Goal: Transaction & Acquisition: Purchase product/service

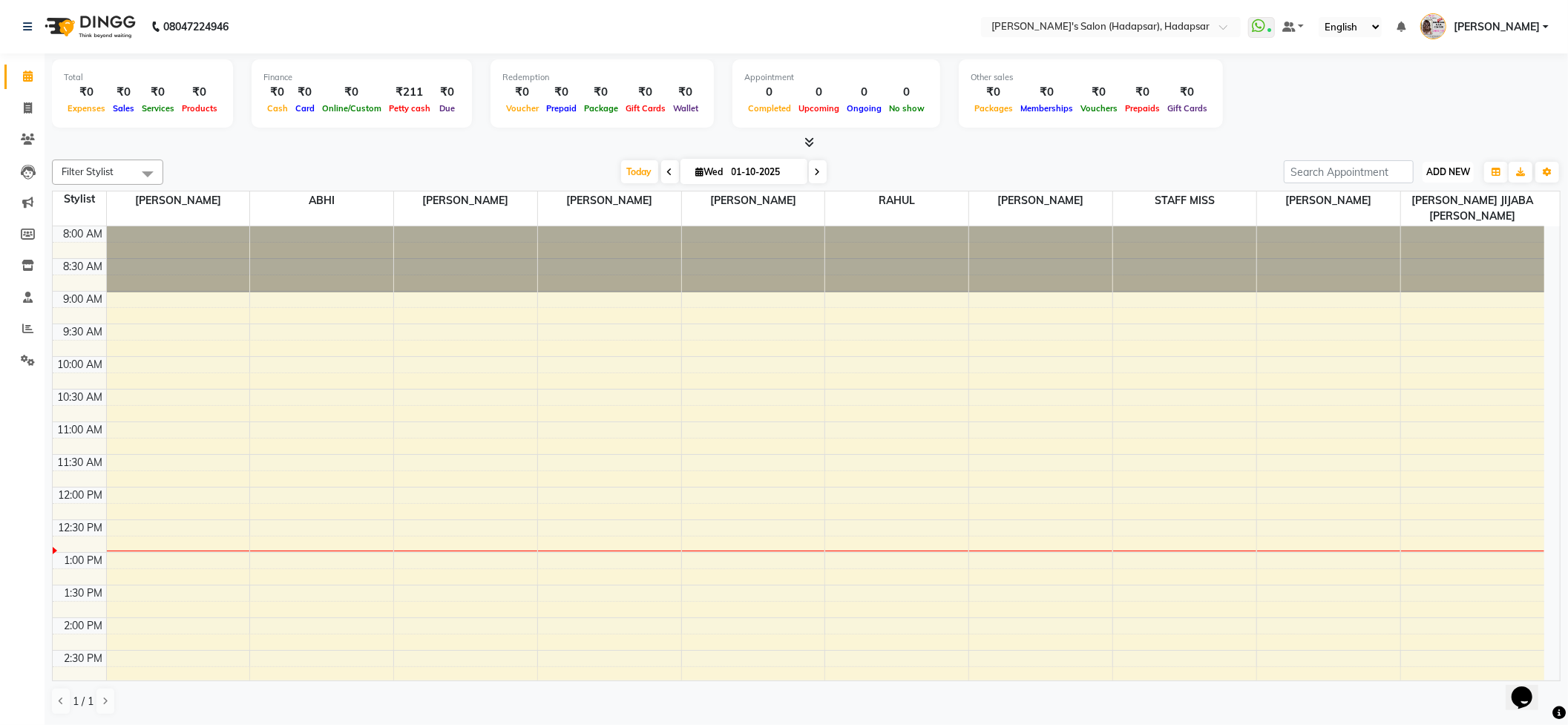
click at [1435, 174] on span "ADD NEW" at bounding box center [1448, 172] width 43 height 11
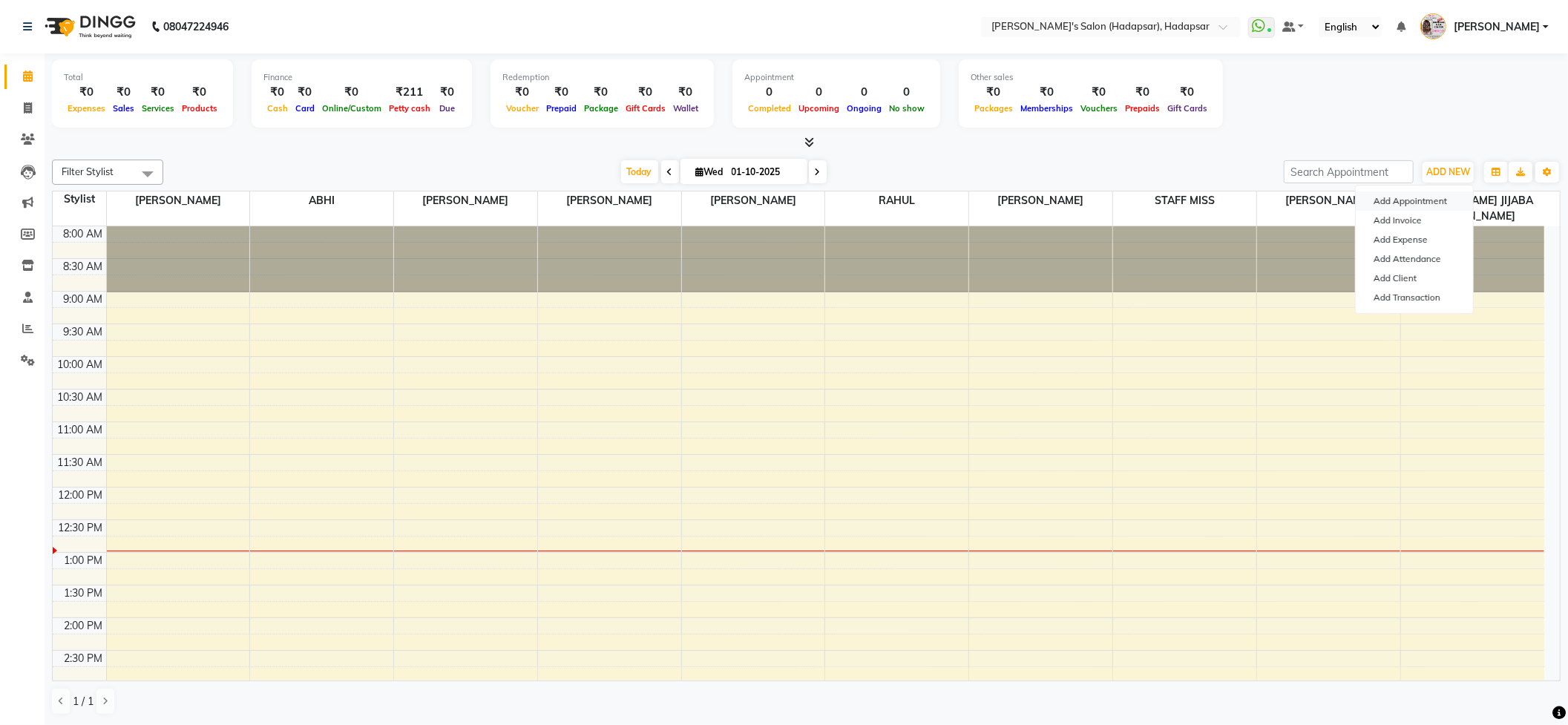
click at [1416, 200] on button "Add Appointment" at bounding box center [1414, 202] width 117 height 20
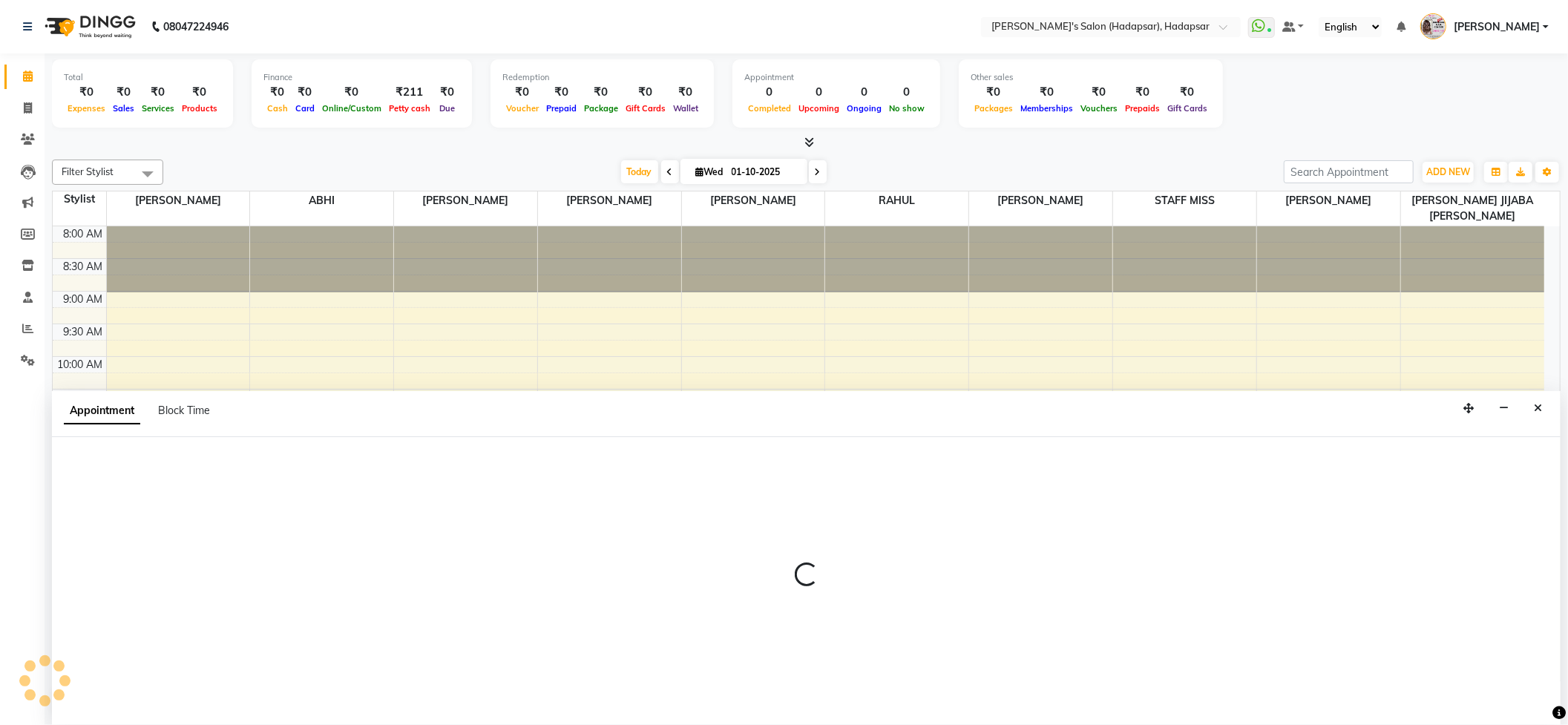
scroll to position [1, 0]
select select "540"
select select "tentative"
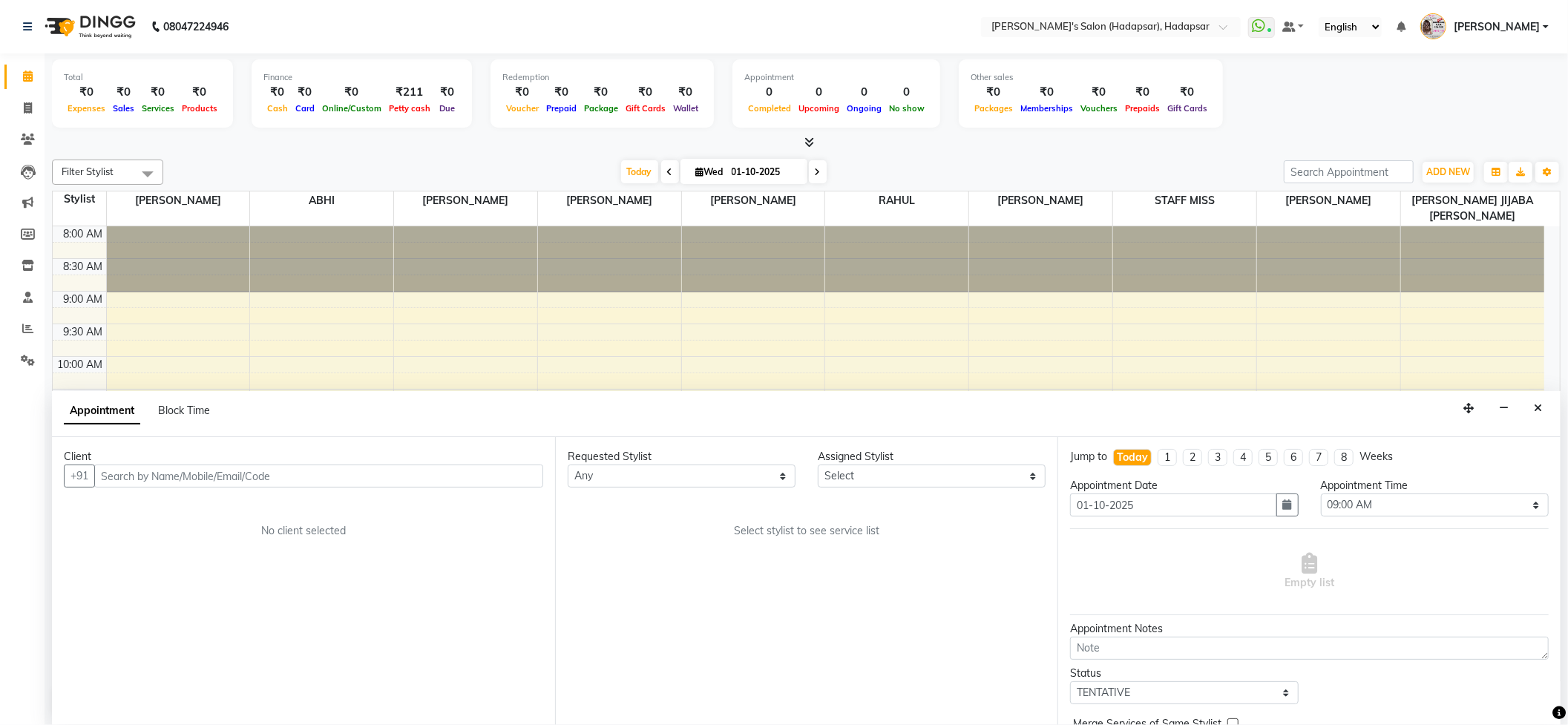
click at [1198, 457] on li "2" at bounding box center [1193, 457] width 20 height 17
type input "[DATE]"
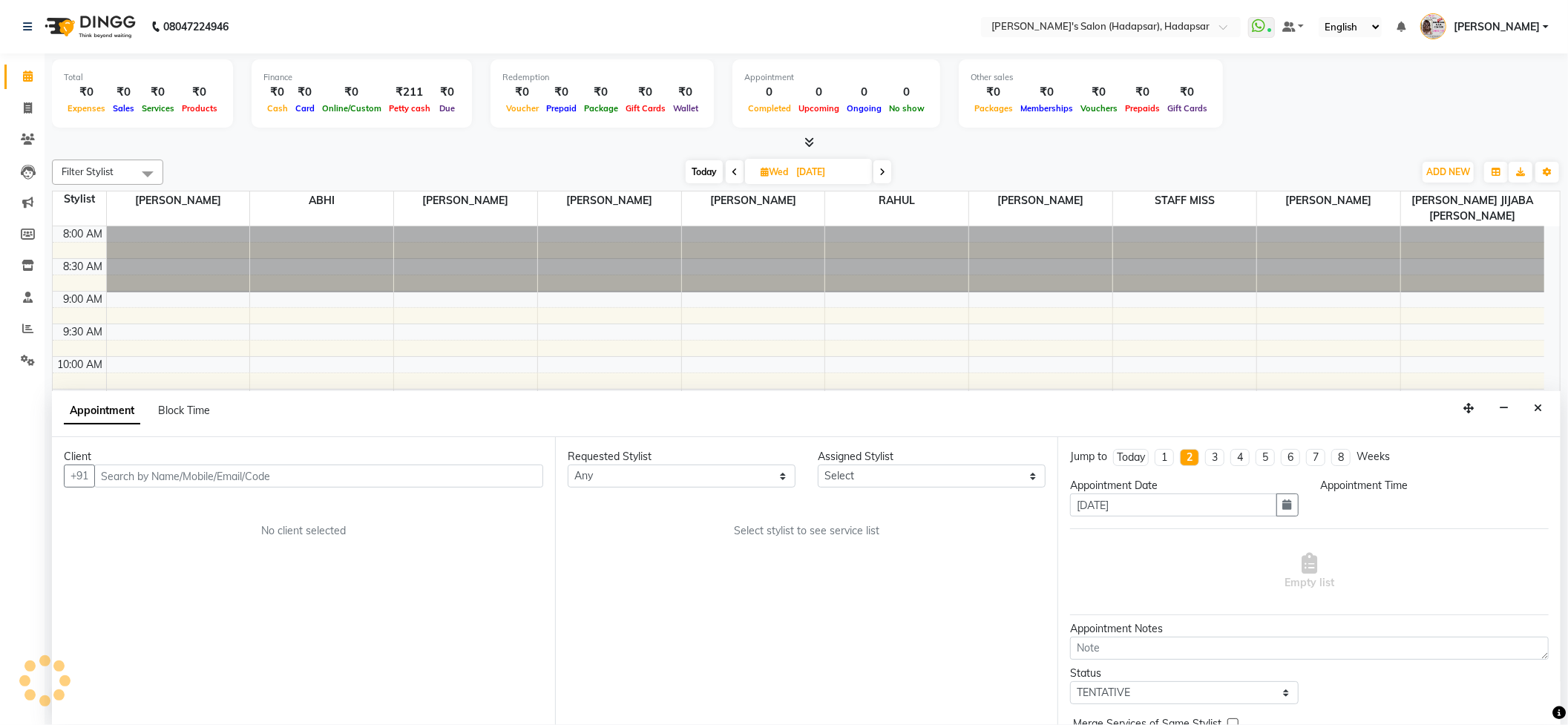
scroll to position [265, 0]
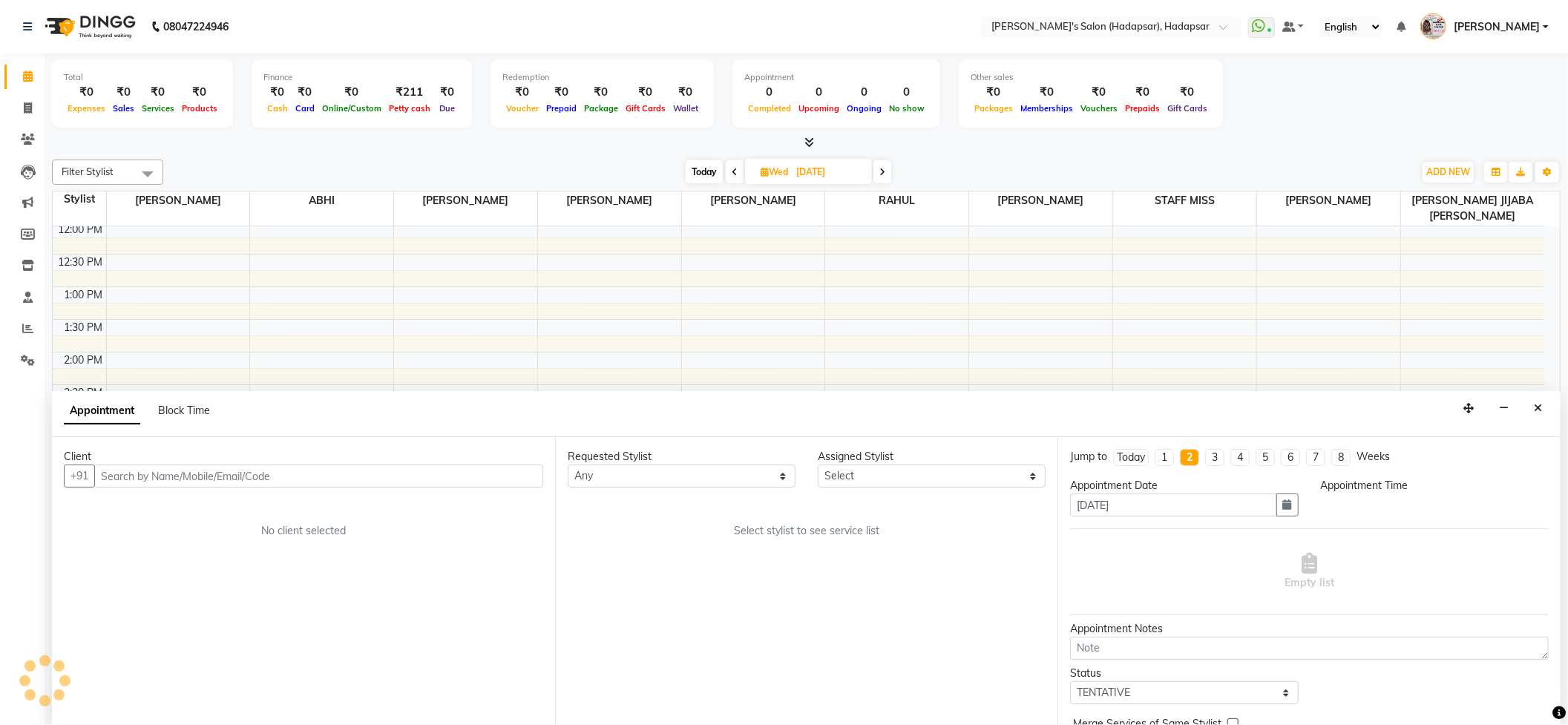
select select "540"
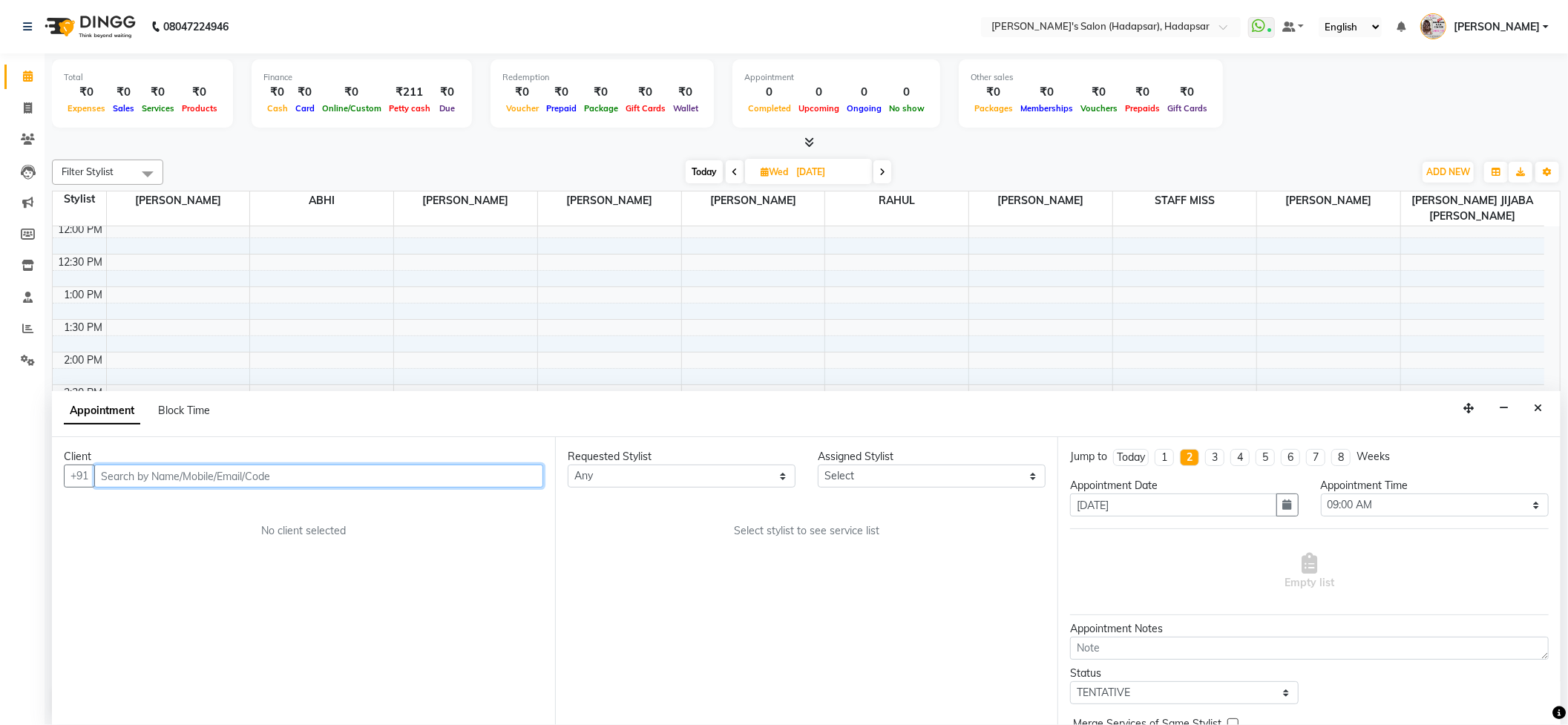
click at [188, 470] on input "text" at bounding box center [319, 476] width 449 height 23
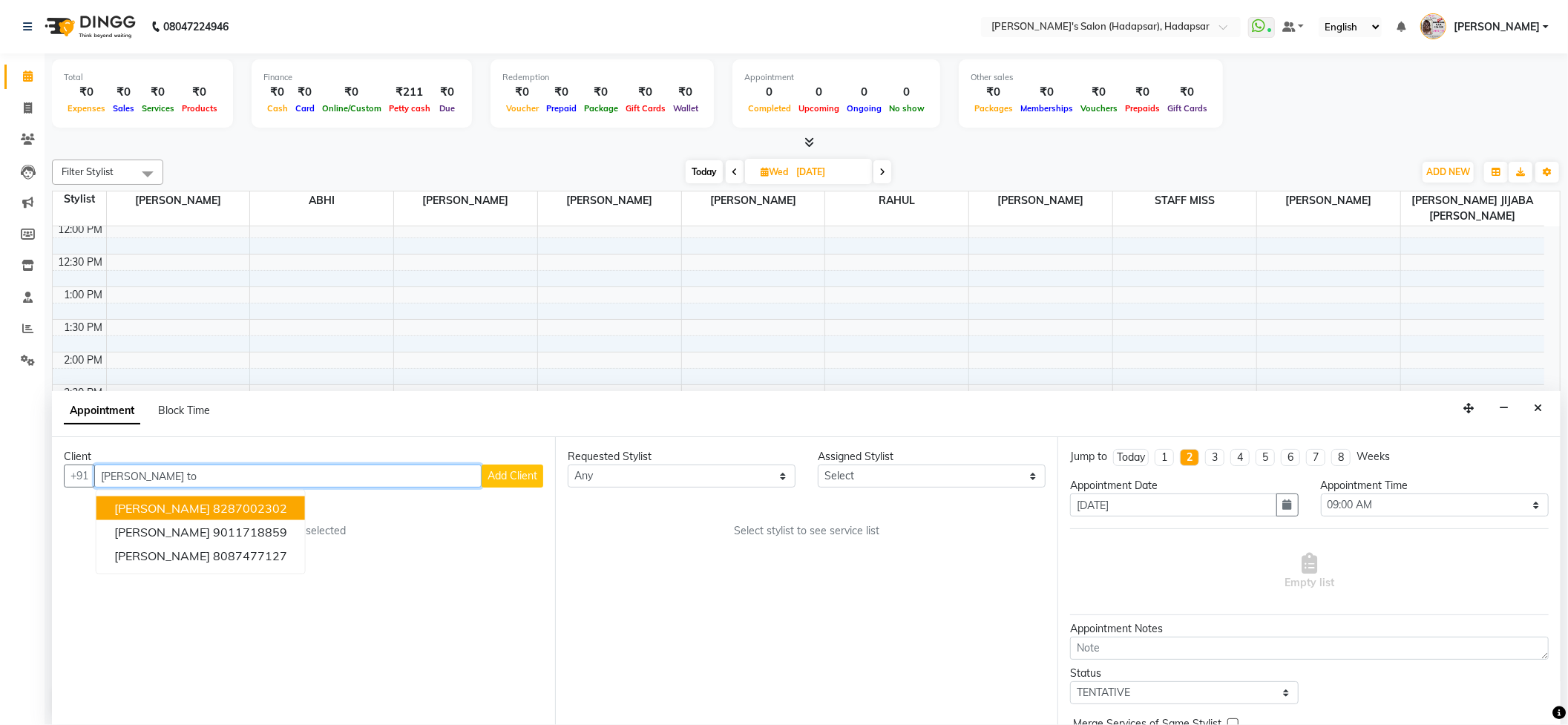
scroll to position [0, 0]
click at [168, 511] on span "[PERSON_NAME]" at bounding box center [161, 508] width 96 height 15
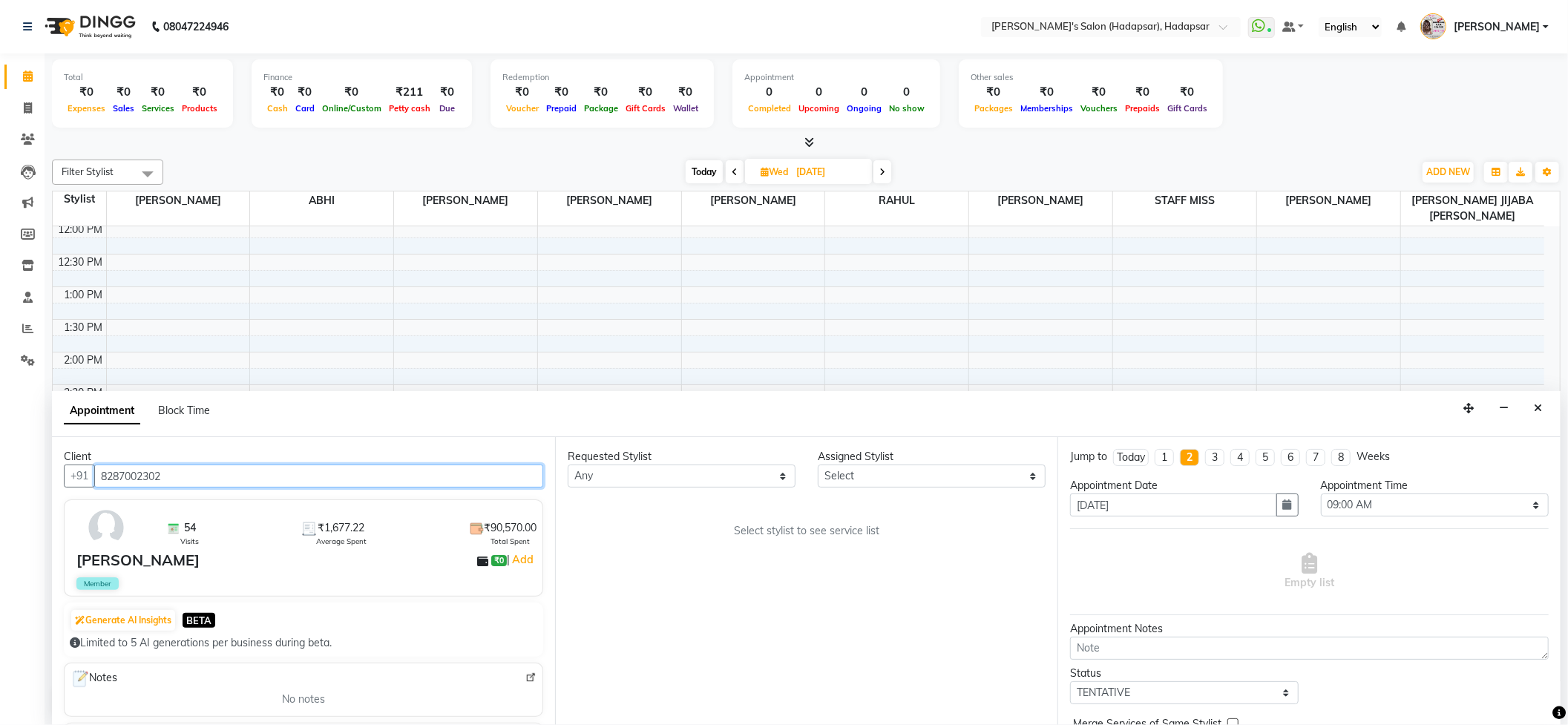
type input "8287002302"
click at [617, 484] on select "Any ABHI [PERSON_NAME] [PERSON_NAME] [PERSON_NAME] PRIYA [PERSON_NAME] [PERSON_…" at bounding box center [682, 476] width 228 height 23
select select "57237"
click at [568, 464] on select "Any ABHI [PERSON_NAME] [PERSON_NAME] [PERSON_NAME] PRIYA [PERSON_NAME] [PERSON_…" at bounding box center [682, 476] width 228 height 23
select select "57237"
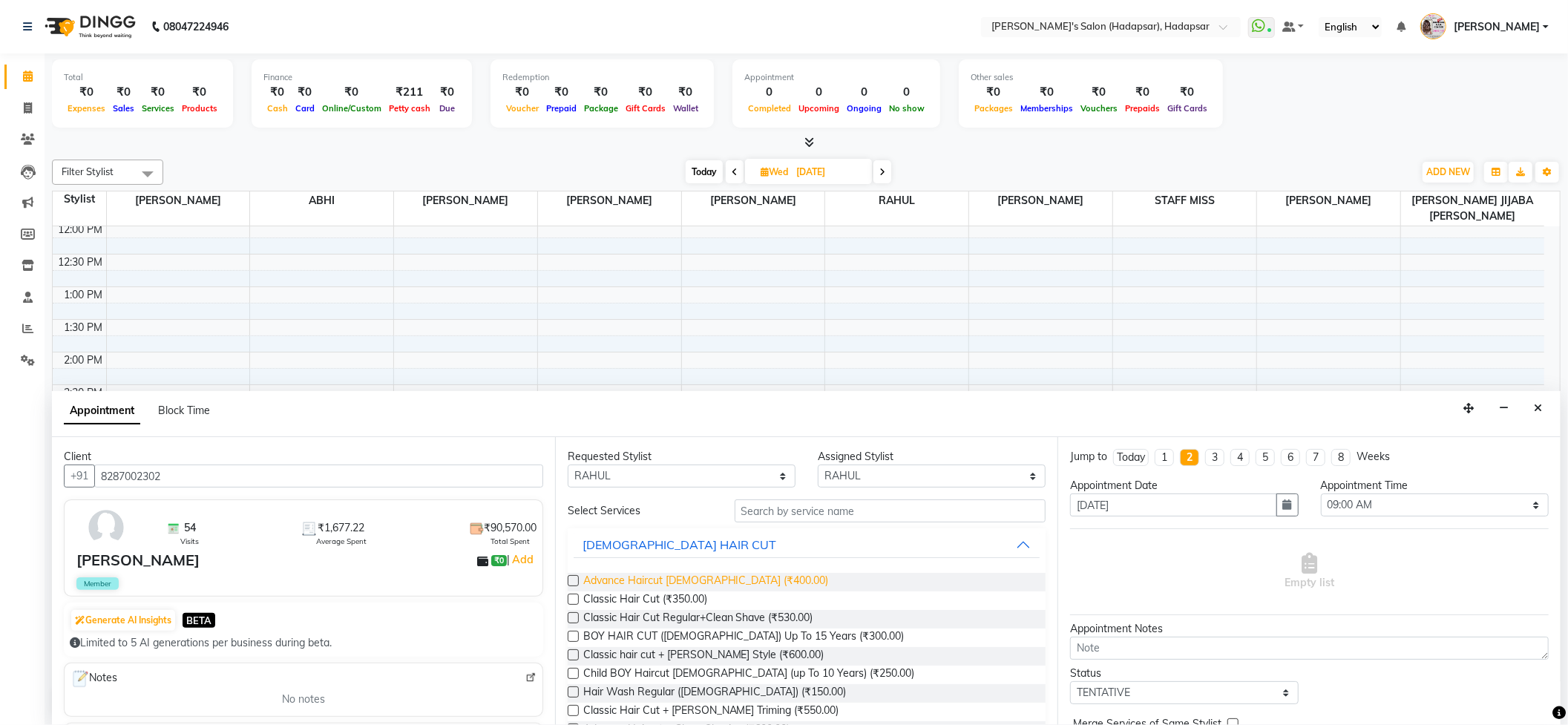
click at [683, 576] on span "Advance Haircut [DEMOGRAPHIC_DATA] (₹400.00)" at bounding box center [706, 582] width 246 height 19
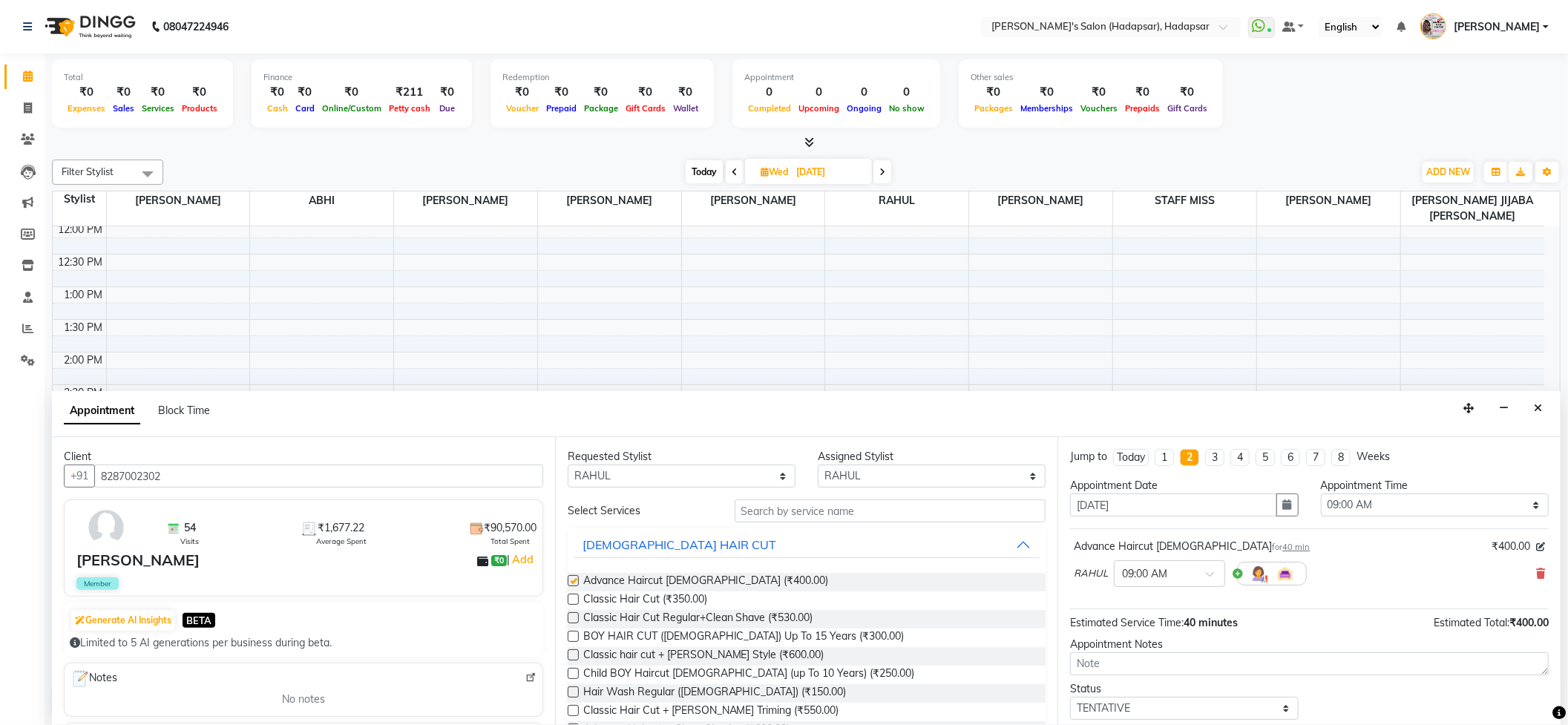
checkbox input "false"
click at [1112, 506] on input "[DATE]" at bounding box center [1173, 505] width 206 height 23
click at [1089, 507] on input "[DATE]" at bounding box center [1173, 505] width 206 height 23
click at [1283, 509] on icon "button" at bounding box center [1287, 504] width 9 height 11
click at [1149, 530] on select "Oct Nov Dec" at bounding box center [1128, 533] width 57 height 22
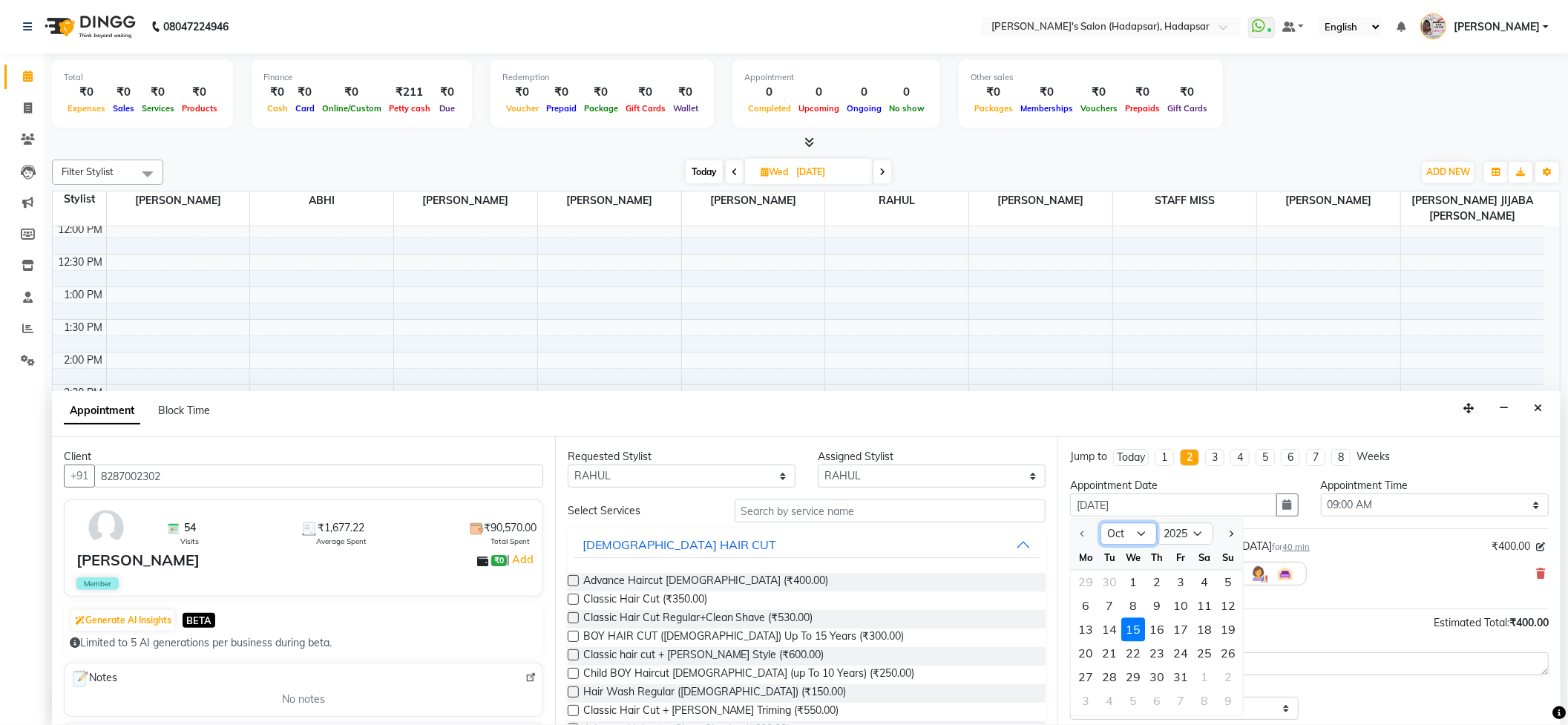
select select "11"
click at [1101, 523] on select "Oct Nov Dec" at bounding box center [1128, 533] width 57 height 22
click at [1135, 454] on div "Today" at bounding box center [1131, 457] width 28 height 16
type input "01-10-2025"
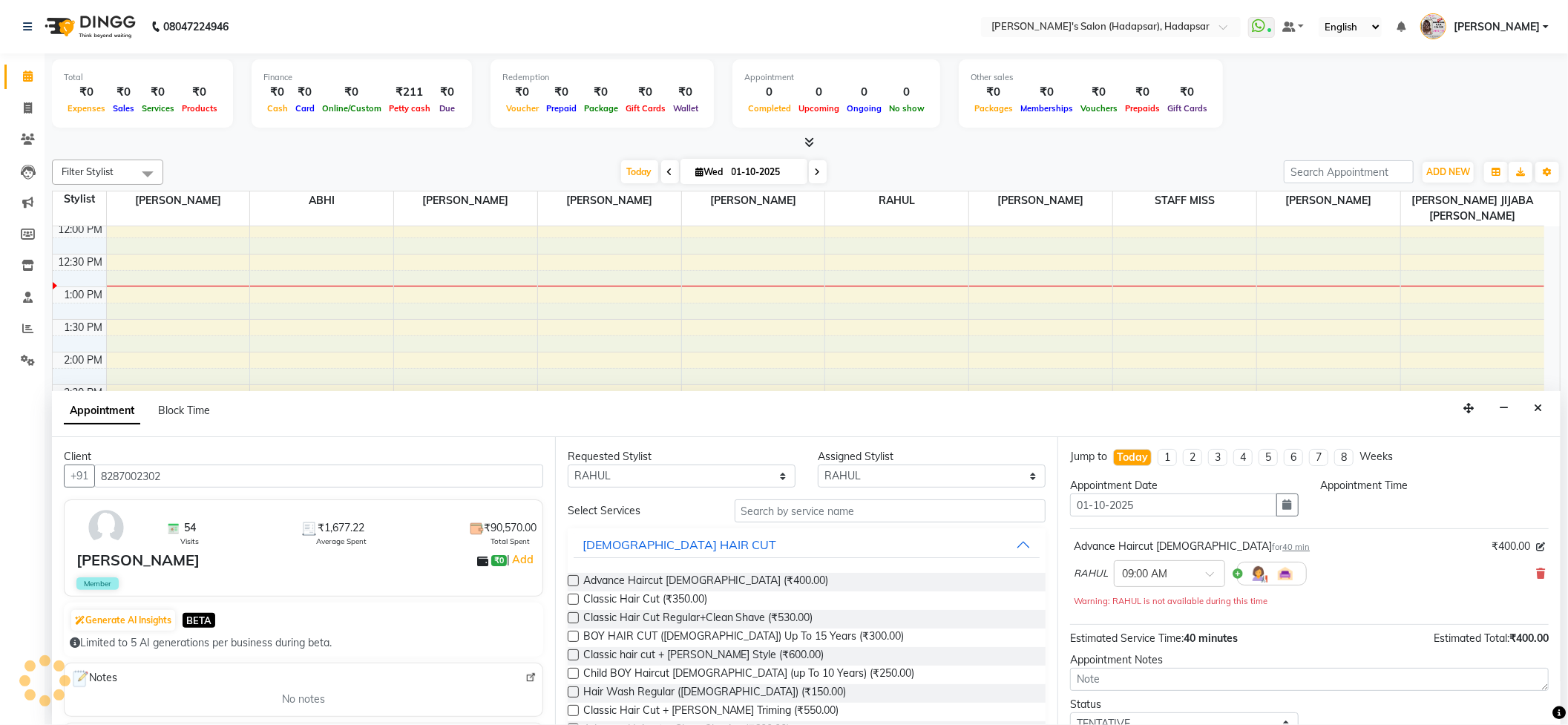
scroll to position [265, 0]
select select "540"
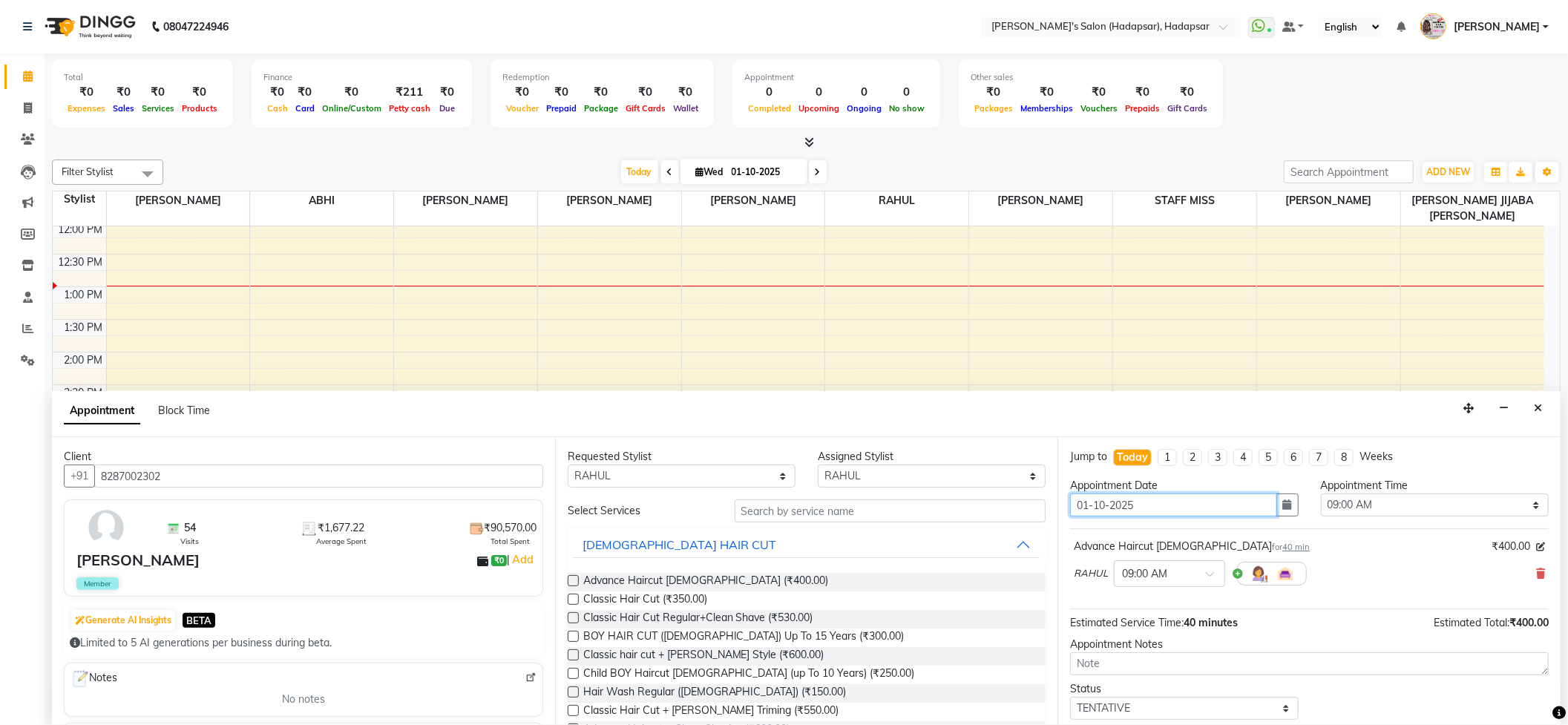
click at [1090, 505] on input "01-10-2025" at bounding box center [1173, 505] width 206 height 23
type input "0-10-2025"
type input "02-10-2025"
select select "540"
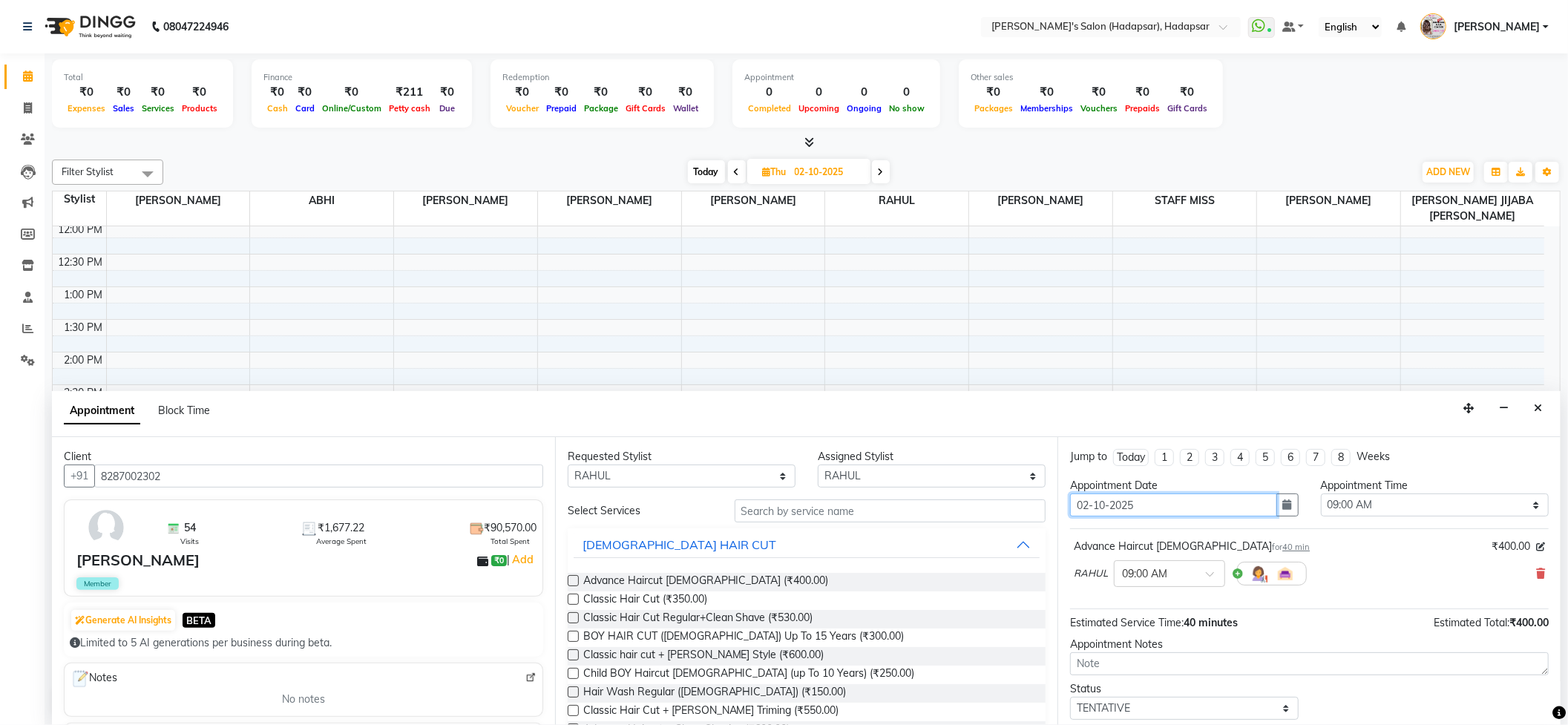
type input "02-10-2025"
click at [1366, 508] on select "Select 09:00 AM 09:15 AM 09:30 AM 09:45 AM 10:00 AM 10:15 AM 10:30 AM 10:45 AM …" at bounding box center [1434, 505] width 228 height 23
select select "720"
click at [1321, 493] on select "Select 09:00 AM 09:15 AM 09:30 AM 09:45 AM 10:00 AM 10:15 AM 10:30 AM 10:45 AM …" at bounding box center [1434, 505] width 228 height 23
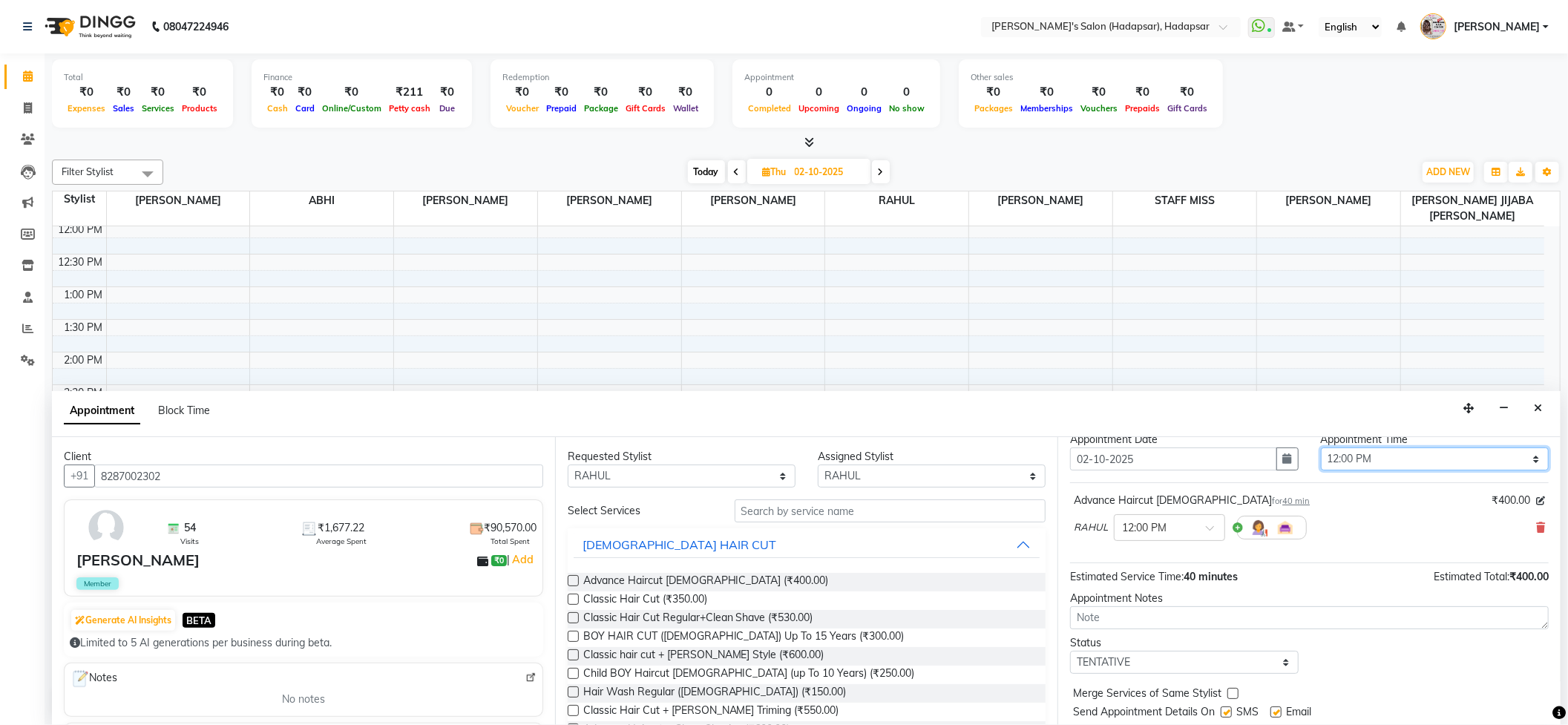
scroll to position [90, 0]
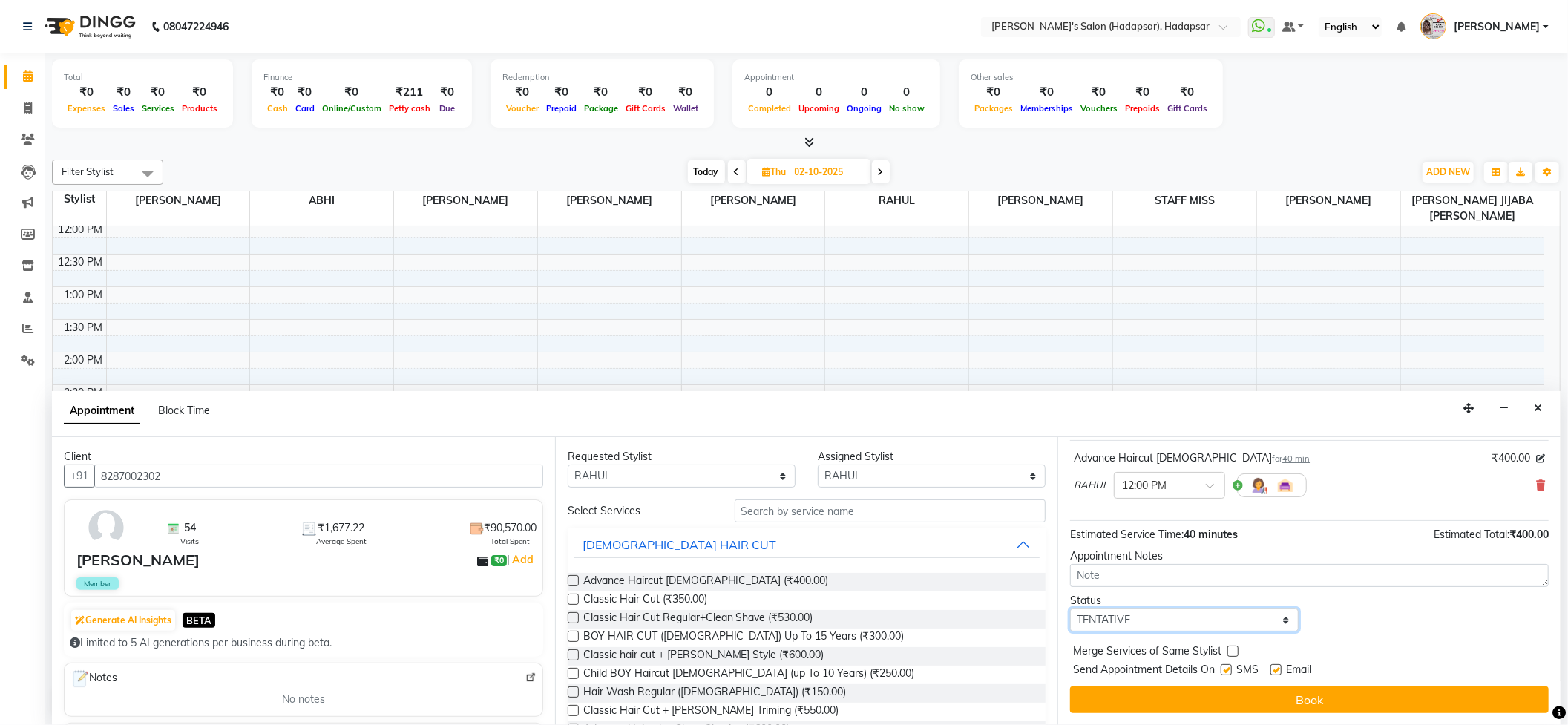
click at [1180, 622] on select "Select TENTATIVE CONFIRM UPCOMING" at bounding box center [1184, 620] width 228 height 23
select select "confirm booking"
click at [1070, 609] on select "Select TENTATIVE CONFIRM UPCOMING" at bounding box center [1184, 620] width 228 height 23
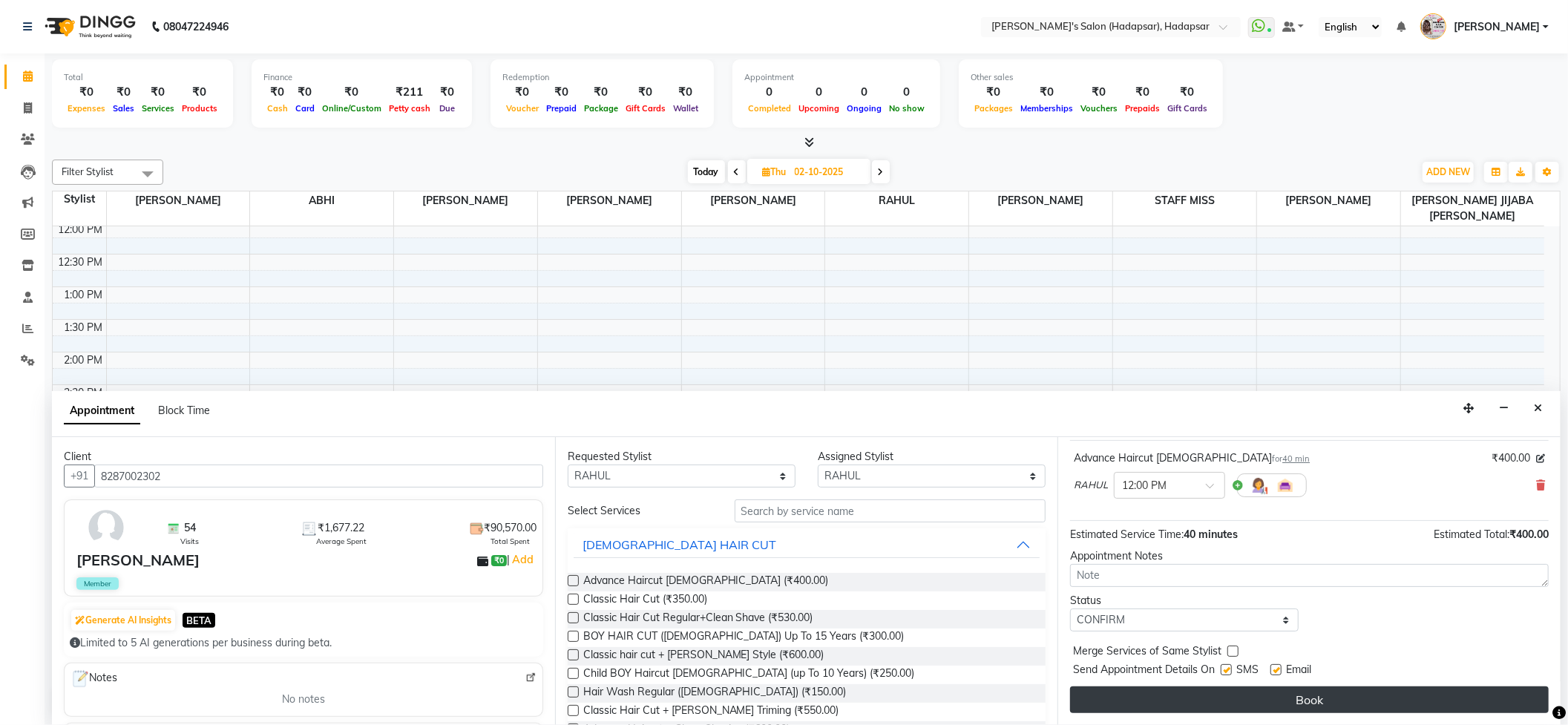
click at [1202, 691] on button "Book" at bounding box center [1309, 700] width 478 height 27
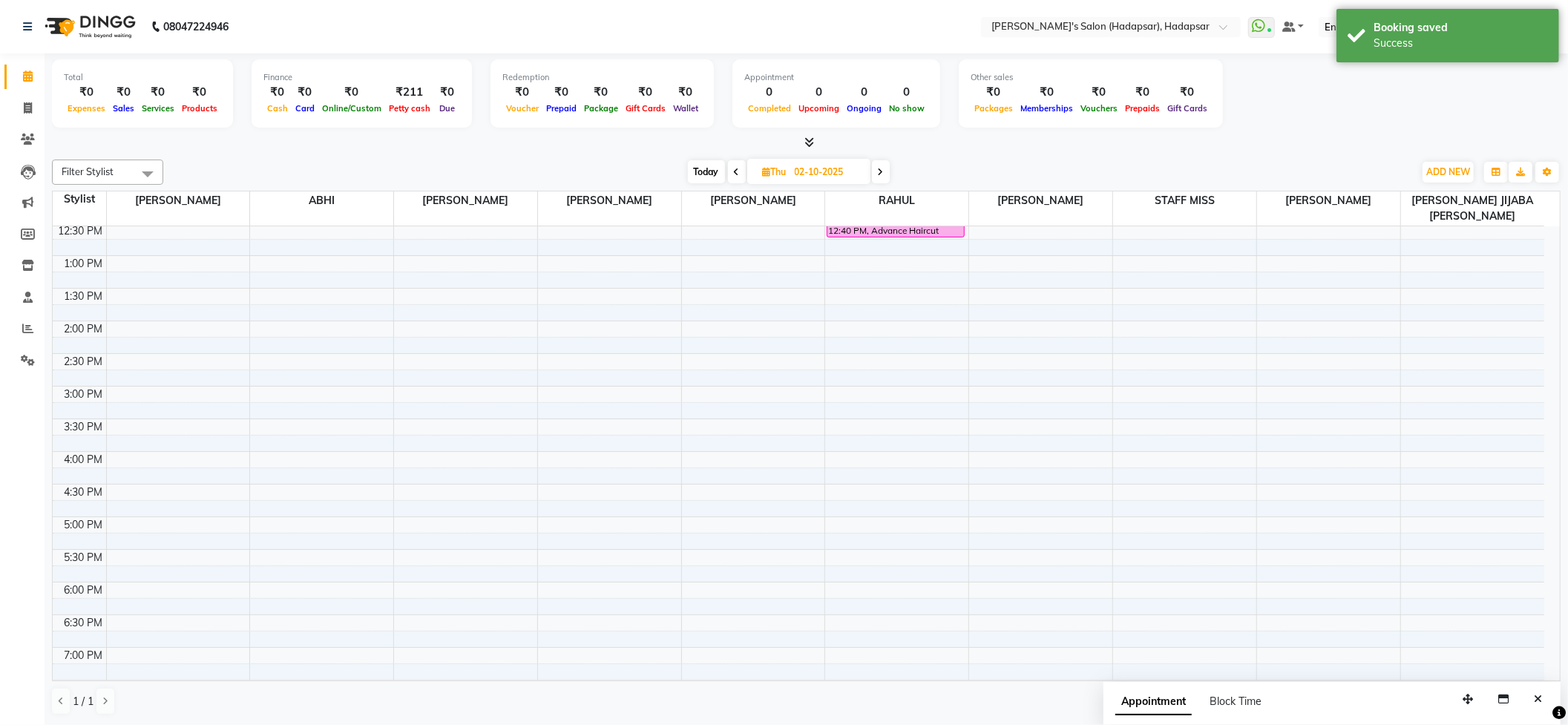
scroll to position [0, 0]
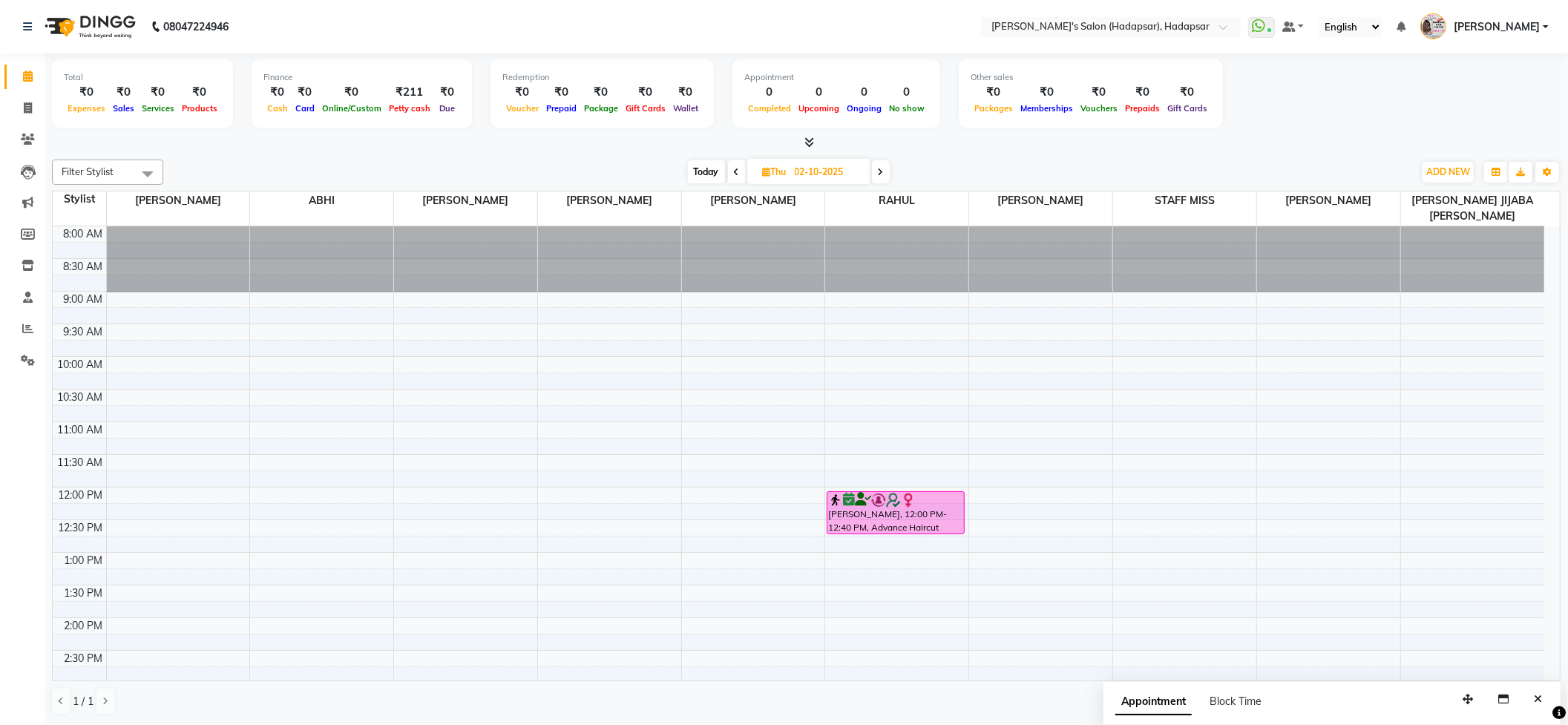
click at [727, 170] on span at bounding box center [736, 172] width 18 height 23
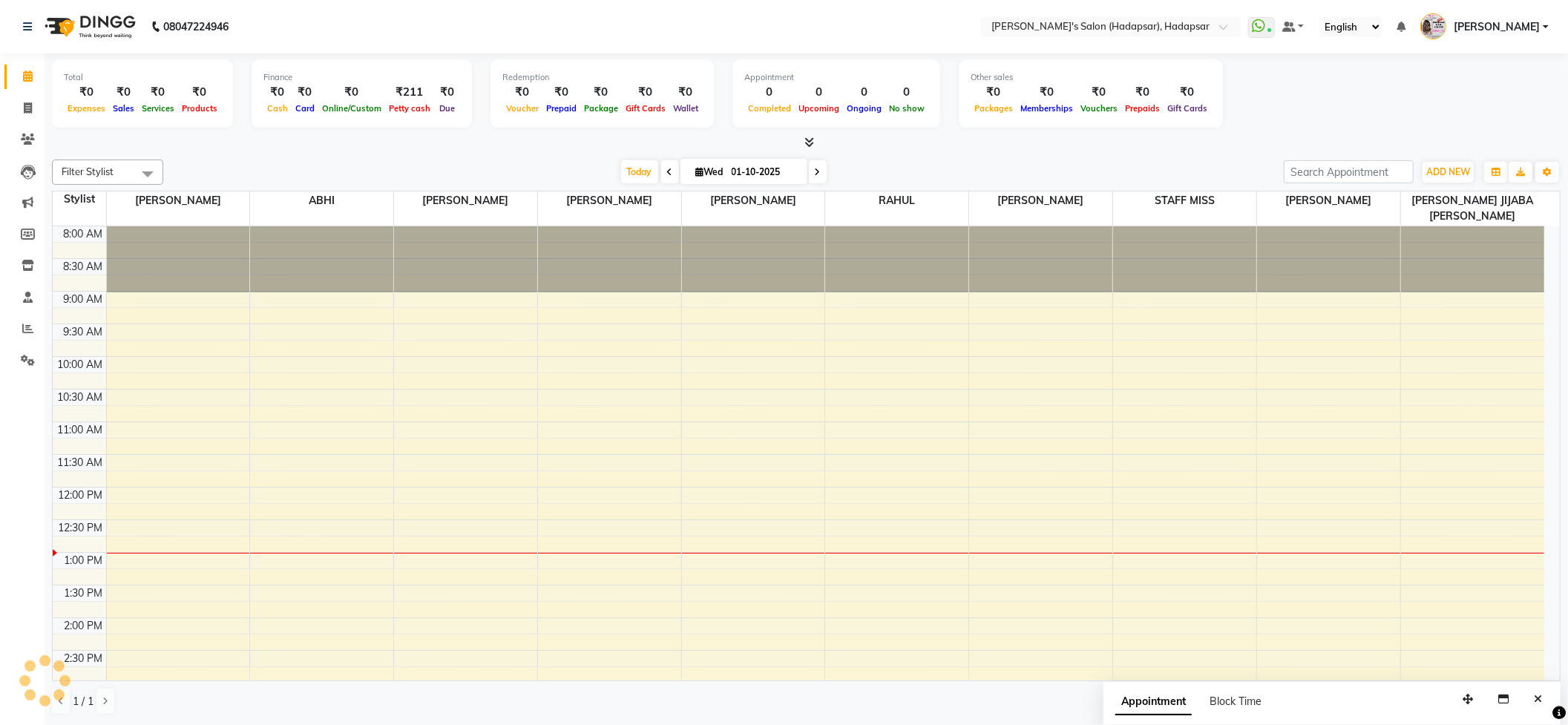
scroll to position [265, 0]
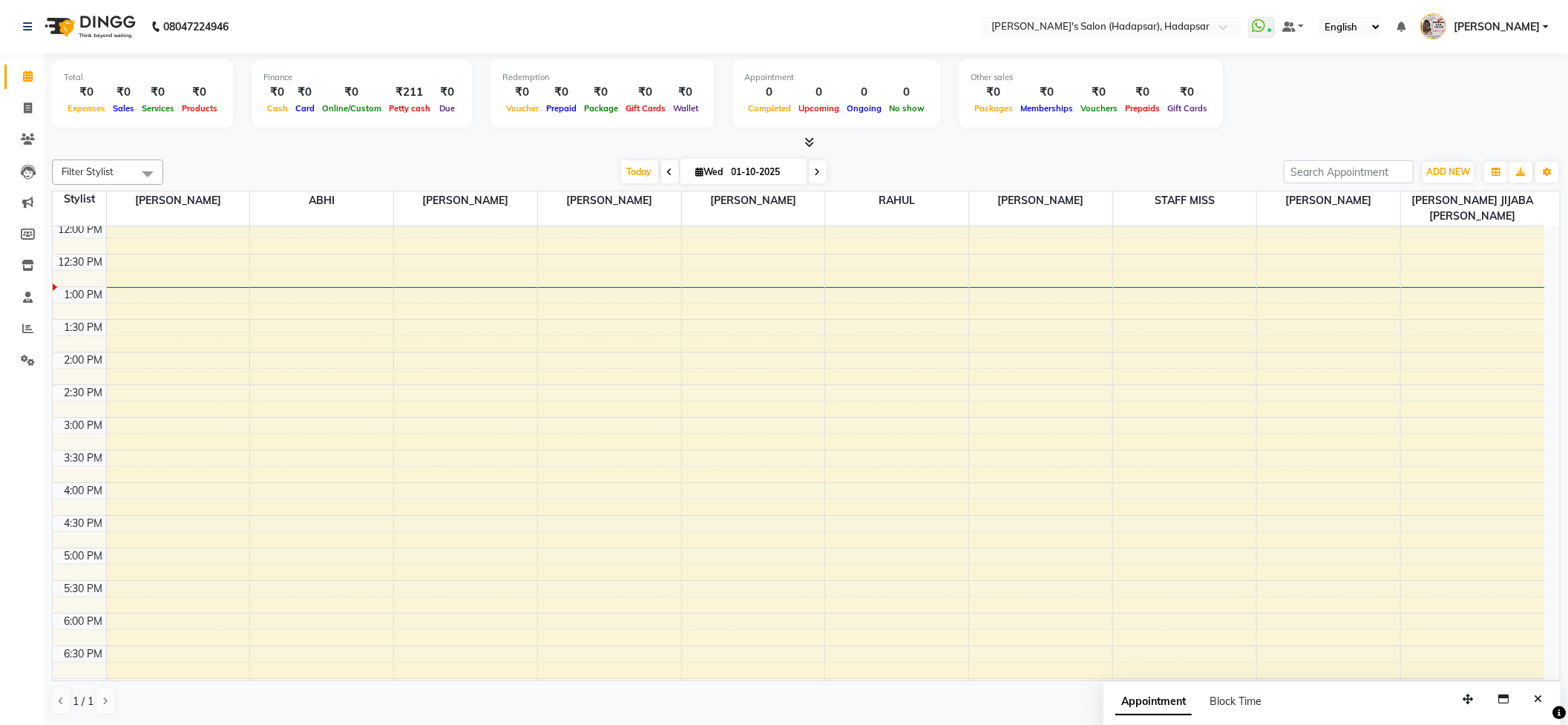
click at [667, 173] on icon at bounding box center [669, 172] width 6 height 9
type input "[DATE]"
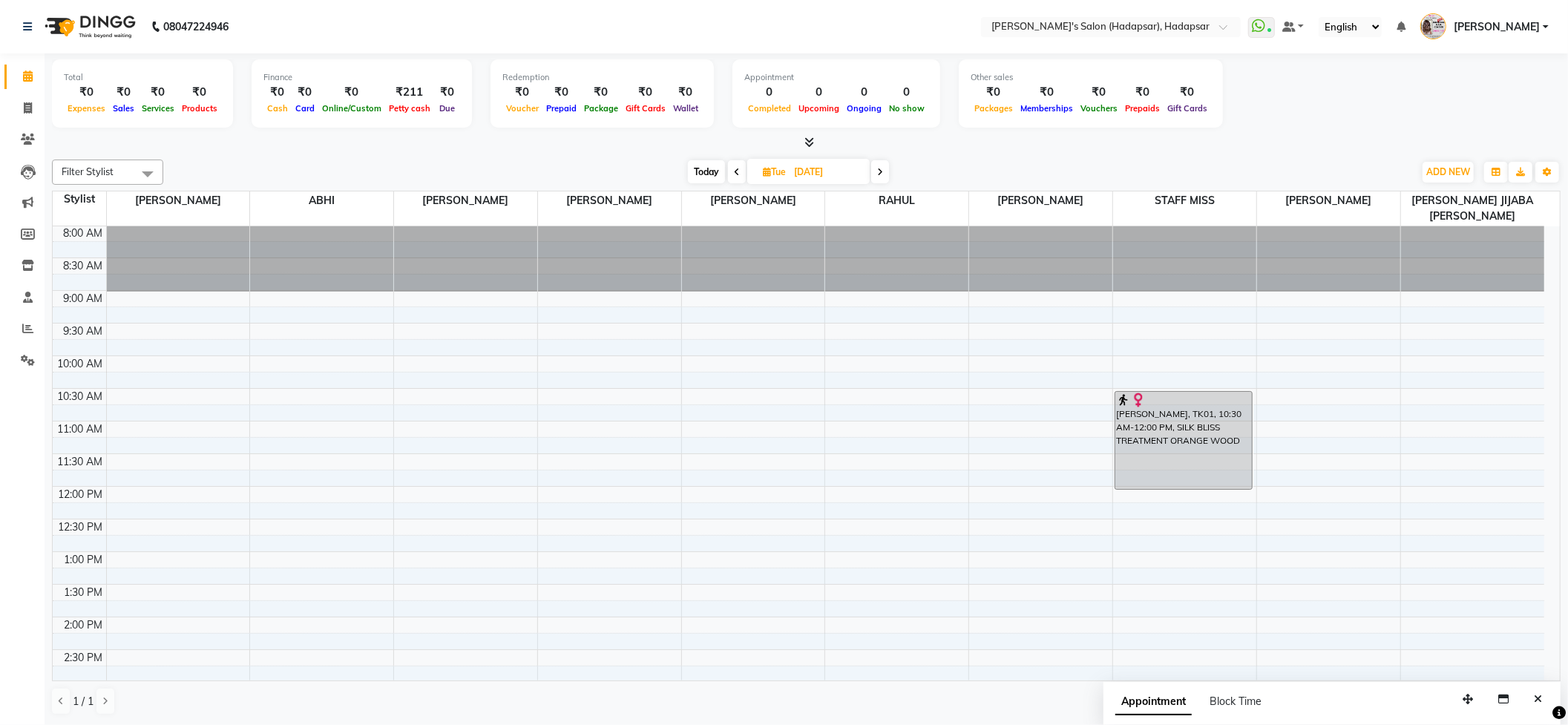
scroll to position [0, 0]
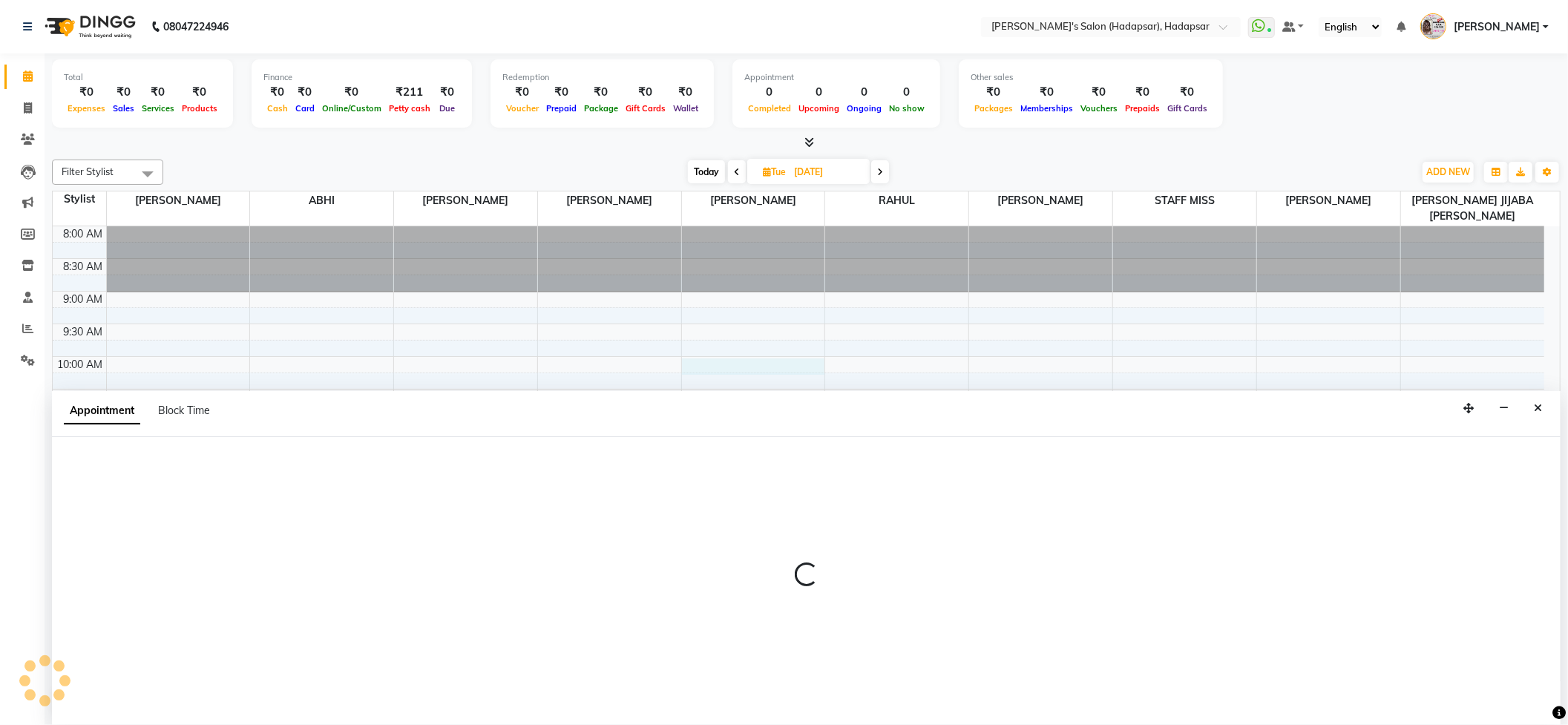
scroll to position [1, 0]
select select "92009"
select select "600"
select select "tentative"
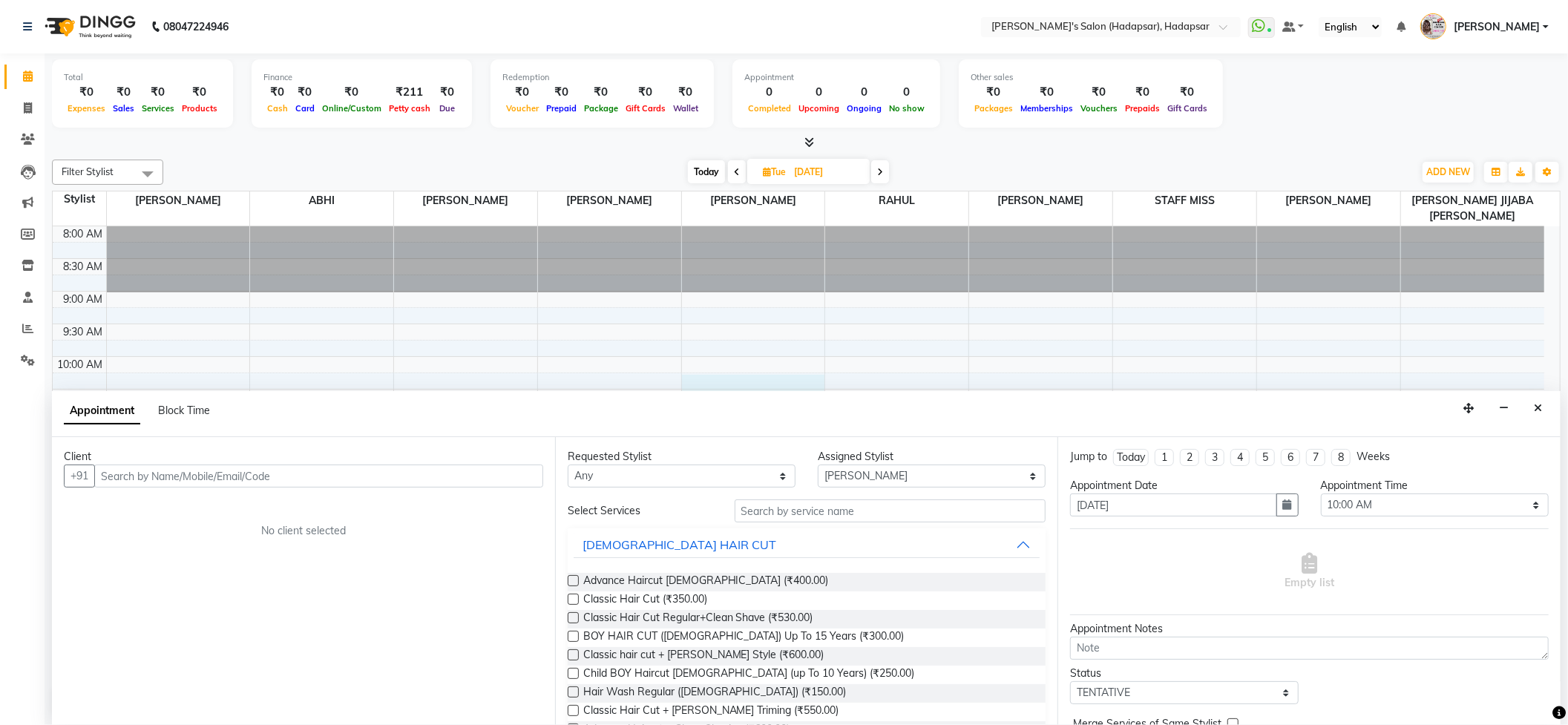
click at [28, 104] on icon at bounding box center [28, 108] width 8 height 11
select select "108"
select select "service"
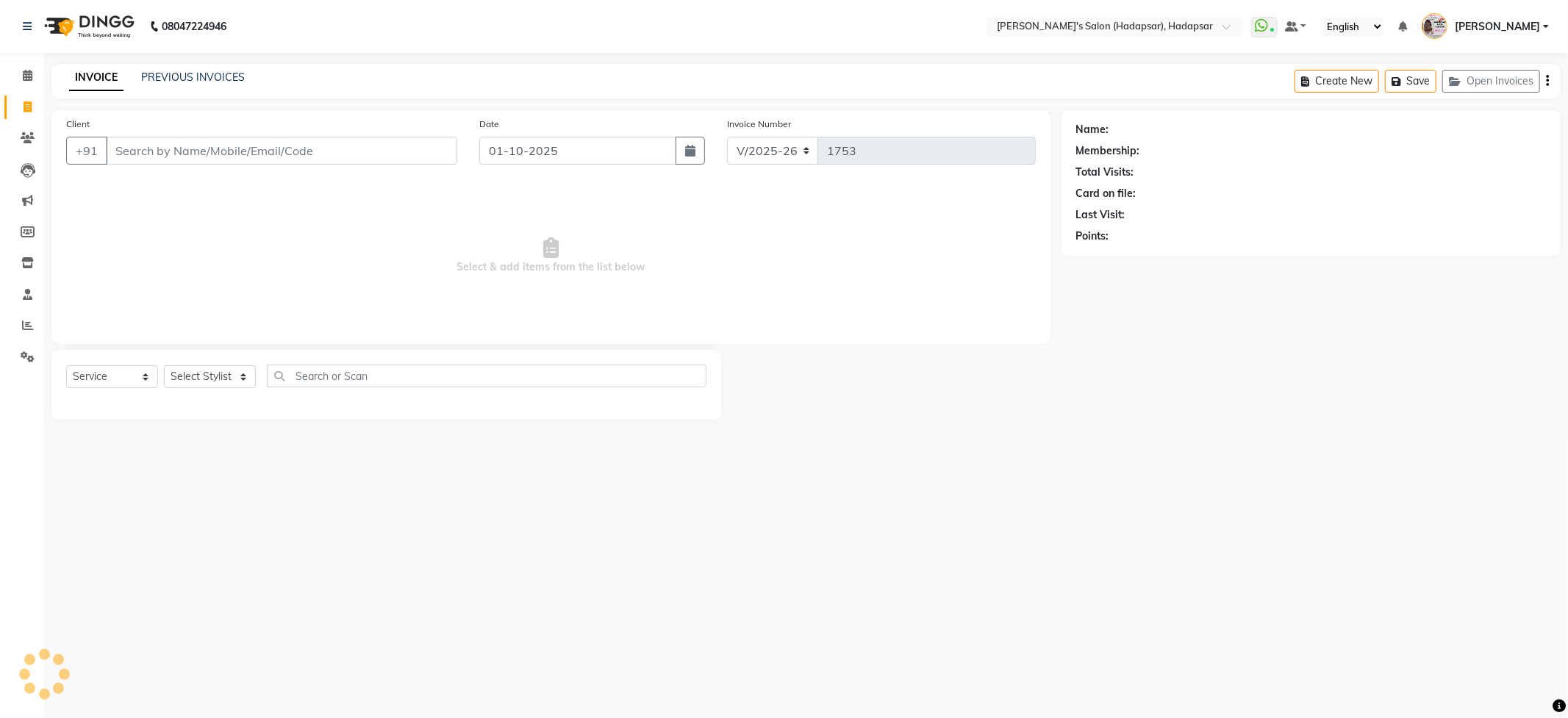
click at [262, 150] on input "Client" at bounding box center [281, 150] width 351 height 28
select select "9451"
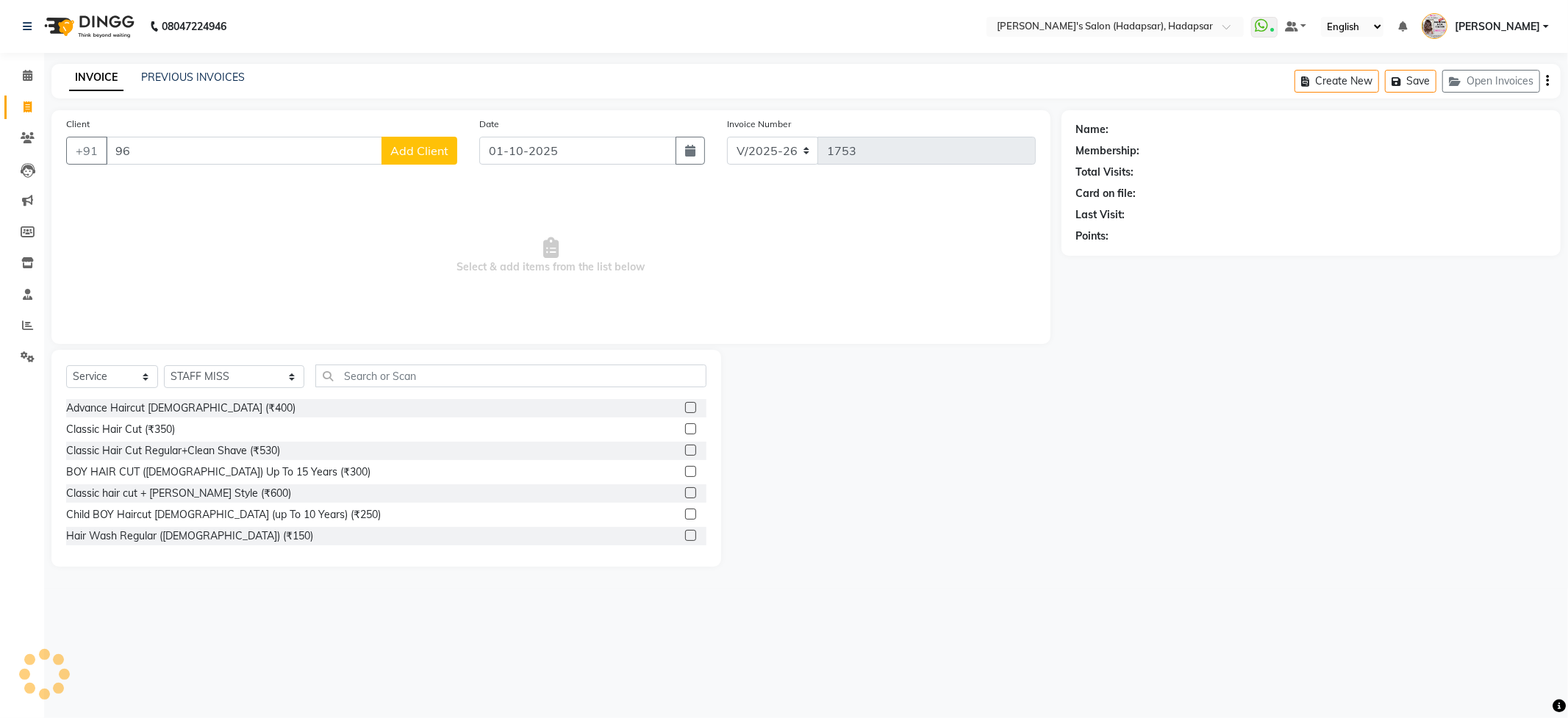
type input "9"
click at [261, 372] on select "Select Stylist ABHI [PERSON_NAME] [PERSON_NAME] MANAGER [PERSON_NAME] PRIYA [PE…" at bounding box center [234, 376] width 140 height 23
select select "92009"
click at [164, 365] on select "Select Stylist ABHI [PERSON_NAME] [PERSON_NAME] MANAGER [PERSON_NAME] PRIYA [PE…" at bounding box center [234, 376] width 140 height 23
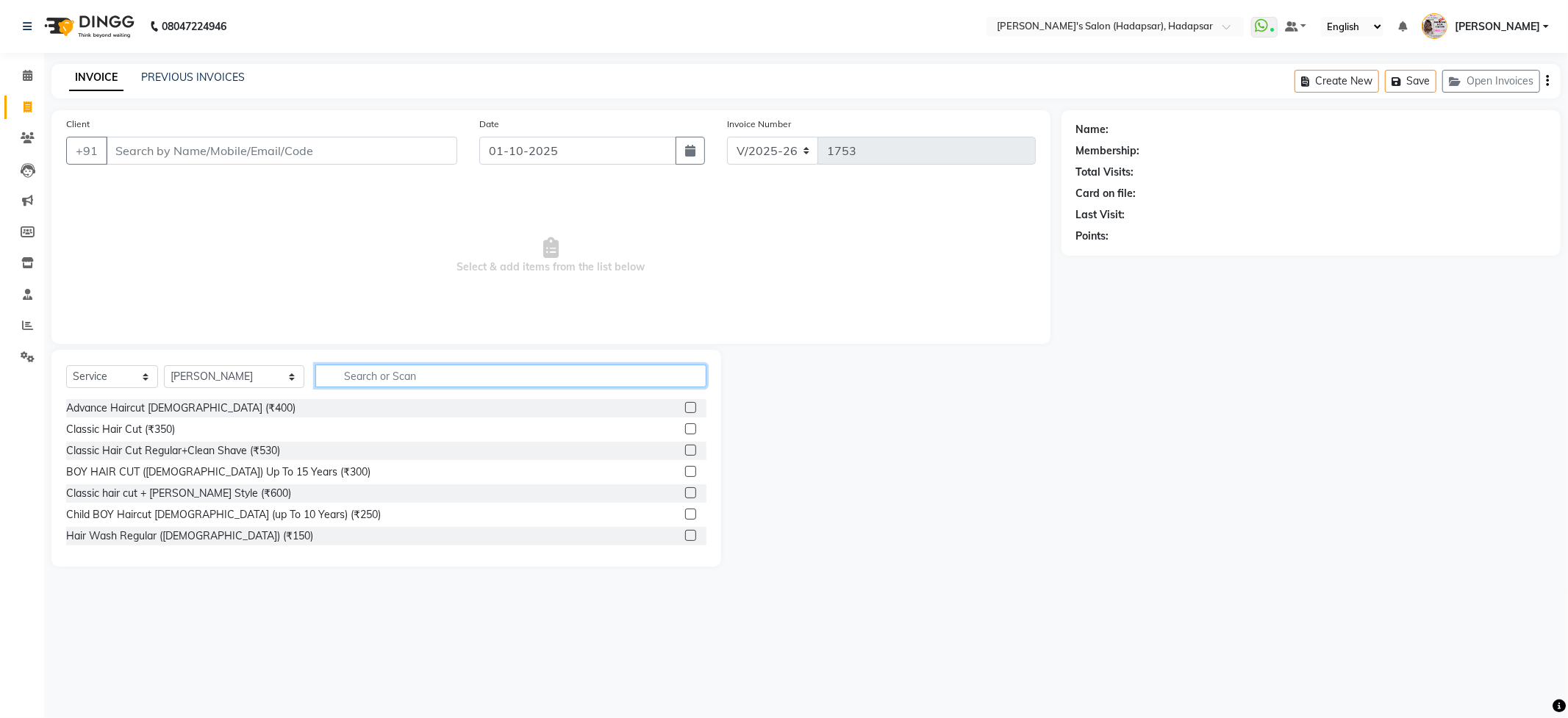
click at [342, 368] on input "text" at bounding box center [510, 376] width 390 height 23
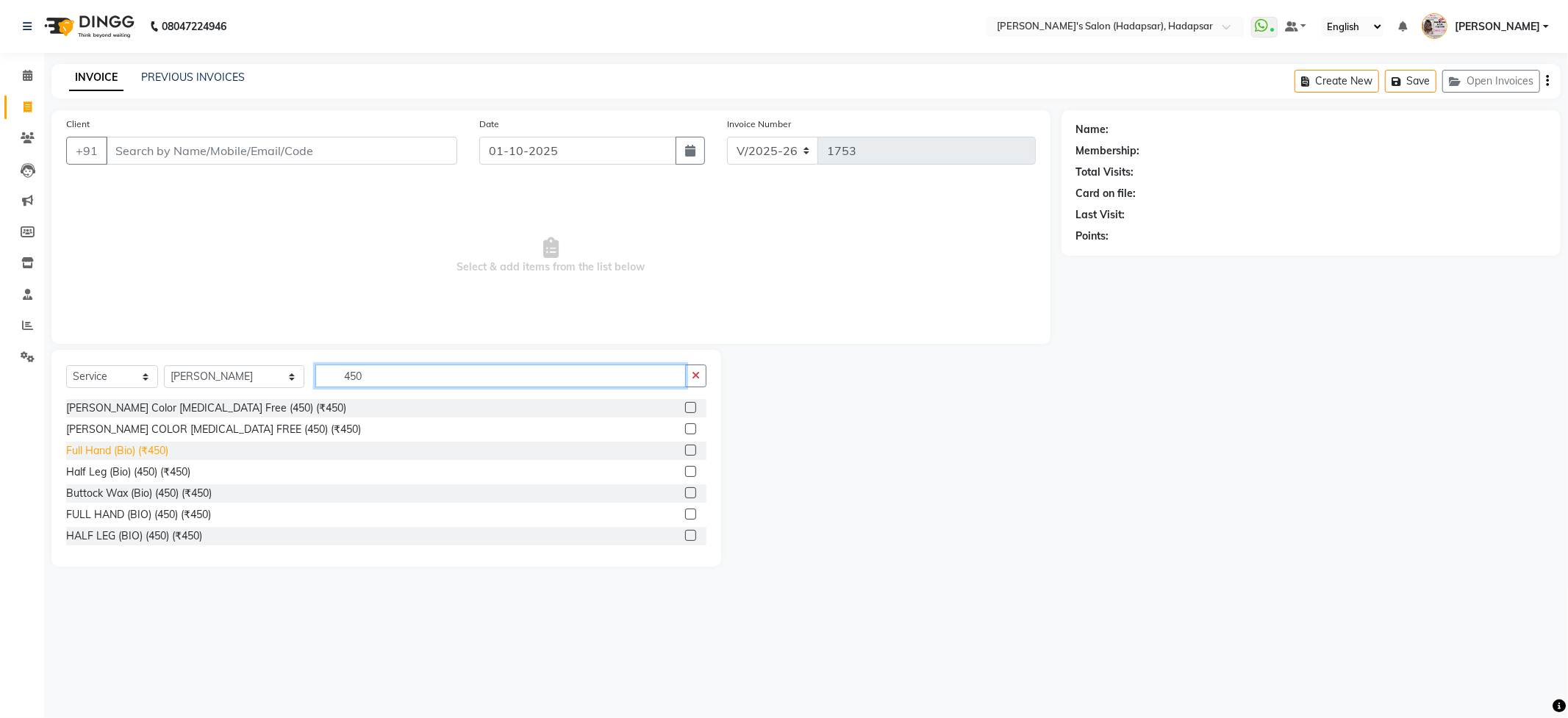
type input "450"
click at [140, 451] on div "Full Hand (Bio) (₹450)" at bounding box center [118, 450] width 102 height 15
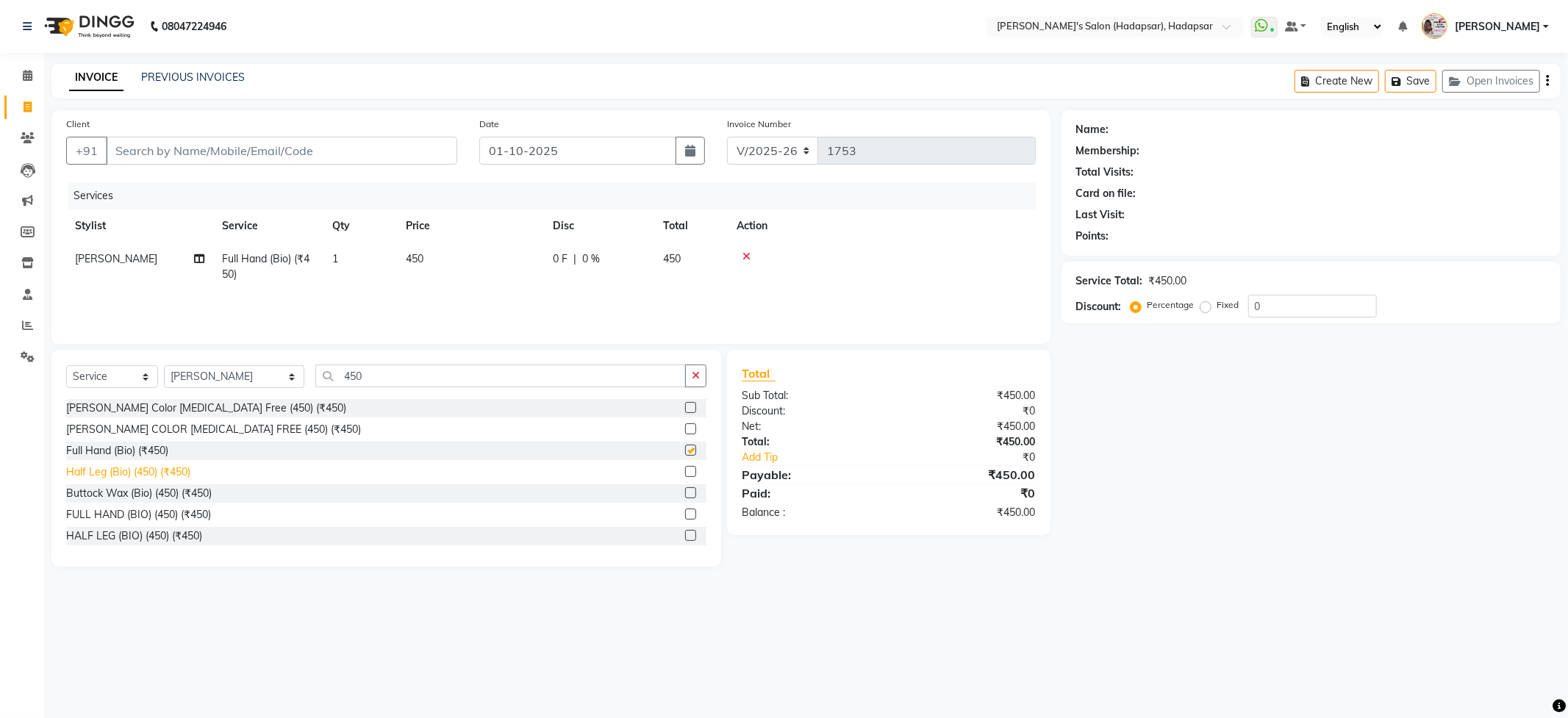
checkbox input "false"
click at [348, 371] on input "450" at bounding box center [501, 376] width 370 height 23
type input "4"
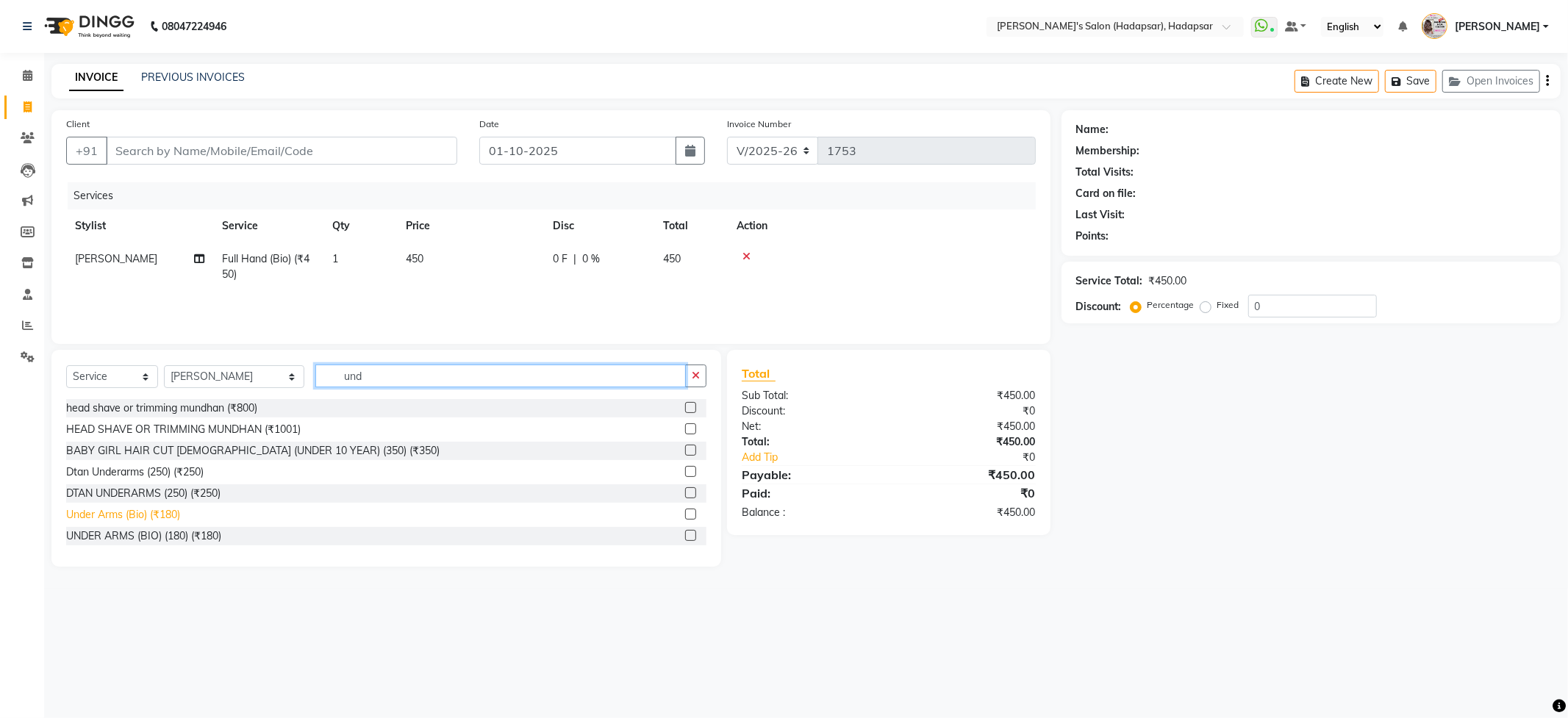
type input "und"
click at [136, 510] on div "Under Arms (Bio) (₹180)" at bounding box center [123, 514] width 114 height 15
checkbox input "false"
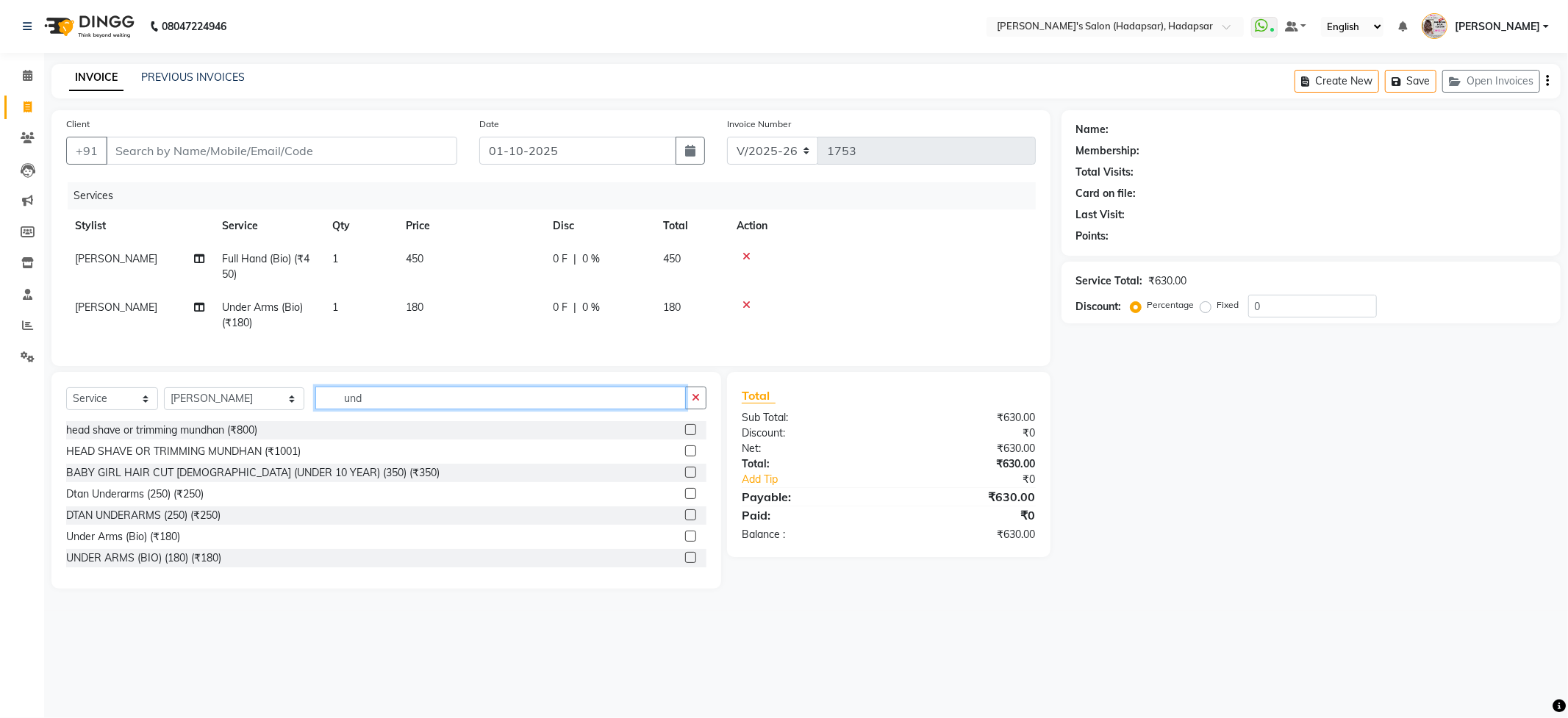
click at [359, 409] on input "und" at bounding box center [501, 398] width 370 height 23
type input "u"
type input "full"
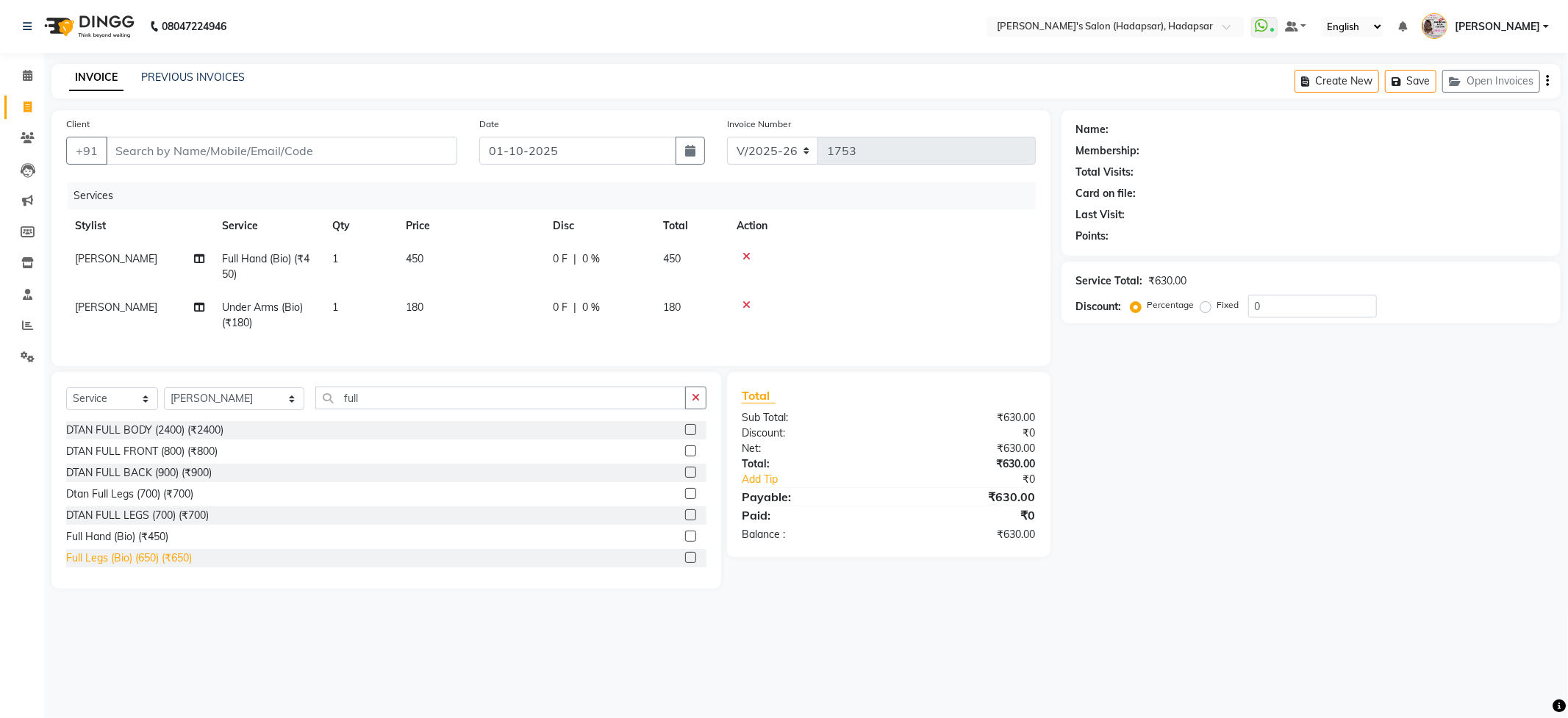
click at [100, 565] on div "Full Legs (Bio) (650) (₹650)" at bounding box center [129, 557] width 126 height 15
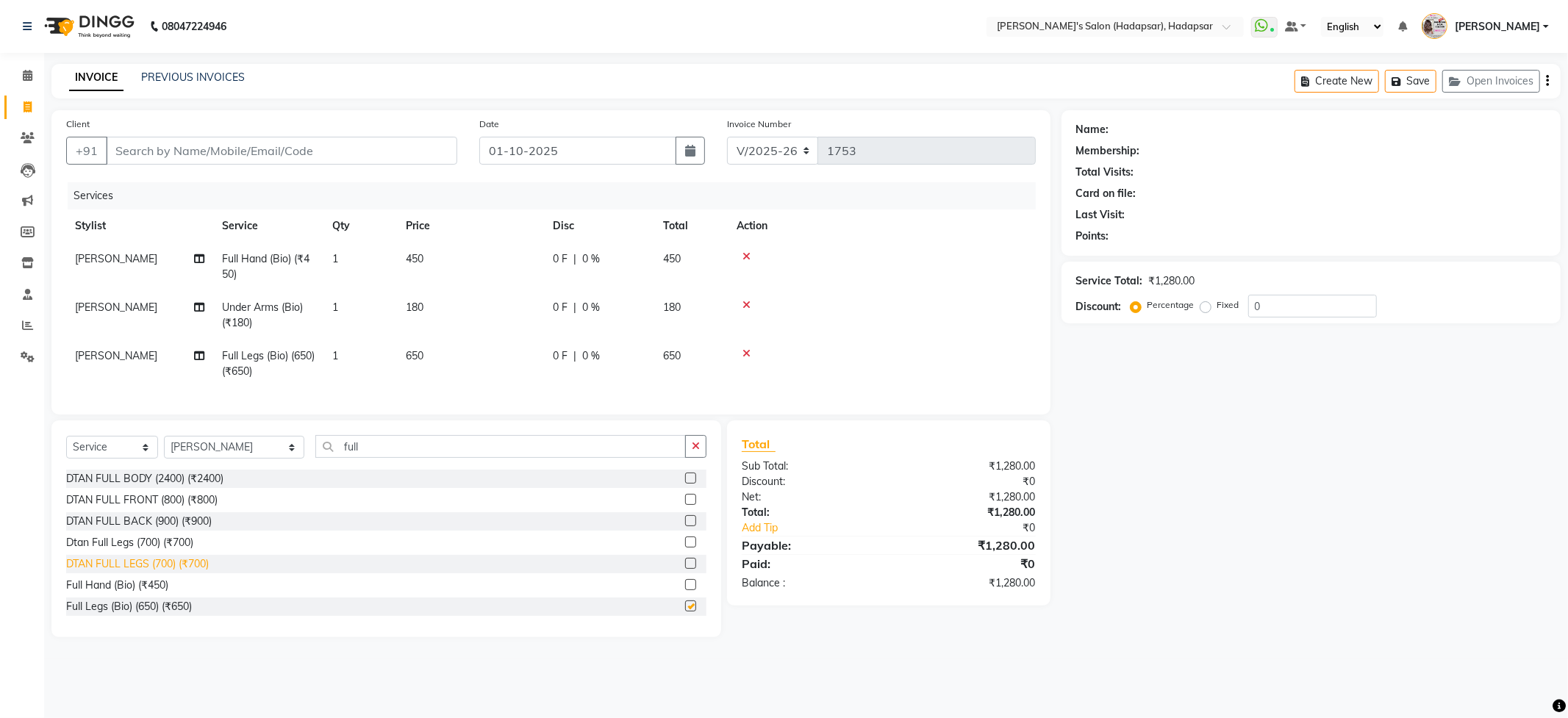
checkbox input "false"
click at [144, 151] on input "Client" at bounding box center [281, 150] width 351 height 28
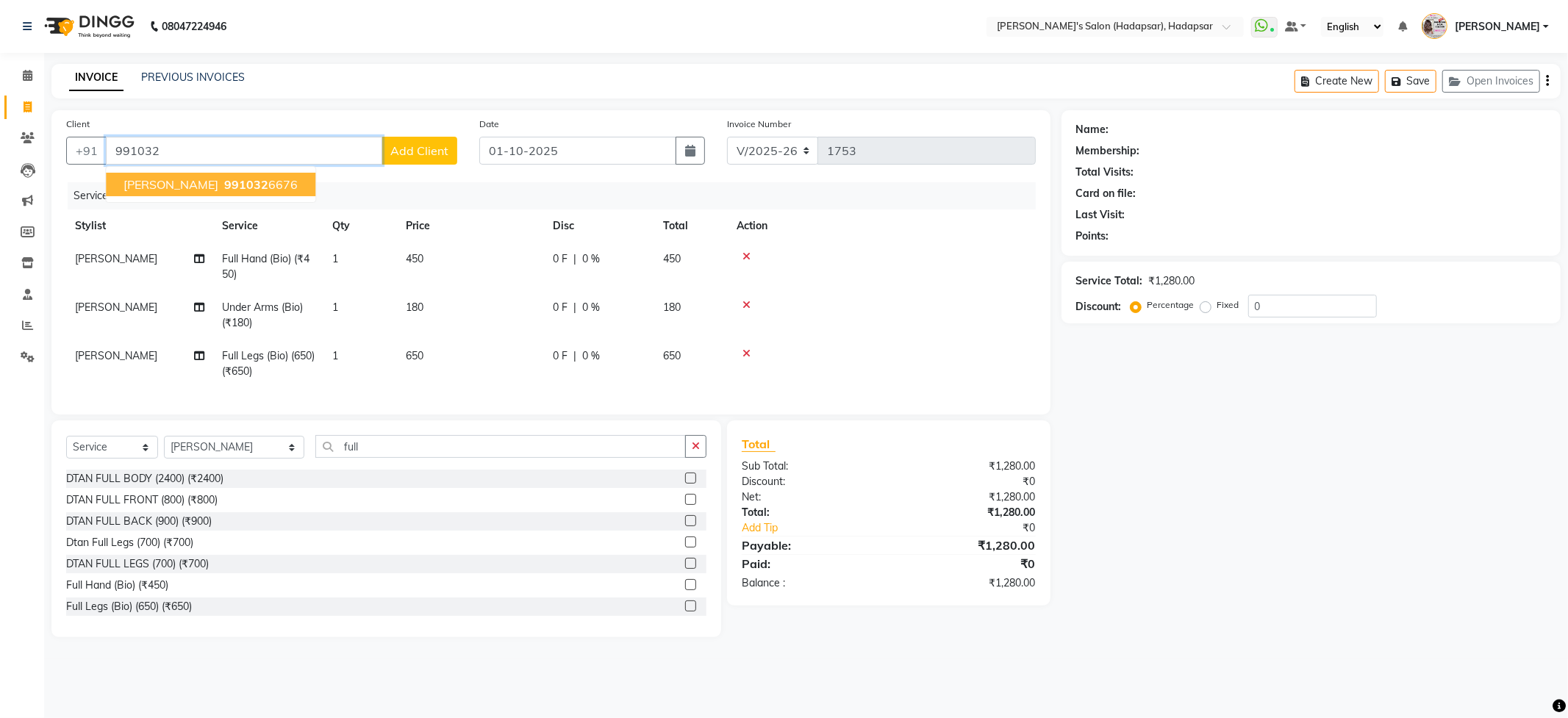
click at [177, 186] on span "[PERSON_NAME]" at bounding box center [170, 184] width 95 height 15
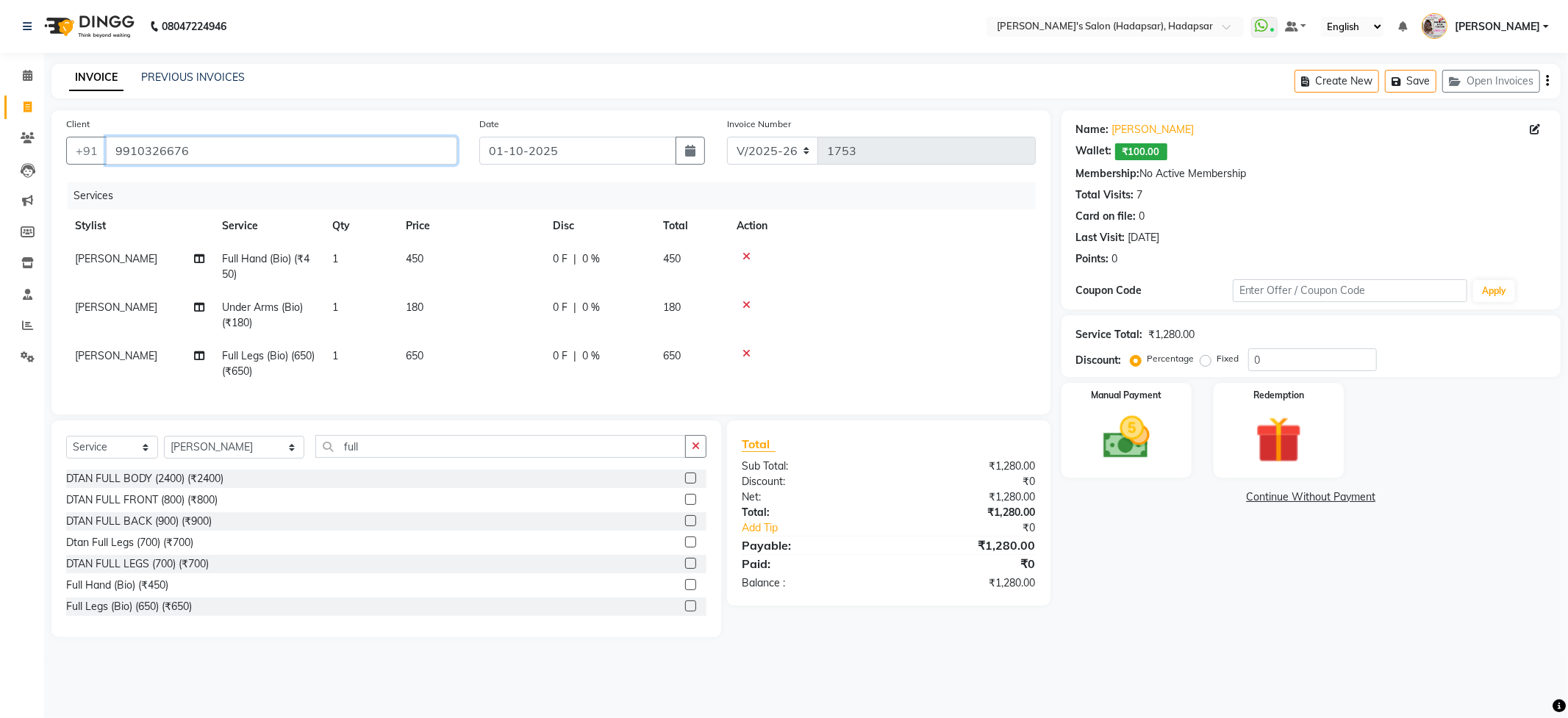
click at [209, 136] on input "9910326676" at bounding box center [281, 150] width 351 height 28
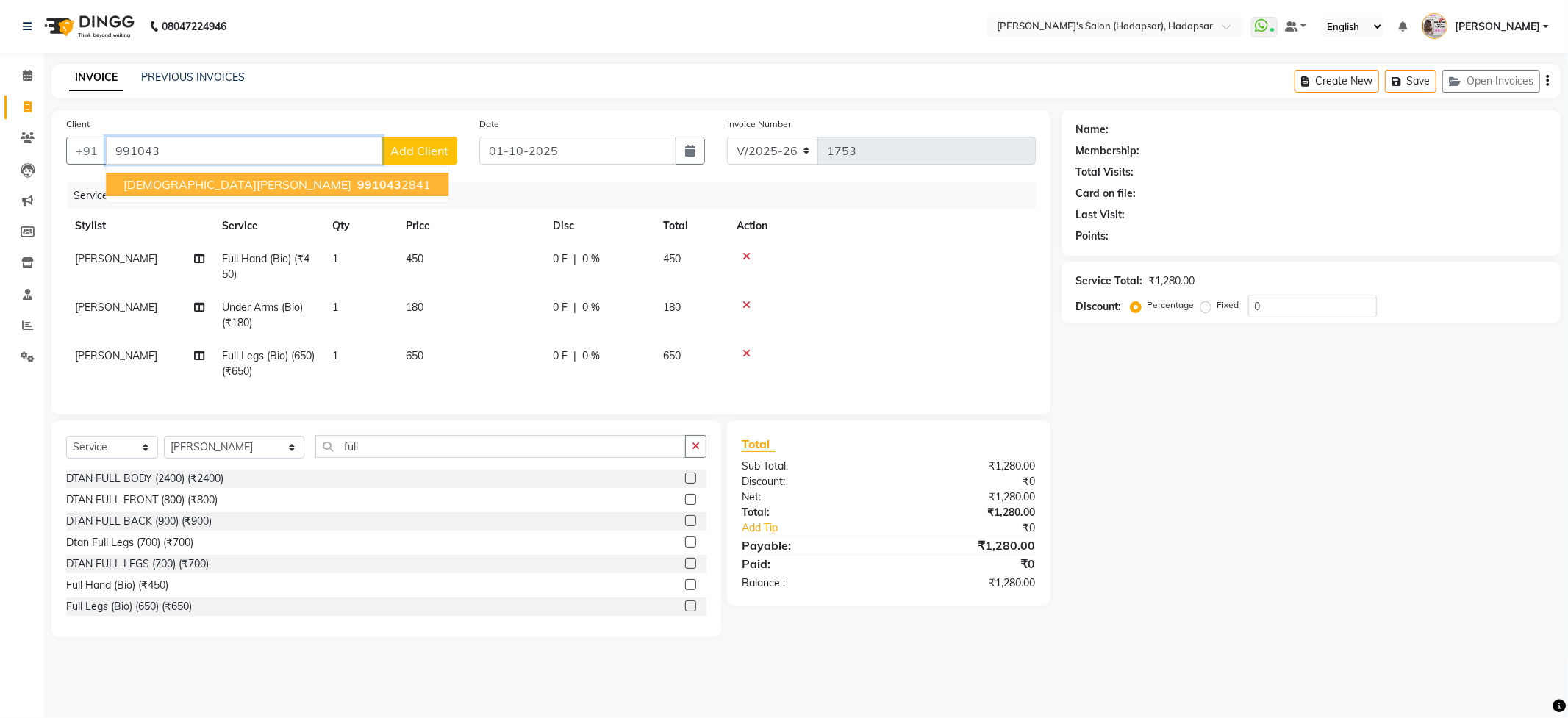
click at [199, 183] on span "[DEMOGRAPHIC_DATA][PERSON_NAME]" at bounding box center [237, 184] width 228 height 15
type input "9910432841"
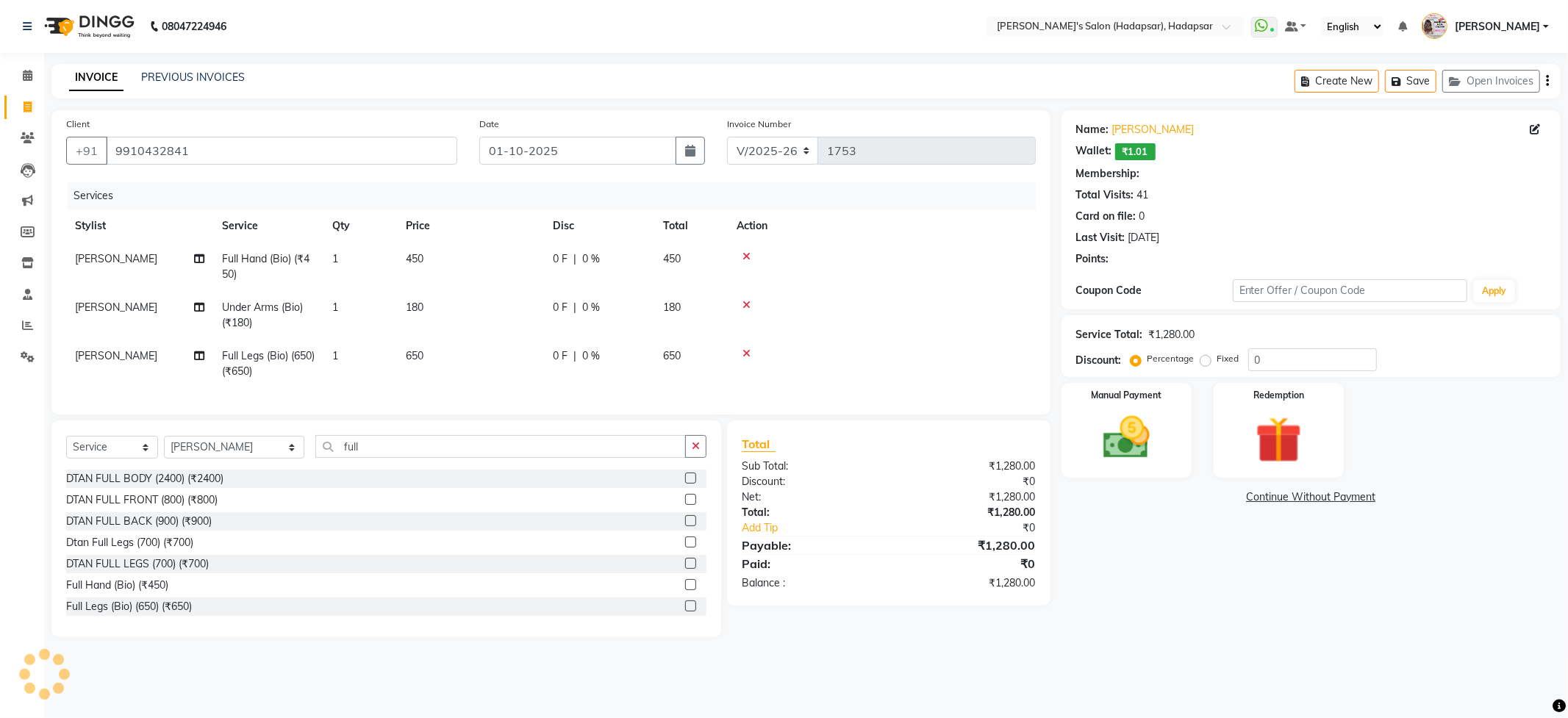
type input "15"
select select "1: Object"
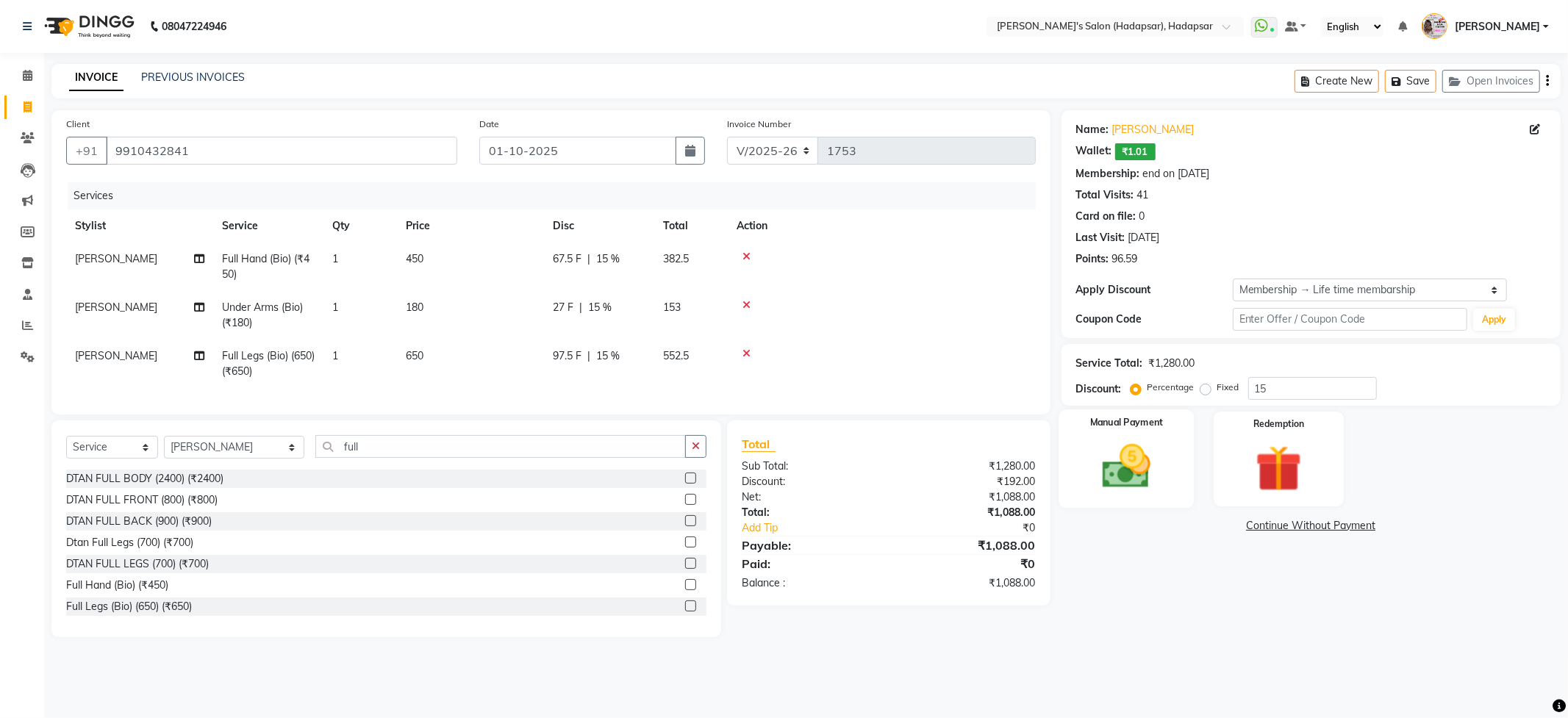
click at [1141, 482] on img at bounding box center [1126, 466] width 79 height 56
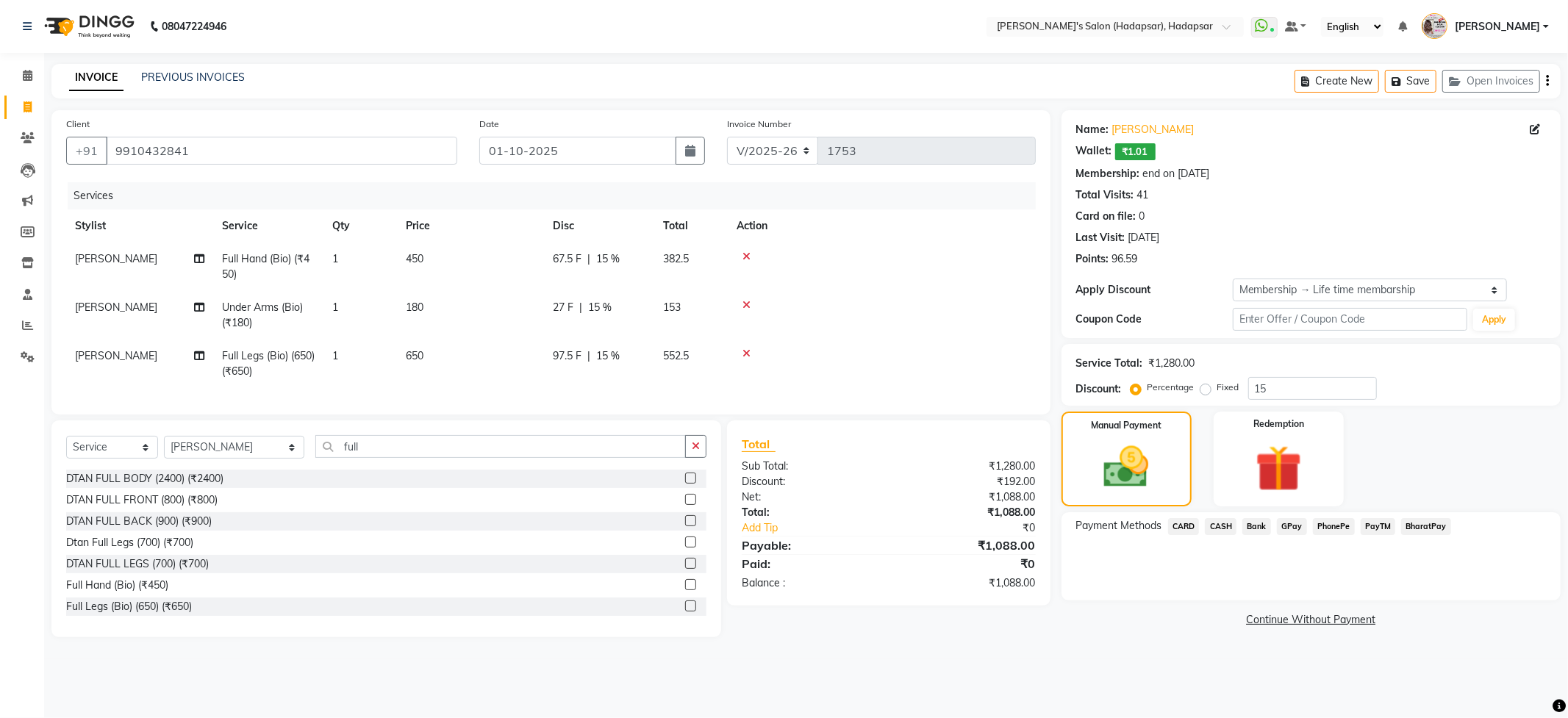
click at [1335, 525] on span "PhonePe" at bounding box center [1333, 526] width 42 height 17
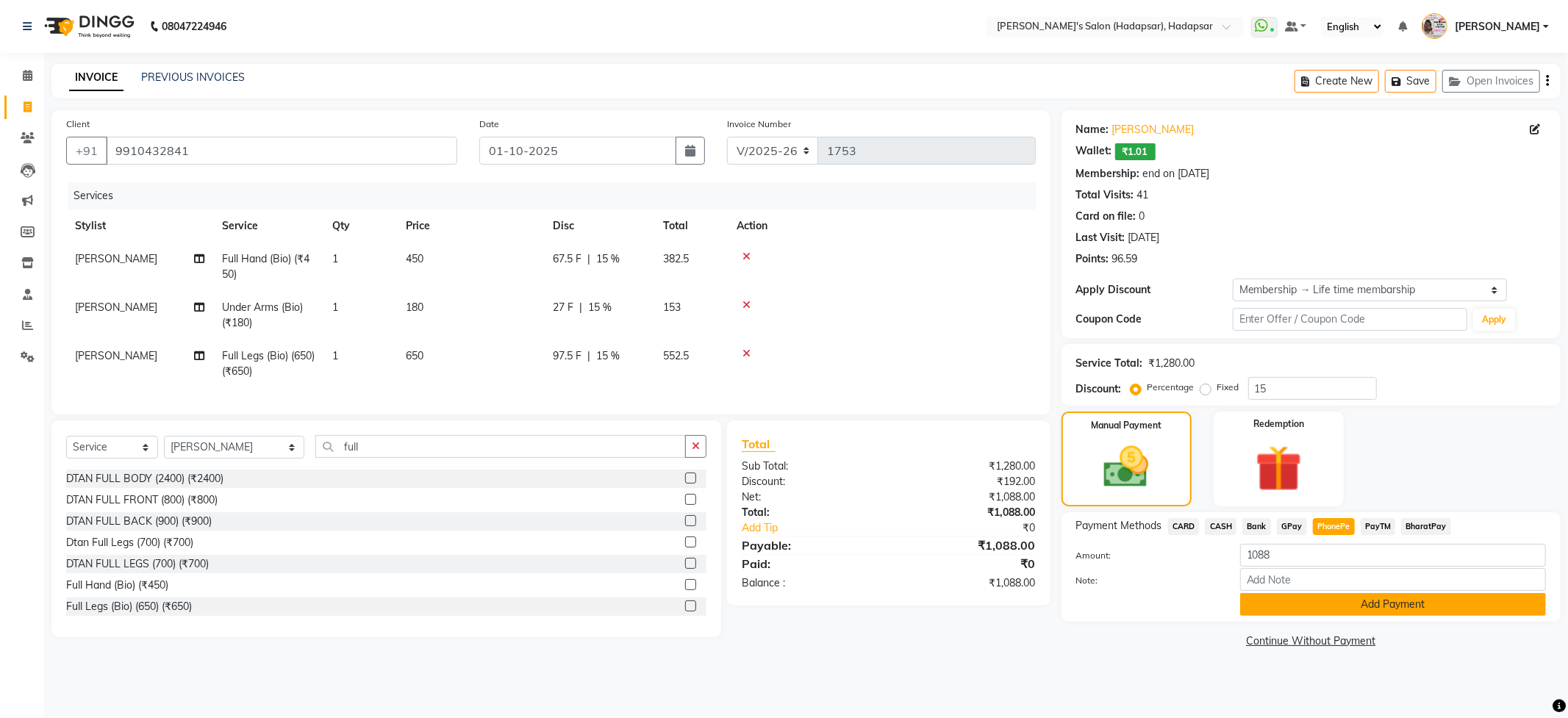
click at [1336, 604] on button "Add Payment" at bounding box center [1393, 604] width 306 height 23
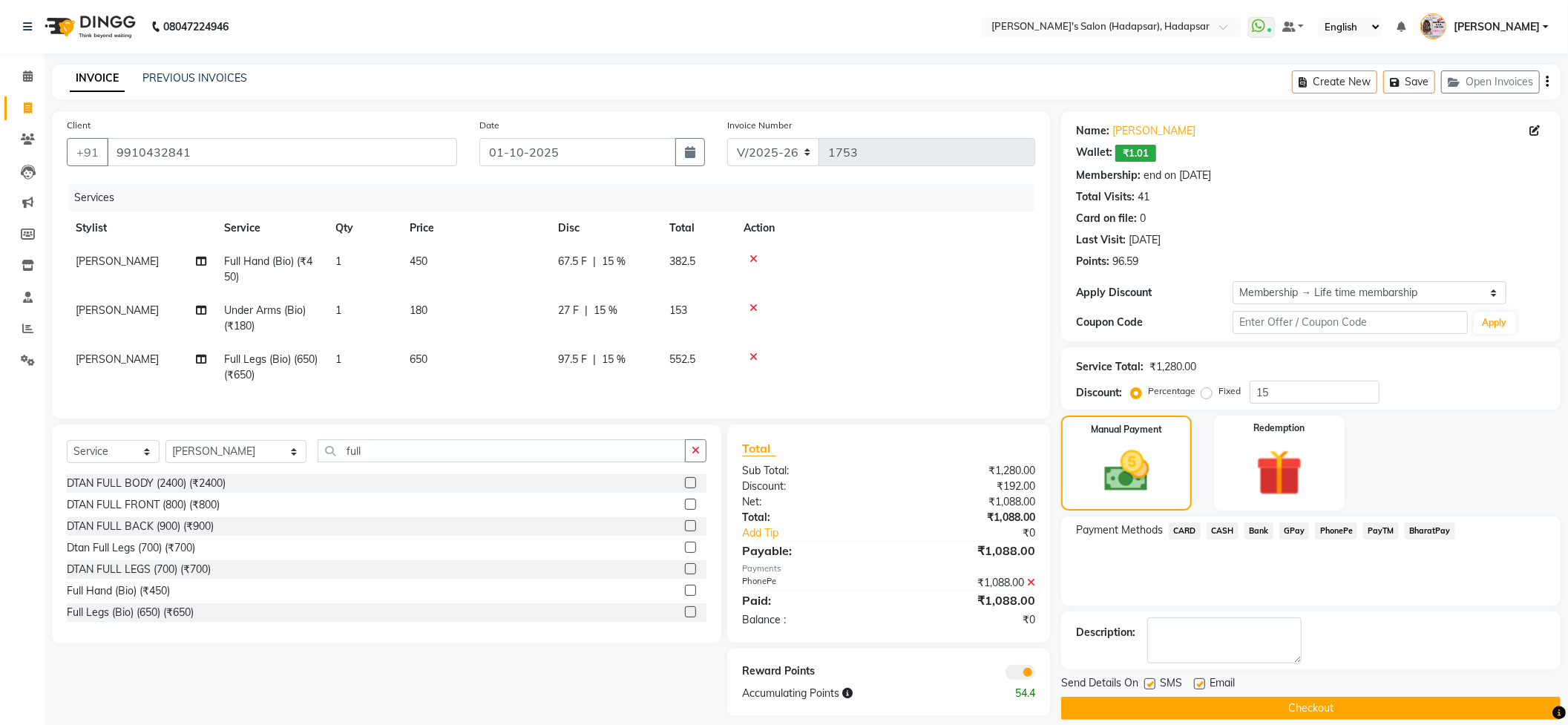
scroll to position [28, 0]
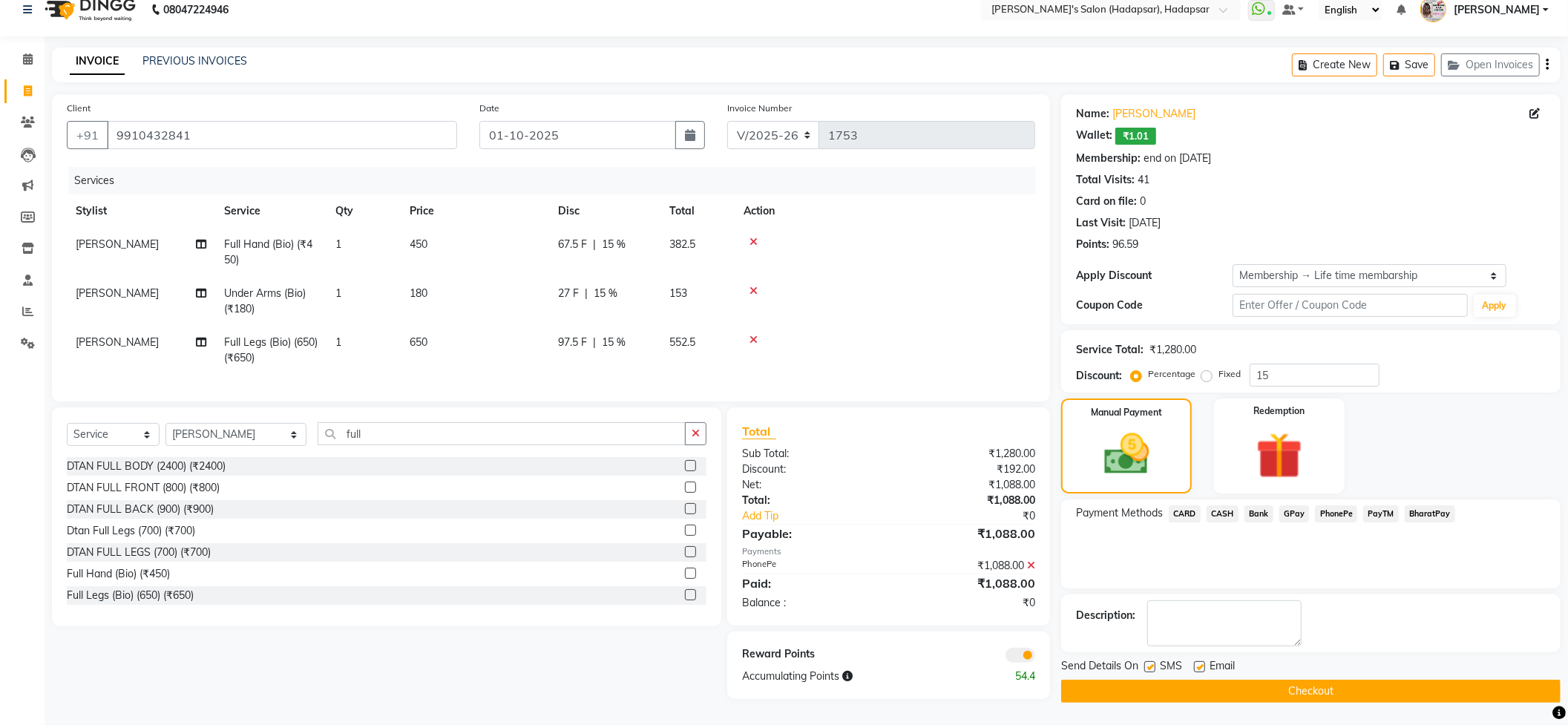
click at [1301, 680] on button "Checkout" at bounding box center [1310, 691] width 499 height 23
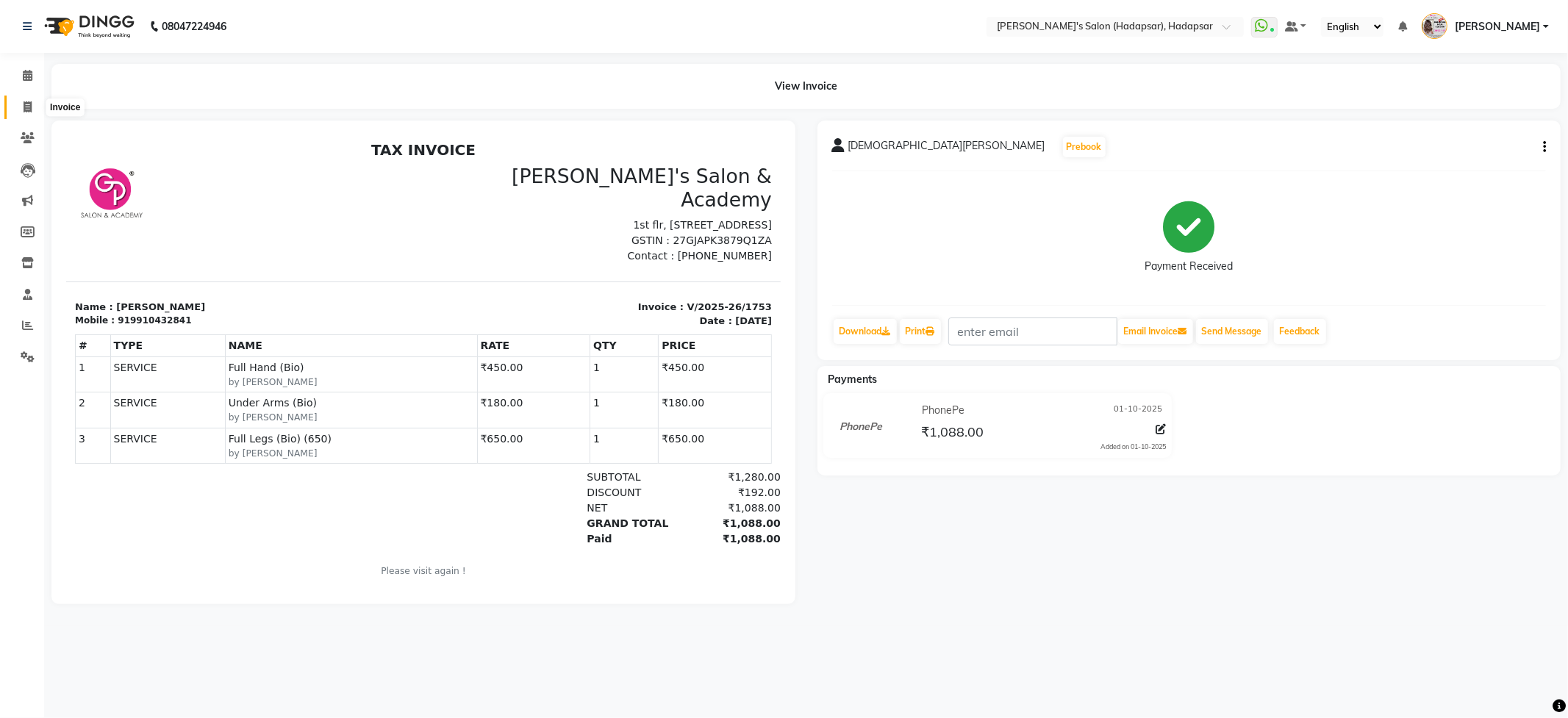
click at [19, 110] on span at bounding box center [28, 107] width 26 height 17
select select "108"
select select "service"
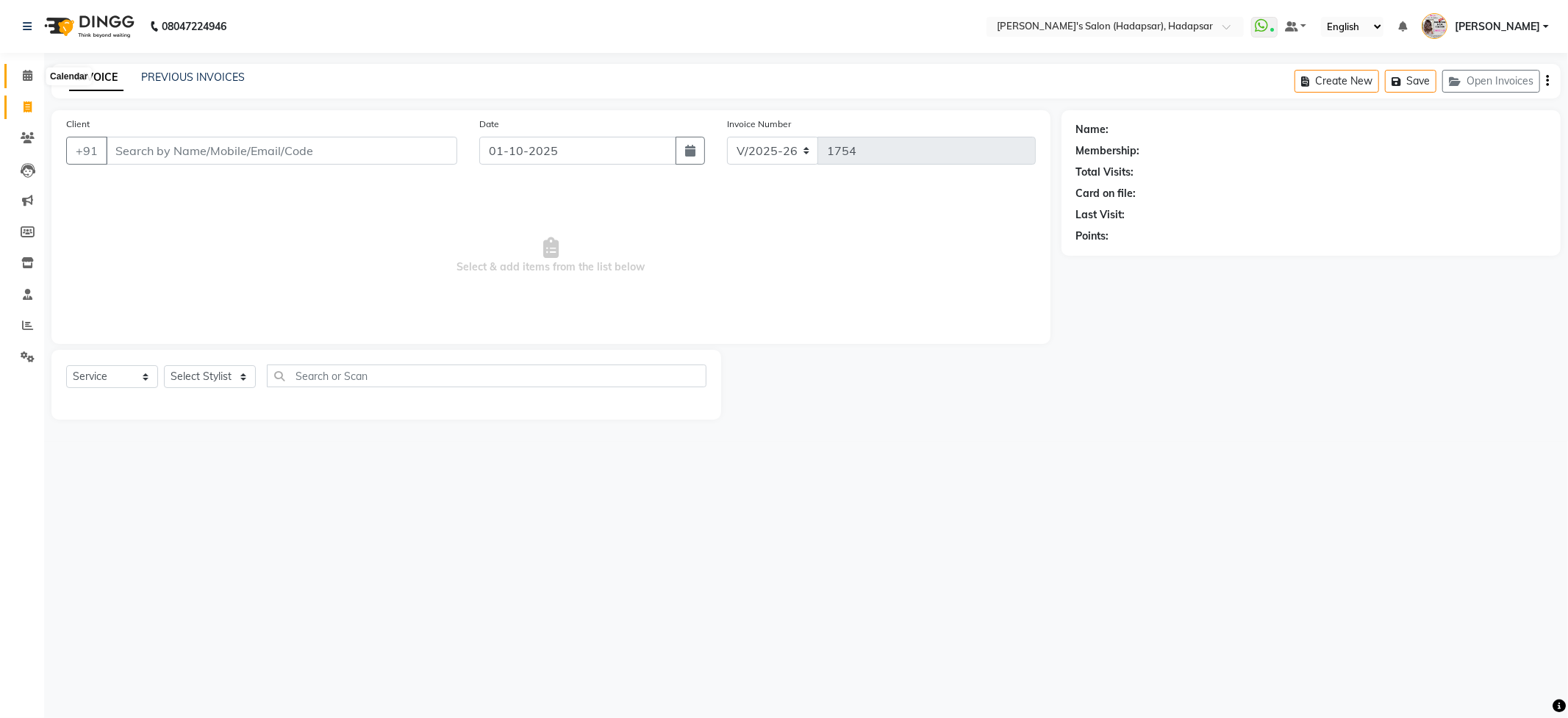
select select "9451"
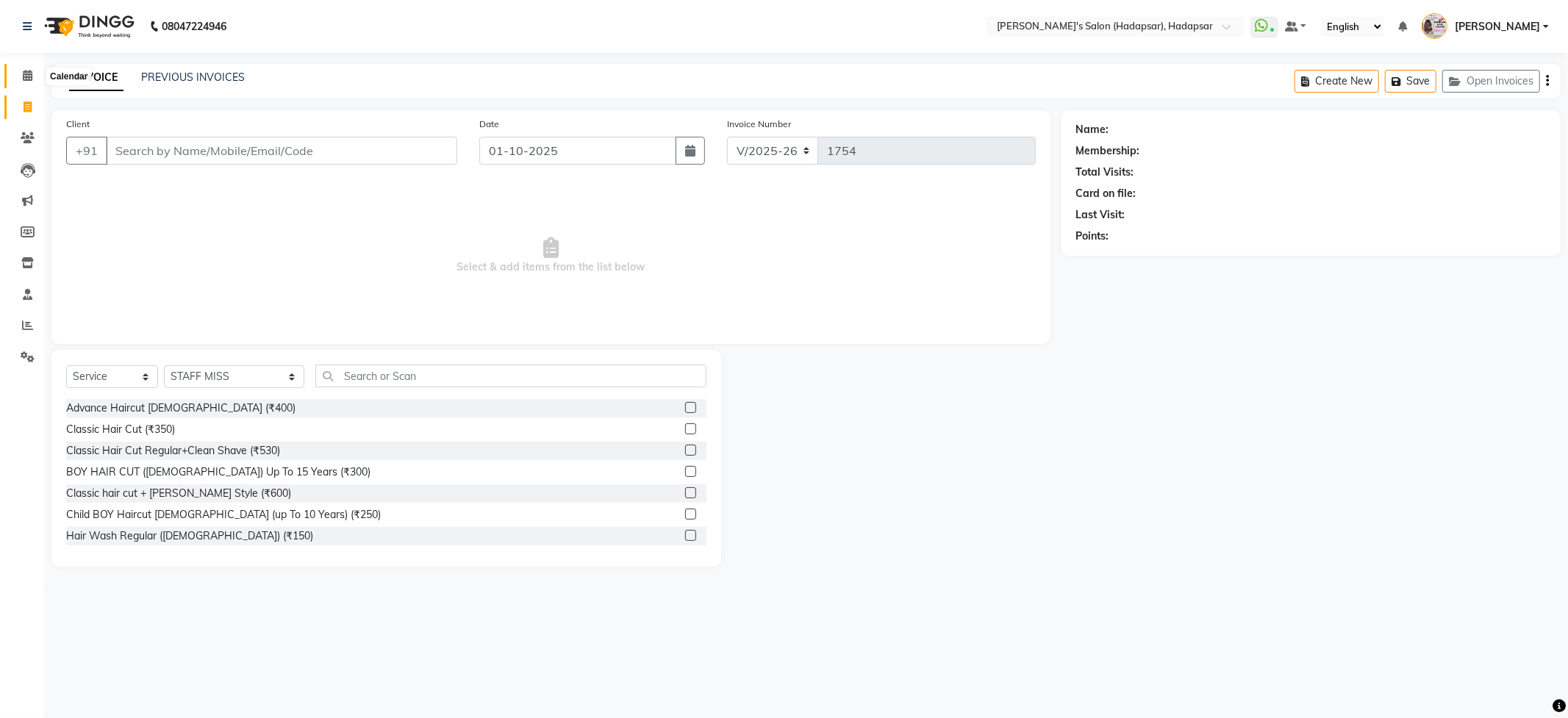
click at [27, 72] on icon at bounding box center [28, 75] width 10 height 11
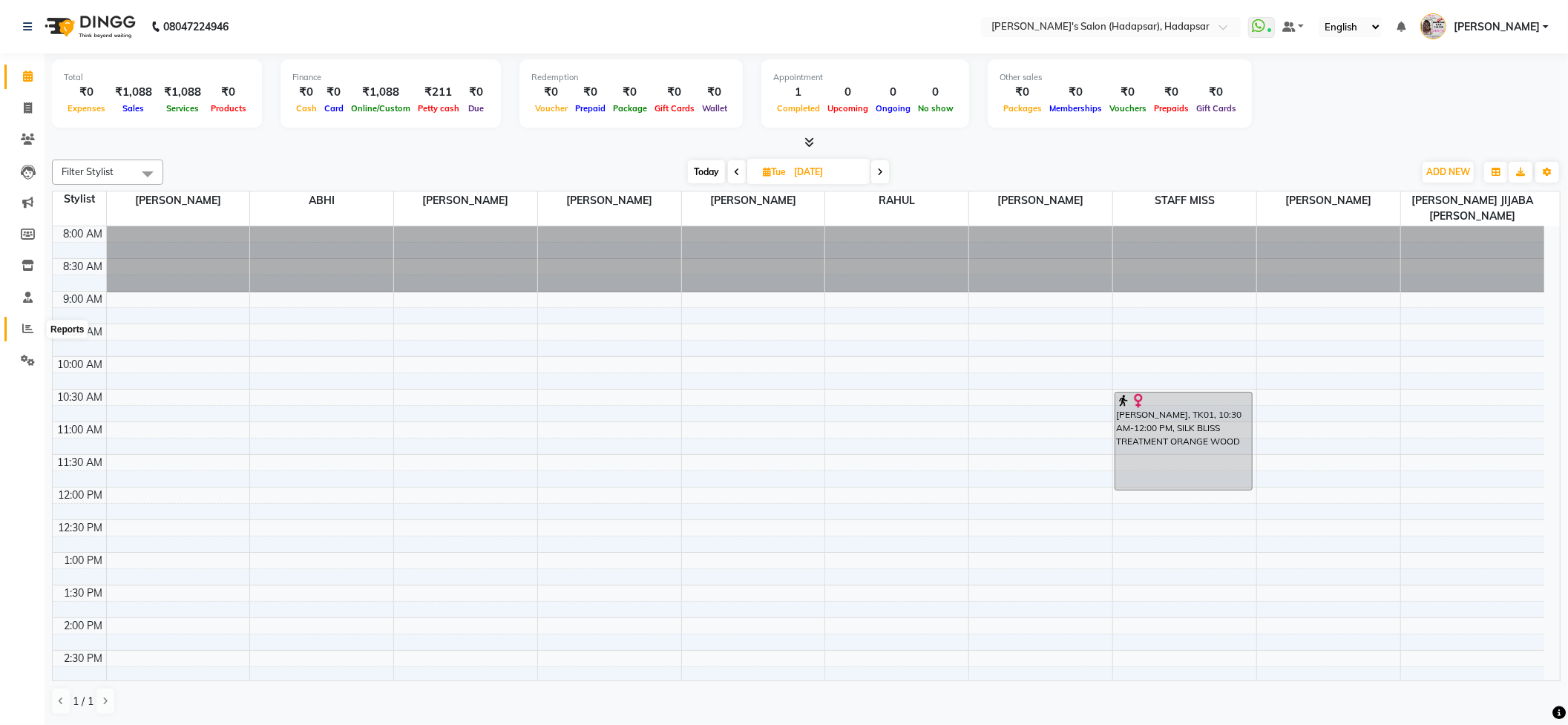
click at [20, 324] on span at bounding box center [28, 329] width 26 height 17
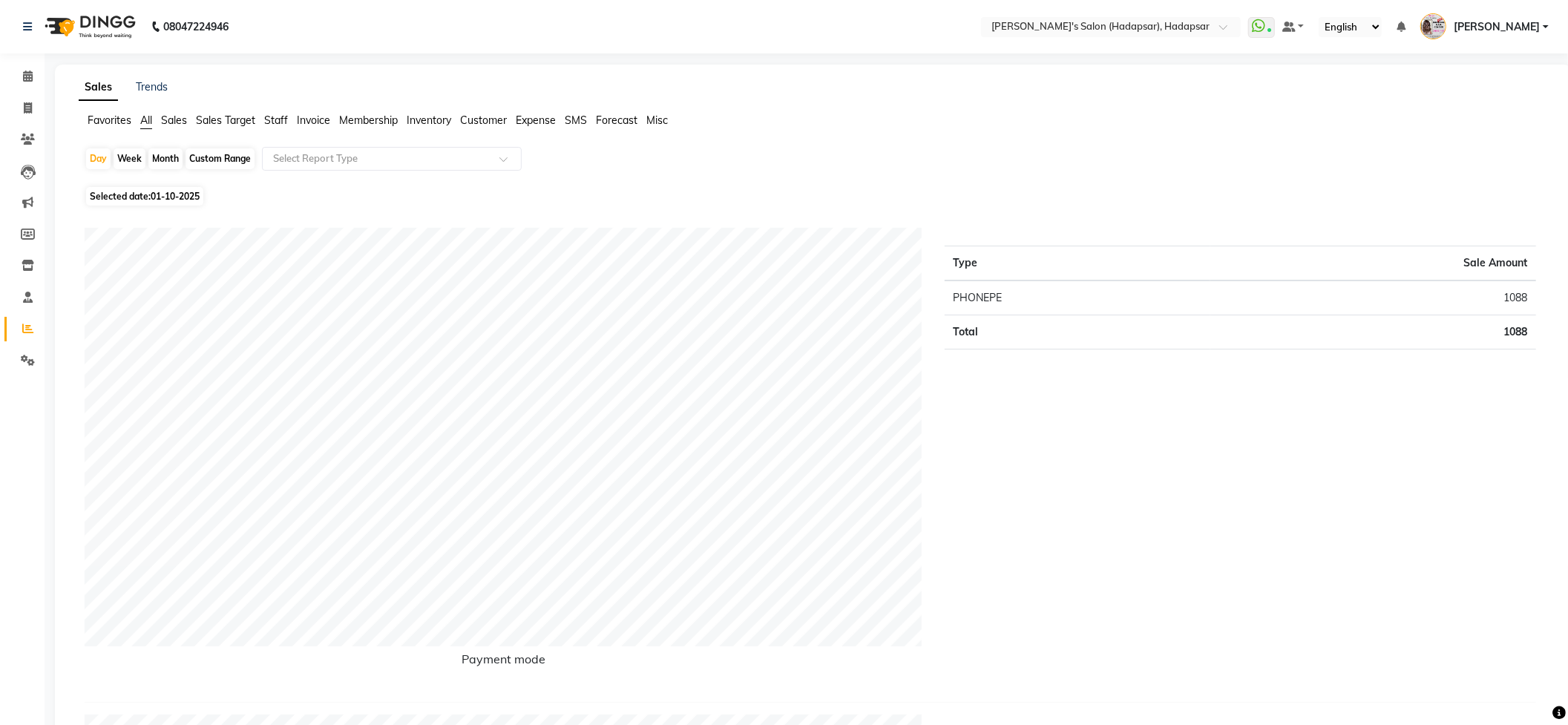
drag, startPoint x: 165, startPoint y: 152, endPoint x: 161, endPoint y: 176, distance: 24.3
click at [165, 152] on div "Month" at bounding box center [165, 158] width 34 height 20
select select "10"
select select "2025"
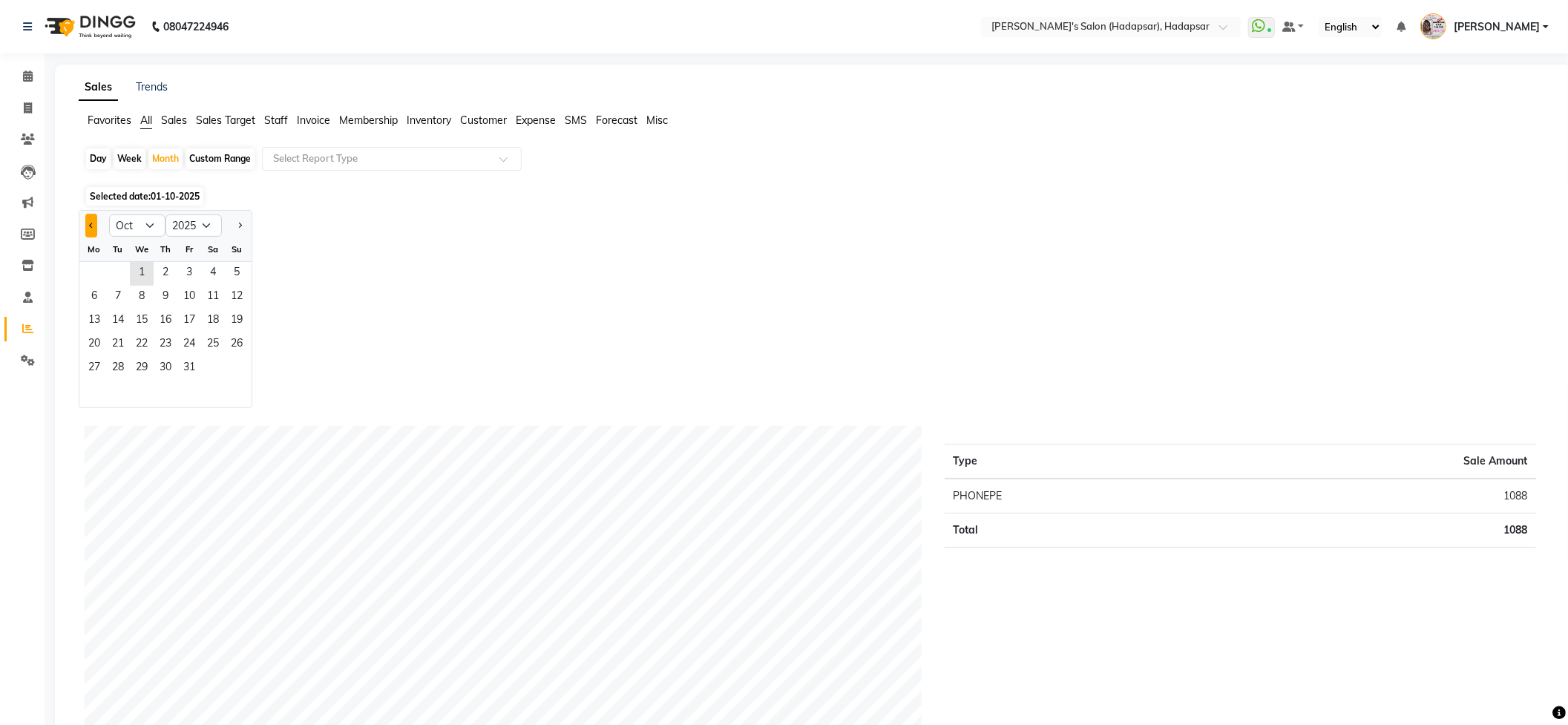
click at [96, 232] on button "Previous month" at bounding box center [91, 225] width 11 height 24
select select "9"
click at [138, 283] on span "3" at bounding box center [141, 274] width 24 height 24
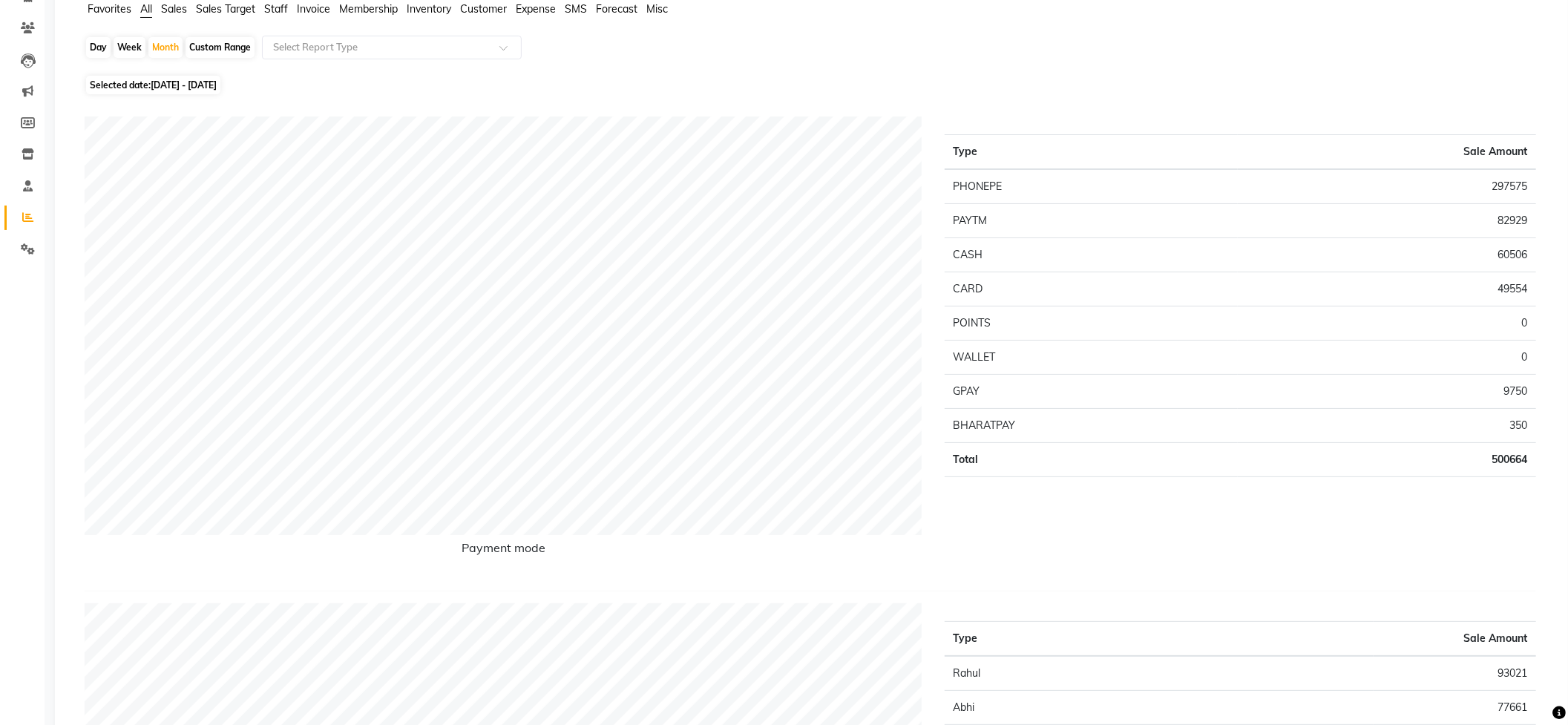
scroll to position [98, 0]
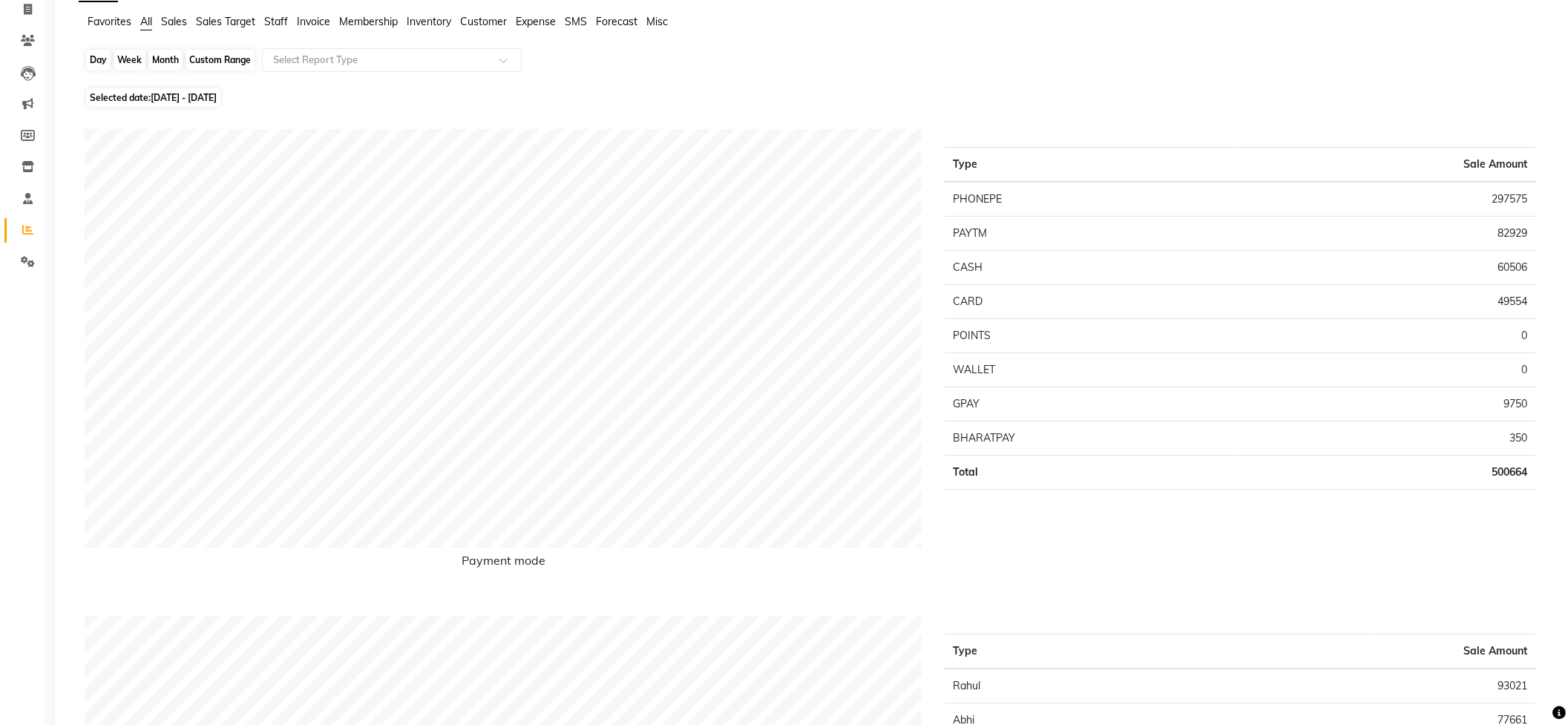
click at [161, 60] on div "Month" at bounding box center [165, 60] width 34 height 20
select select "9"
select select "2025"
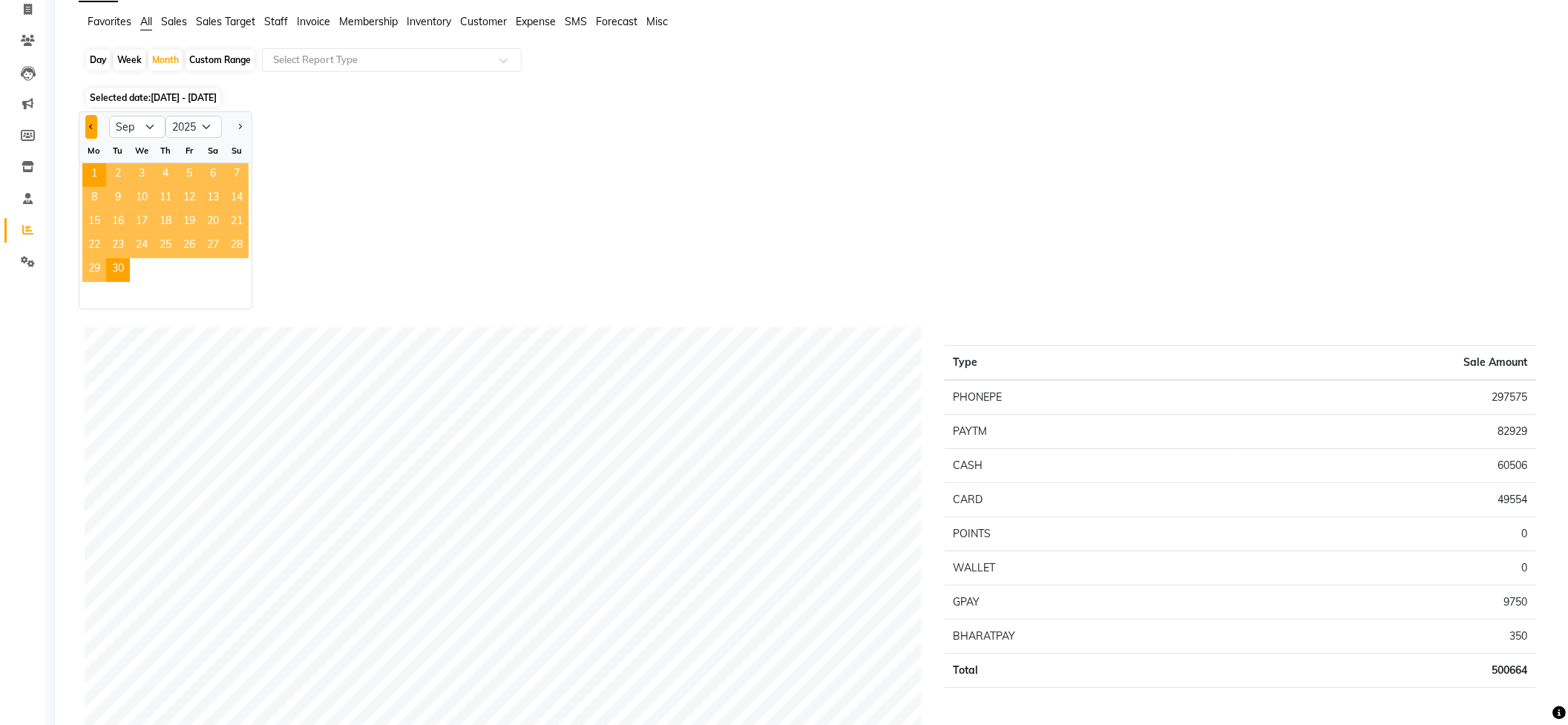
click at [89, 130] on button "Previous month" at bounding box center [91, 126] width 11 height 24
select select "8"
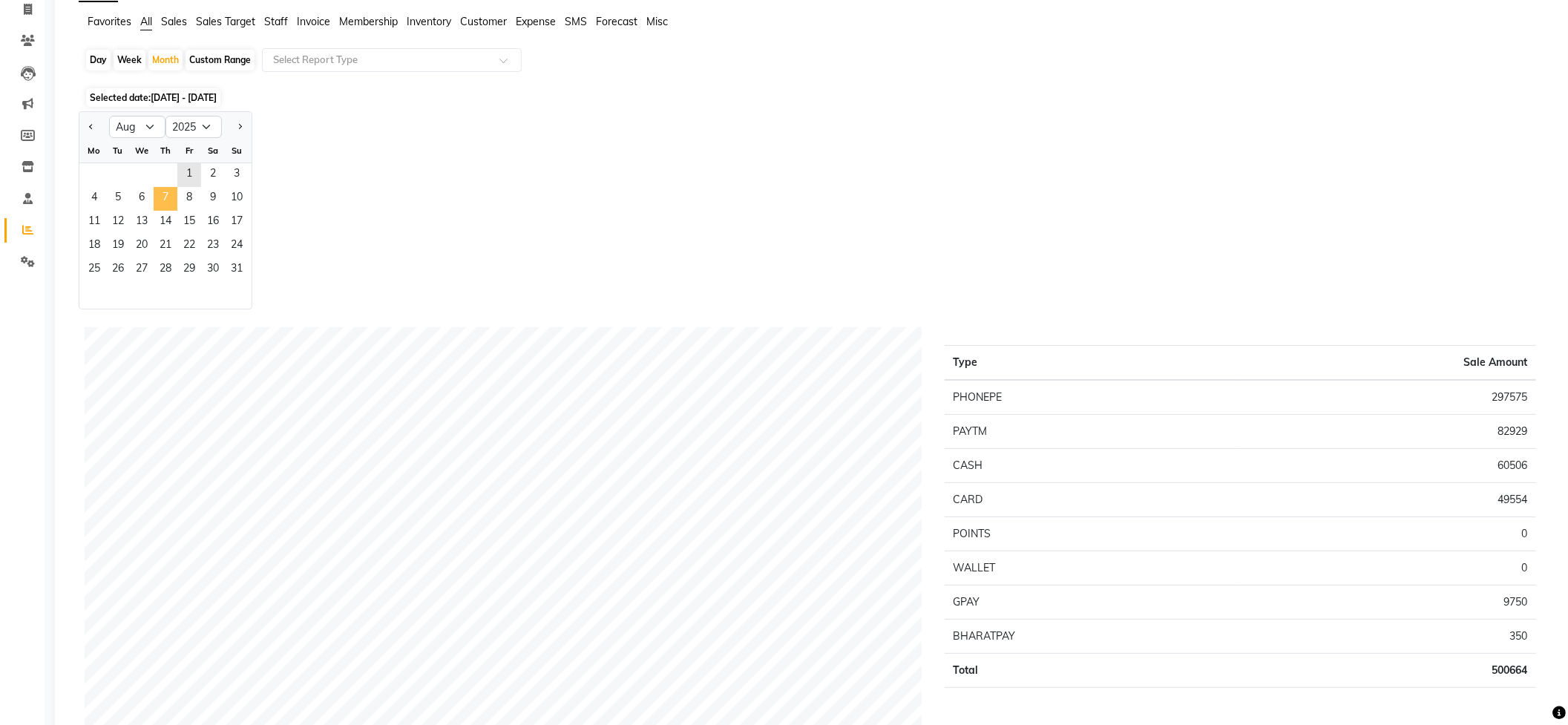
click at [169, 193] on span "7" at bounding box center [165, 198] width 24 height 24
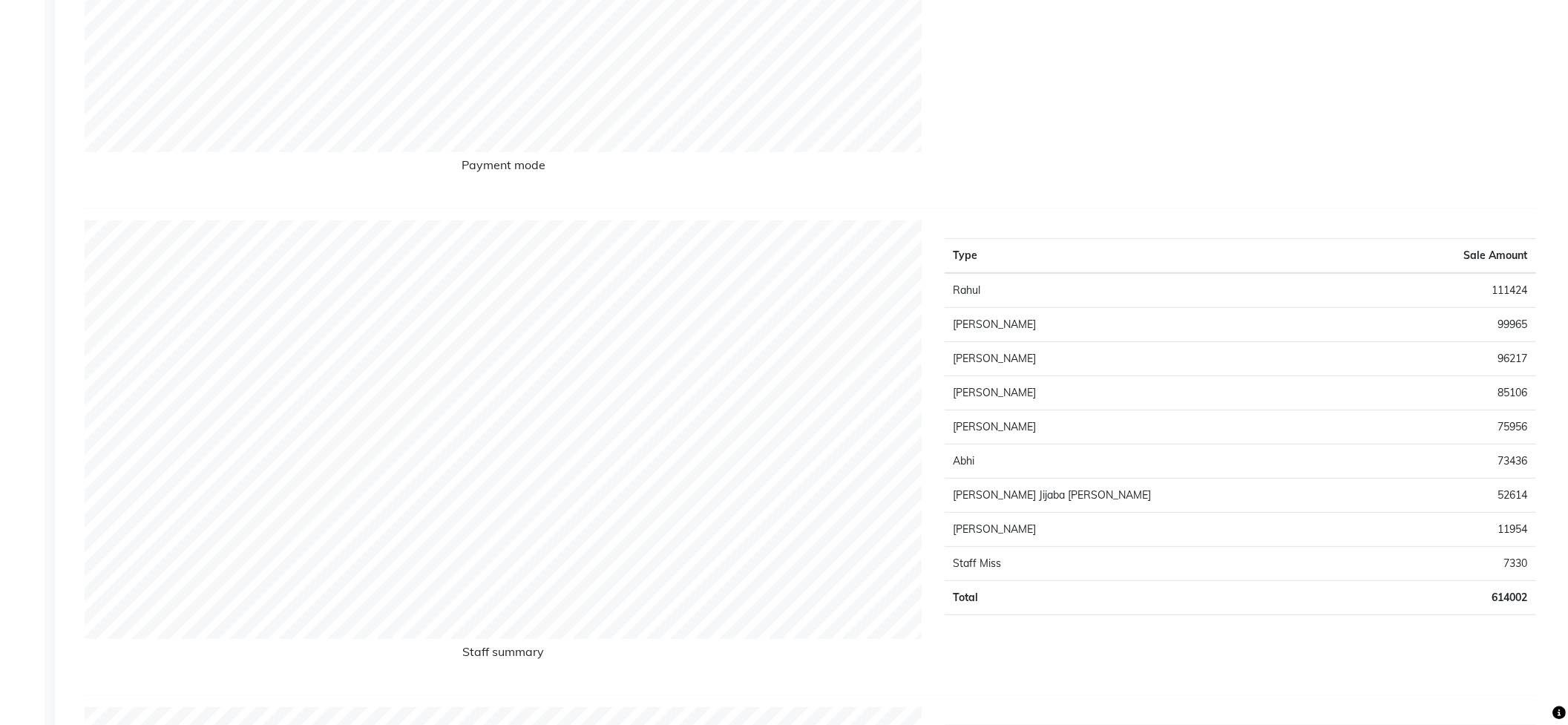
scroll to position [0, 0]
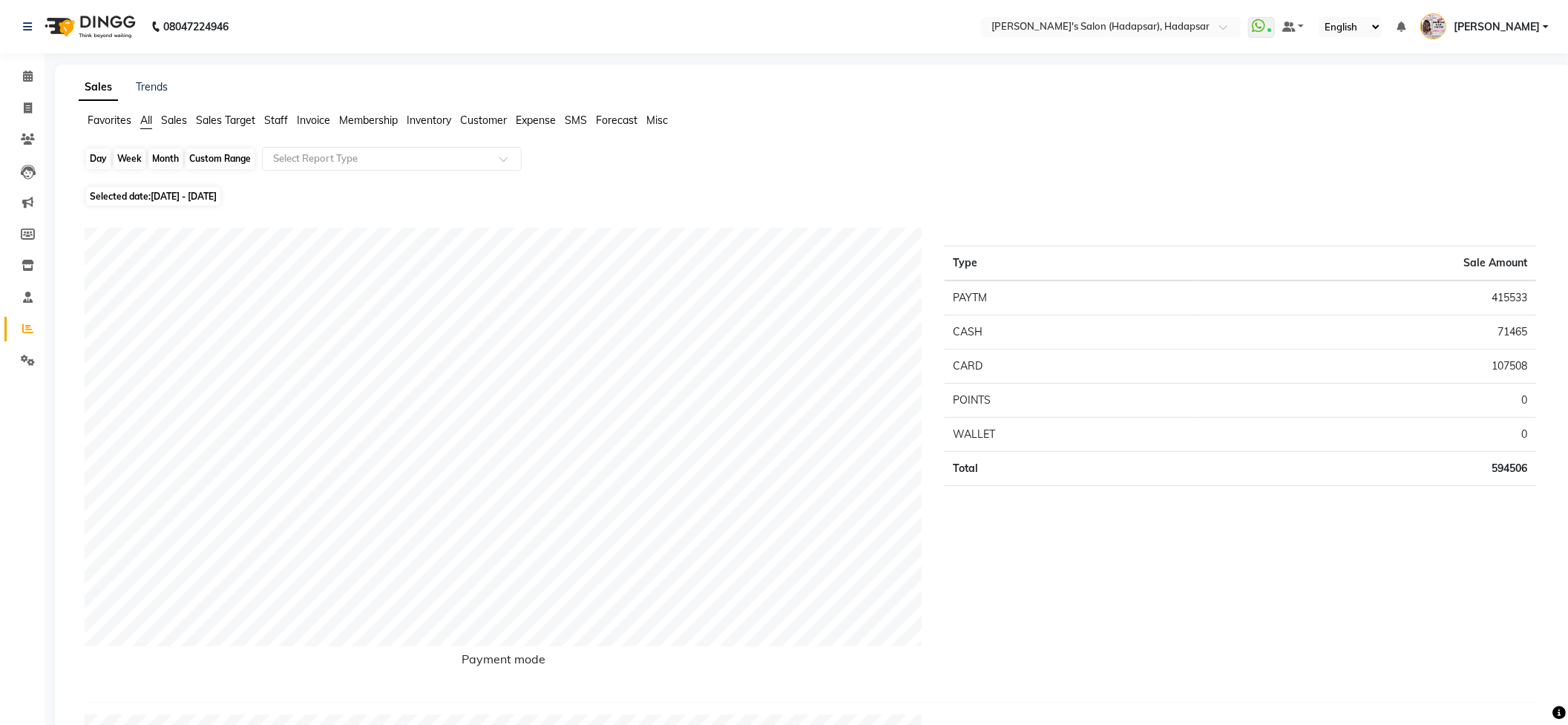
click at [161, 153] on div "Month" at bounding box center [165, 158] width 34 height 20
select select "8"
select select "2025"
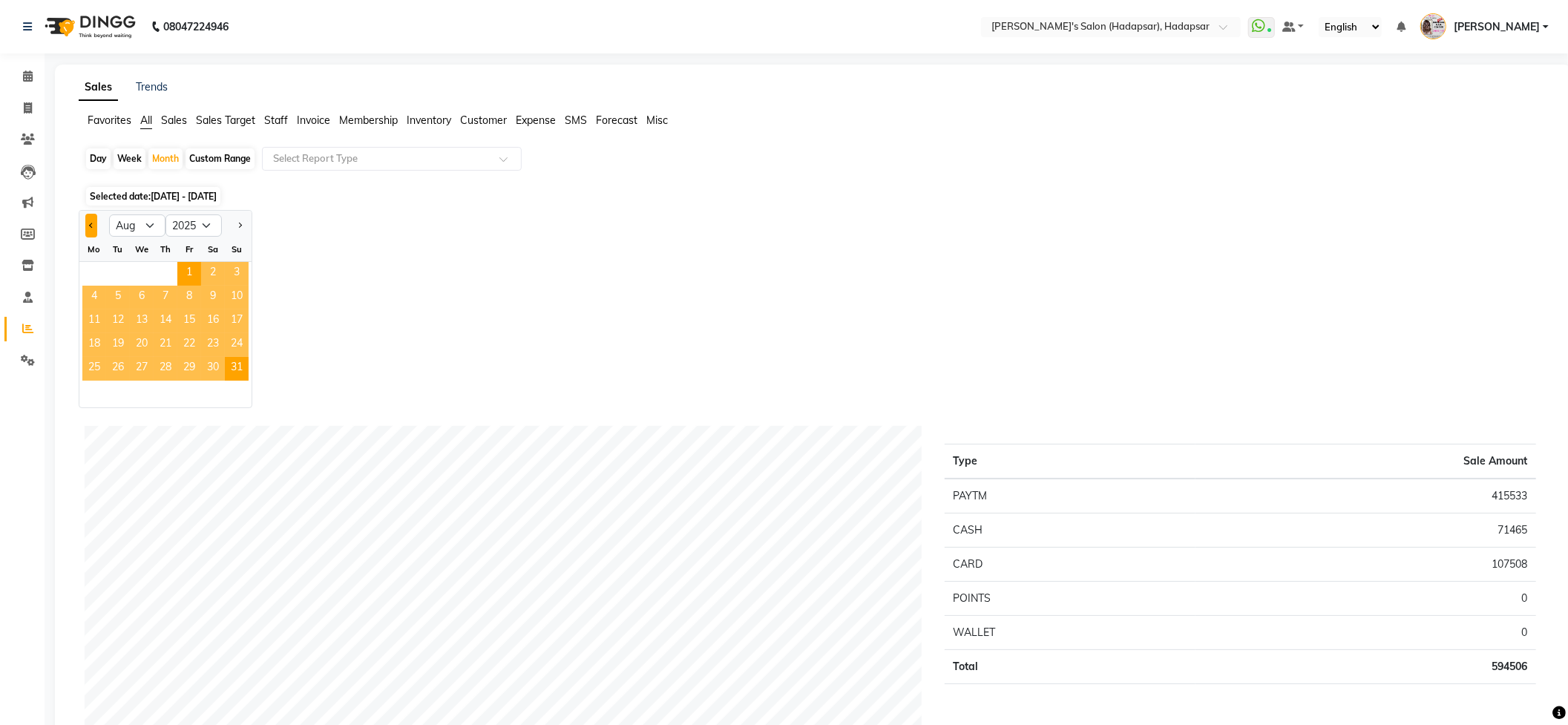
click at [96, 224] on button "Previous month" at bounding box center [91, 225] width 11 height 24
select select "7"
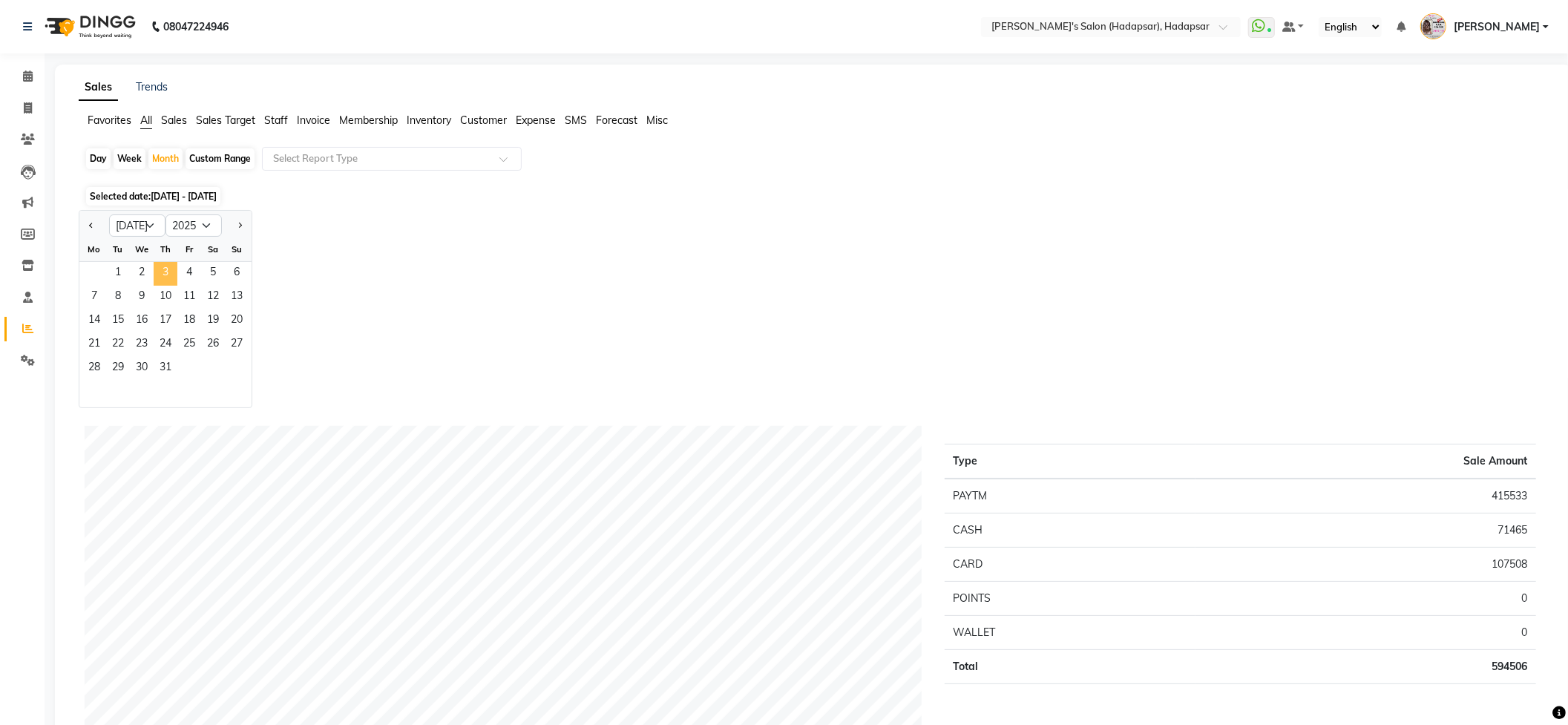
click at [158, 269] on span "3" at bounding box center [165, 274] width 24 height 24
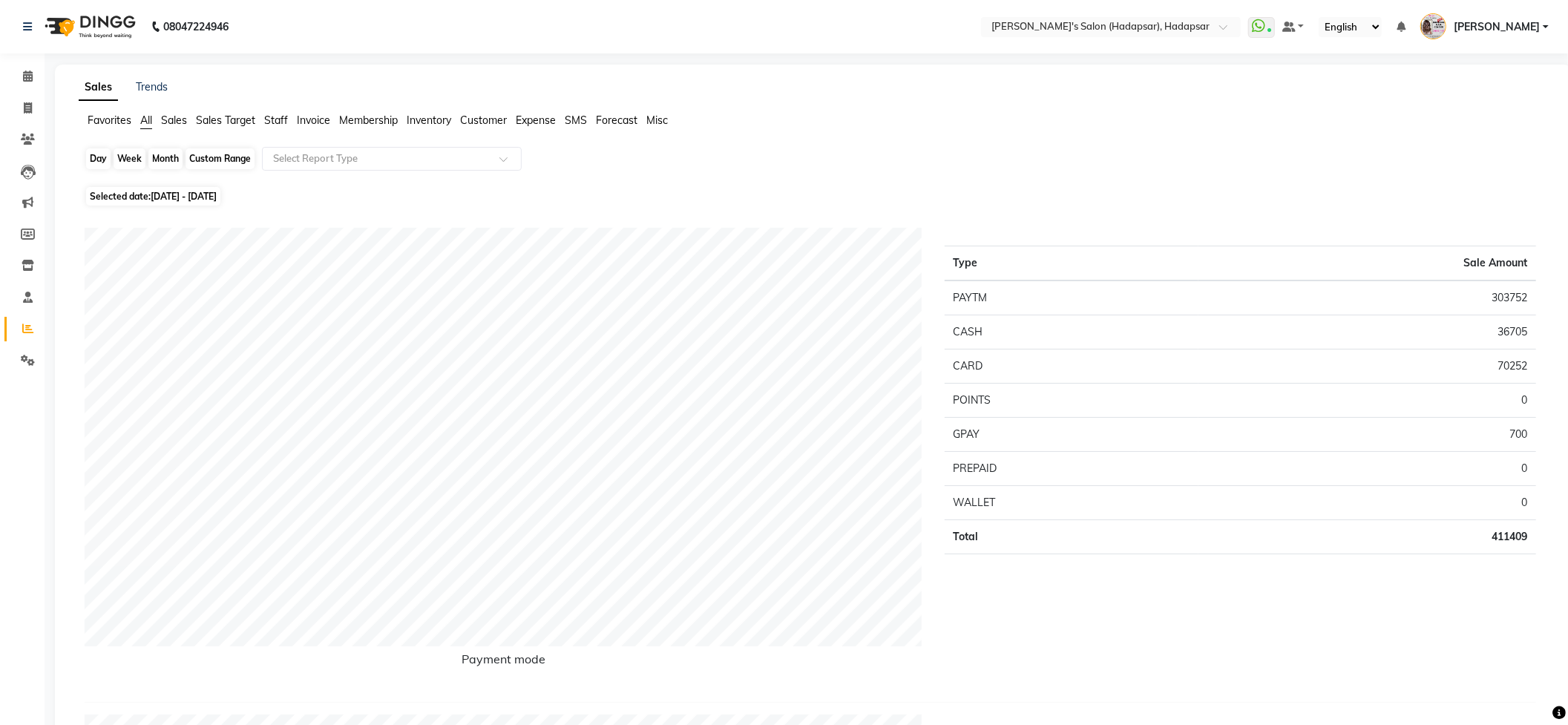
click at [163, 154] on div "Month" at bounding box center [165, 158] width 34 height 20
select select "7"
select select "2025"
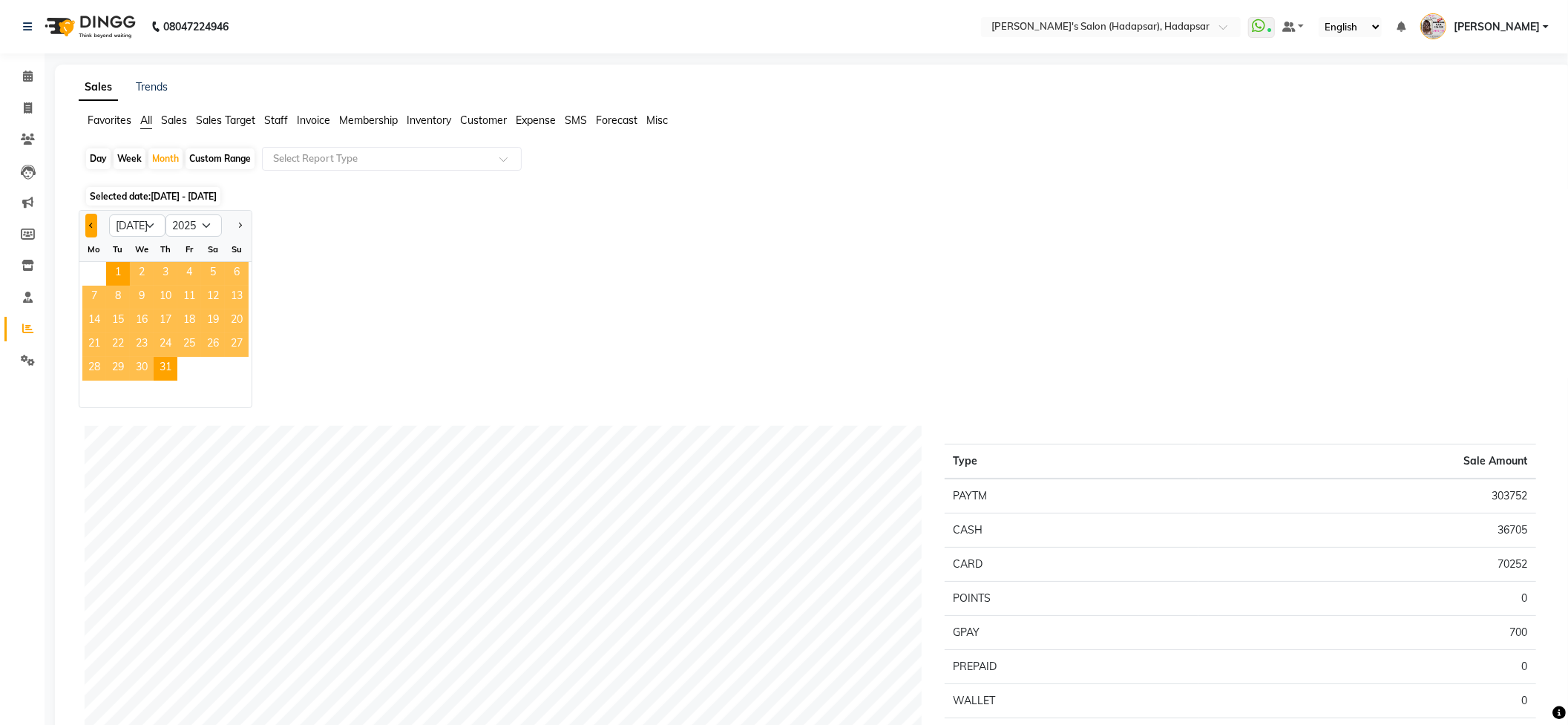
click at [93, 224] on span "Previous month" at bounding box center [92, 224] width 5 height 5
select select "6"
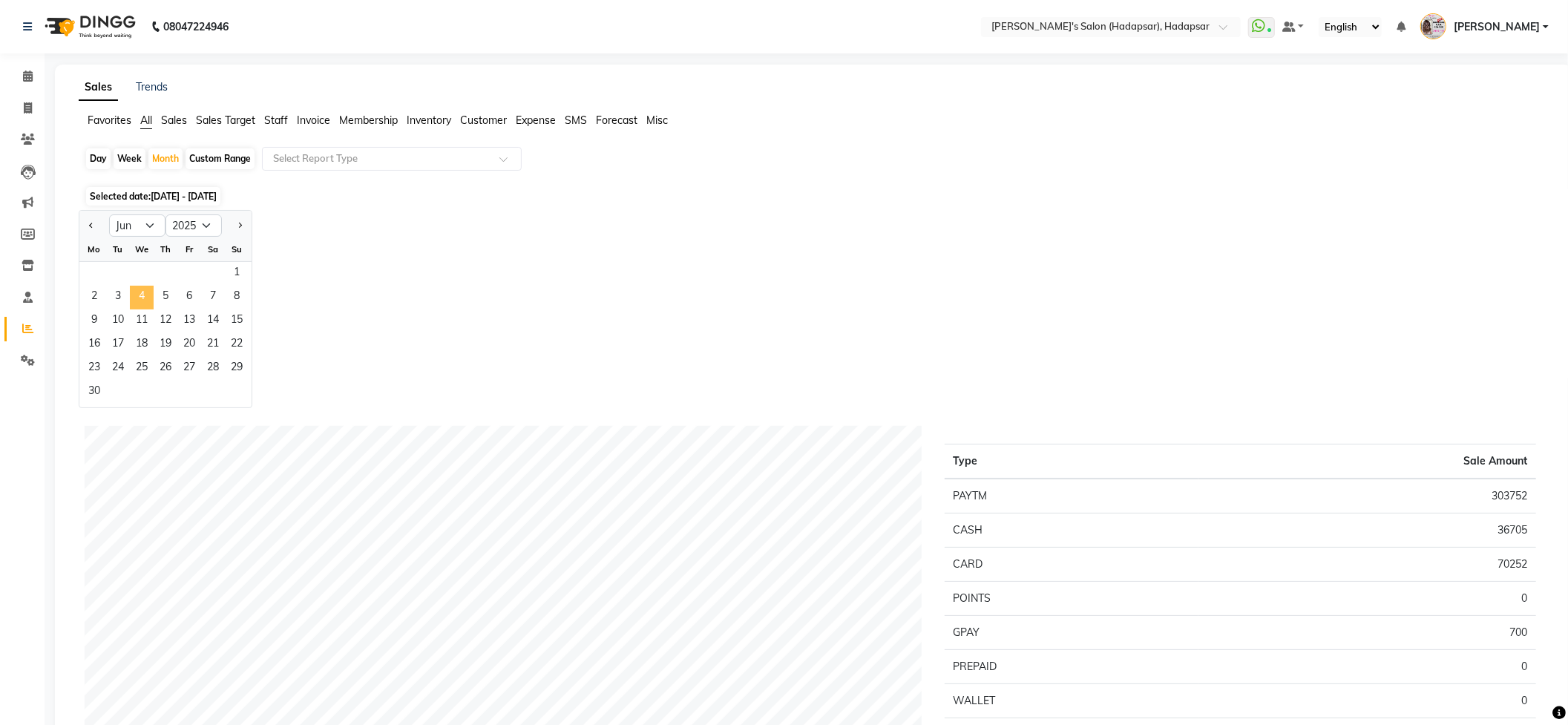
click at [139, 288] on span "4" at bounding box center [141, 297] width 24 height 24
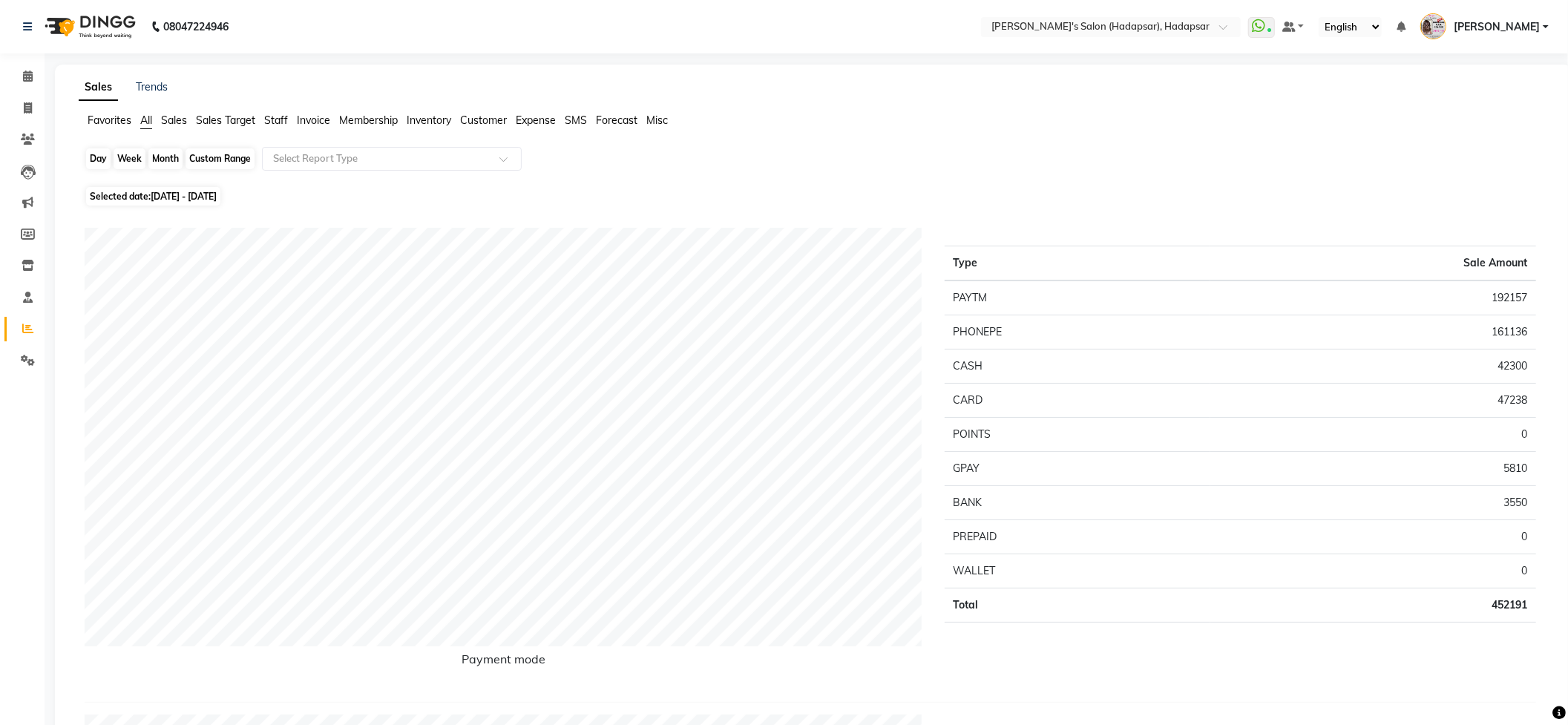
click at [166, 154] on div "Month" at bounding box center [165, 158] width 34 height 20
select select "6"
select select "2025"
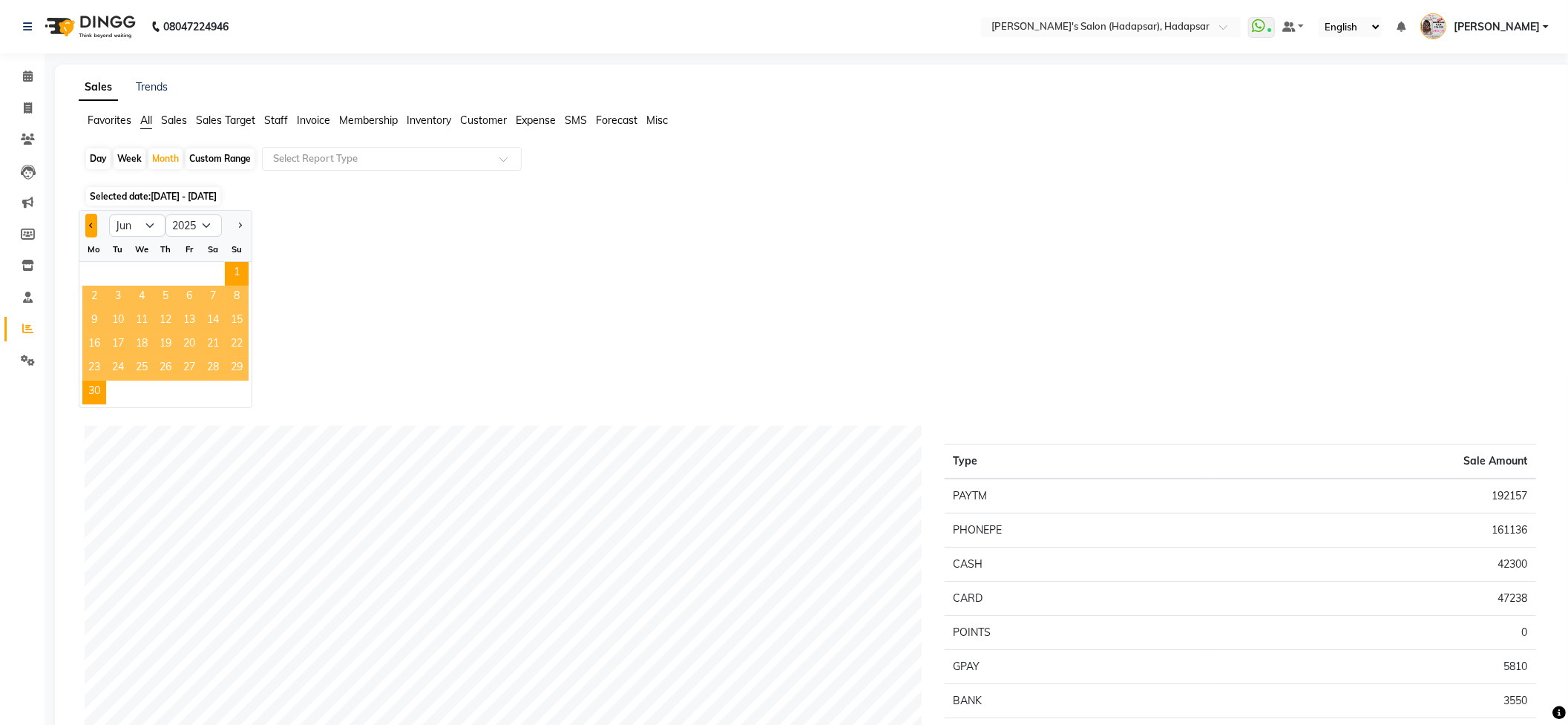
click at [93, 225] on span "Previous month" at bounding box center [92, 224] width 5 height 5
select select "5"
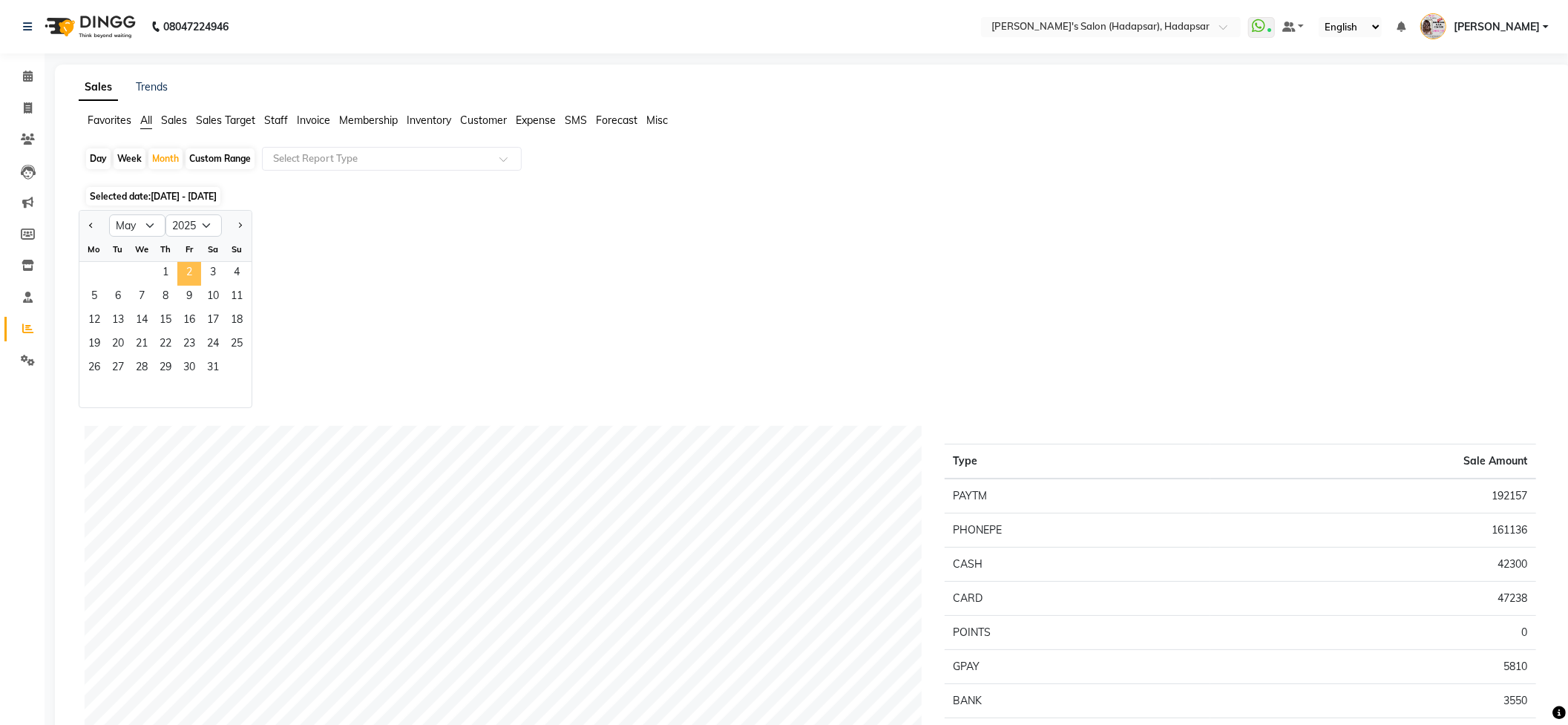
click at [182, 283] on span "2" at bounding box center [188, 274] width 24 height 24
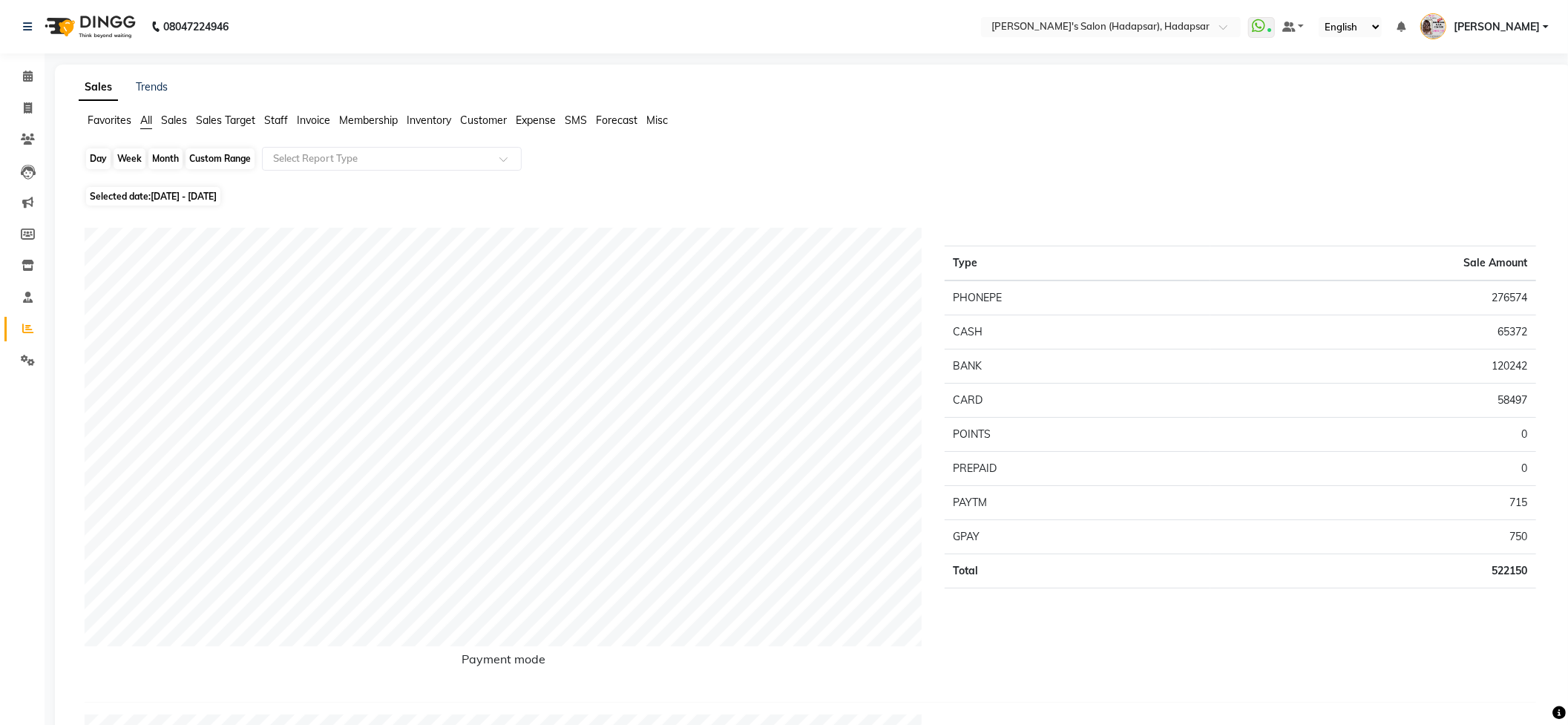
click at [166, 161] on div "Month" at bounding box center [165, 158] width 34 height 20
select select "5"
select select "2025"
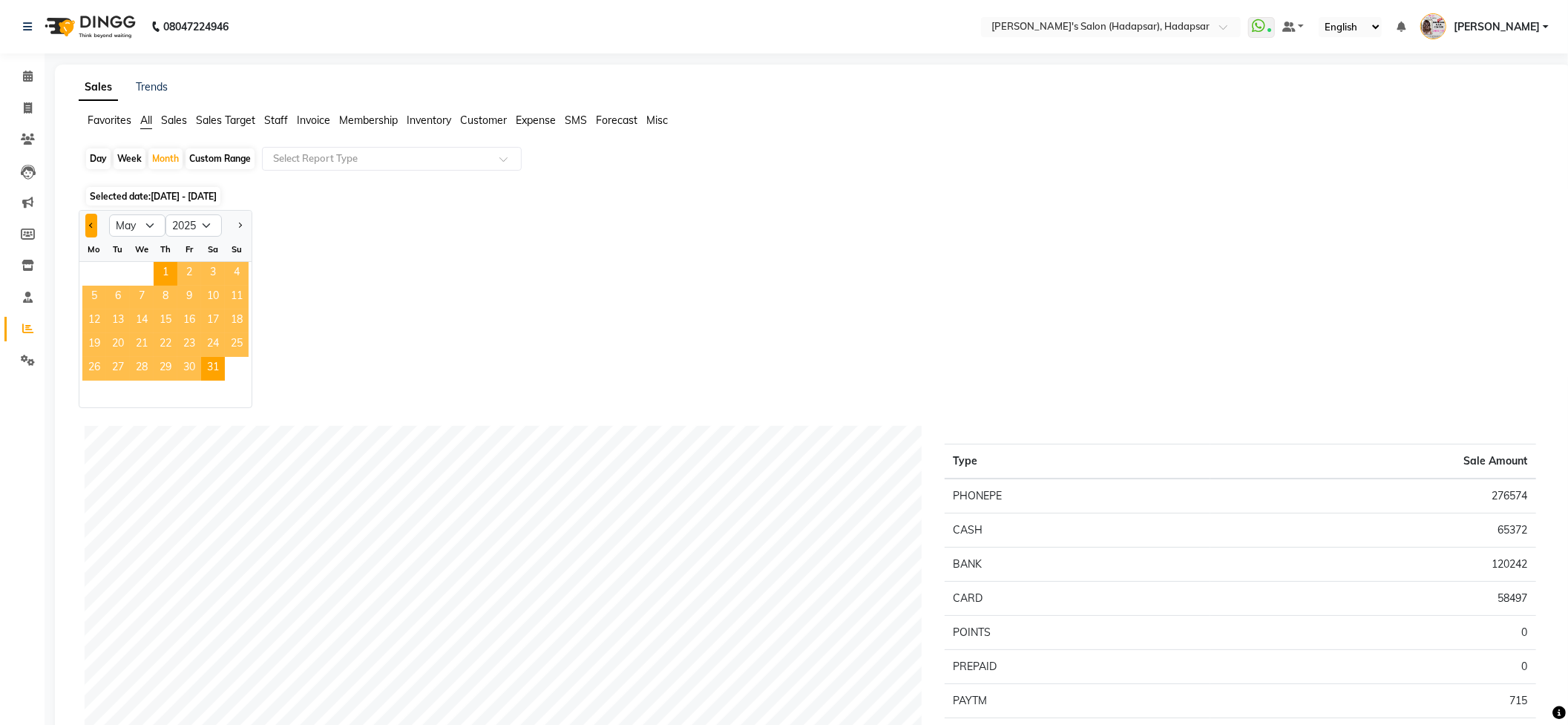
click at [93, 224] on button "Previous month" at bounding box center [91, 225] width 11 height 24
select select "4"
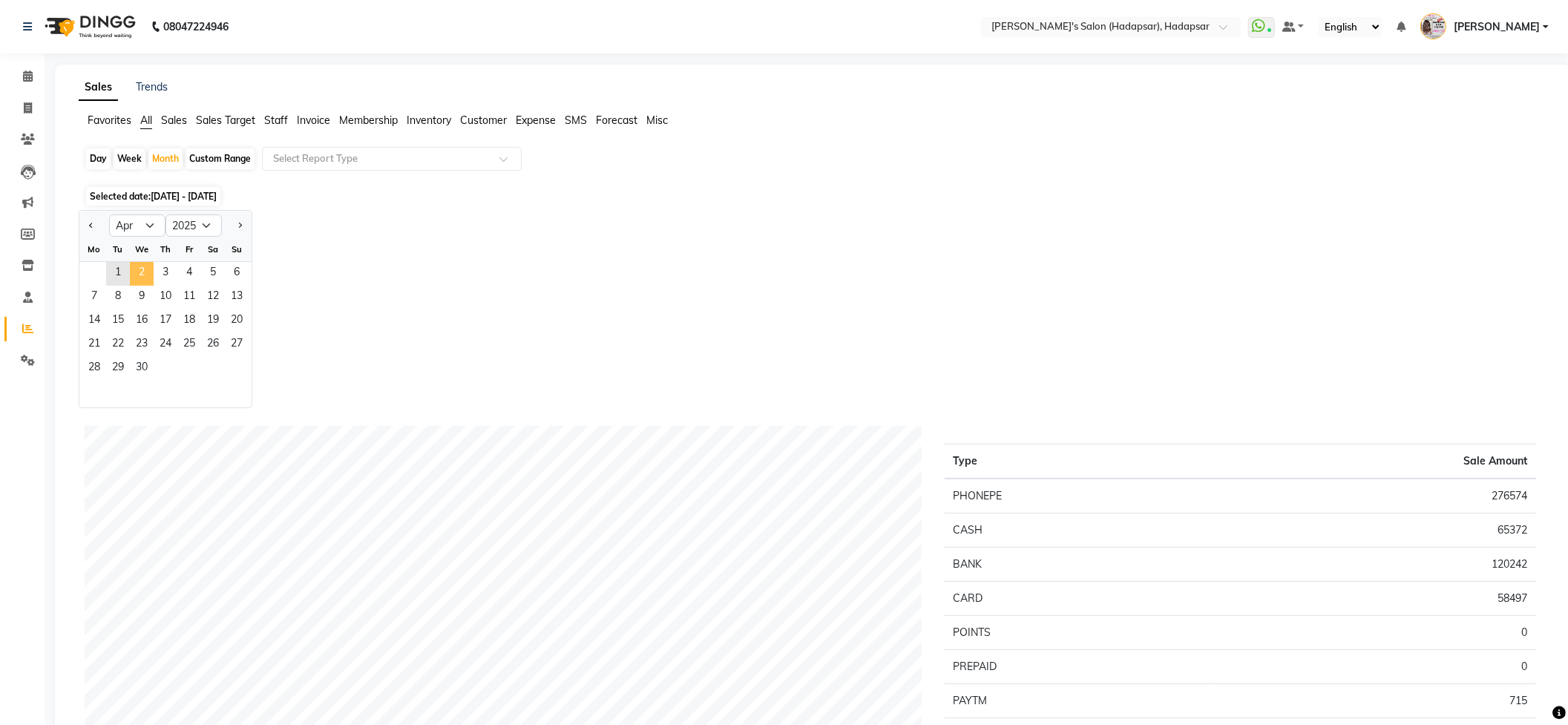
click at [140, 265] on span "2" at bounding box center [141, 274] width 24 height 24
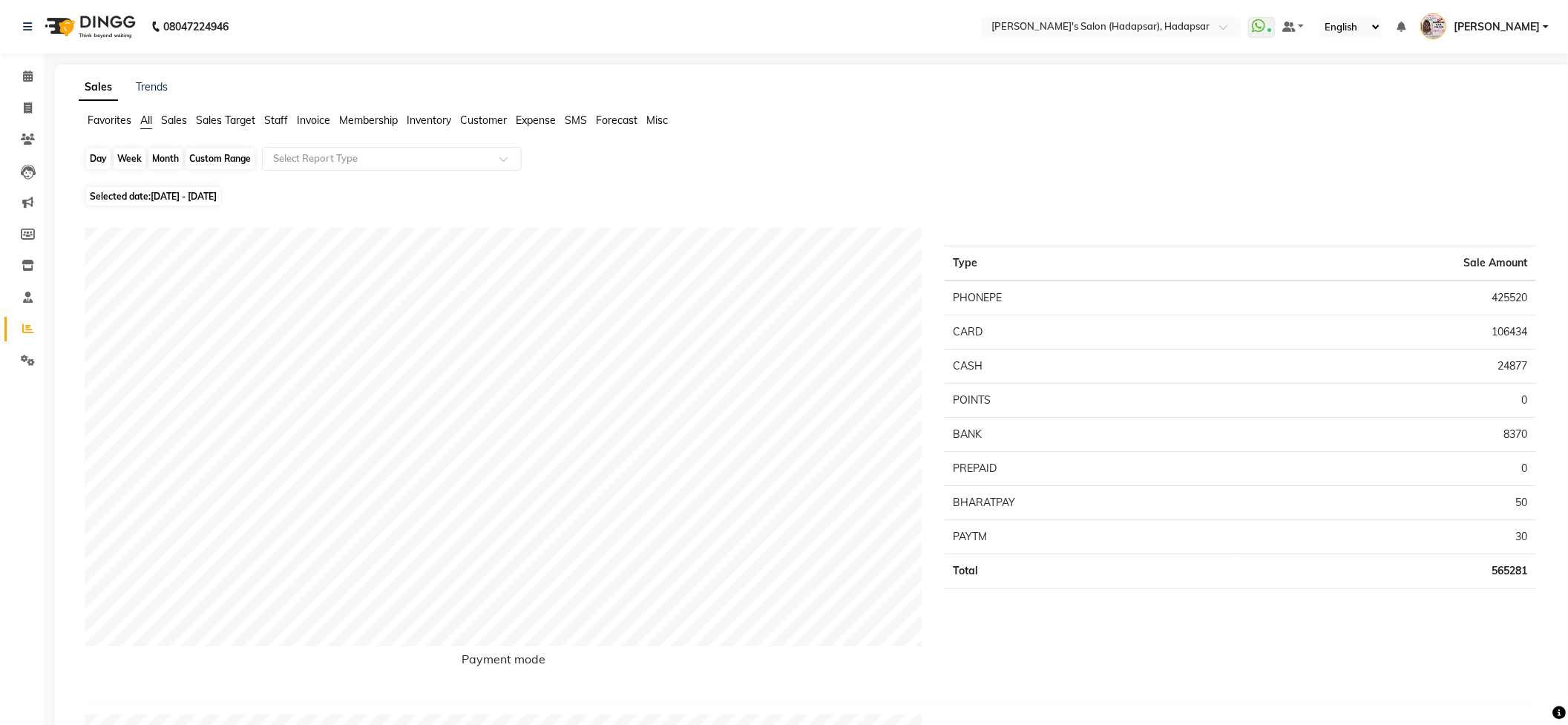
click at [169, 161] on div "Month" at bounding box center [165, 158] width 34 height 20
select select "4"
select select "2025"
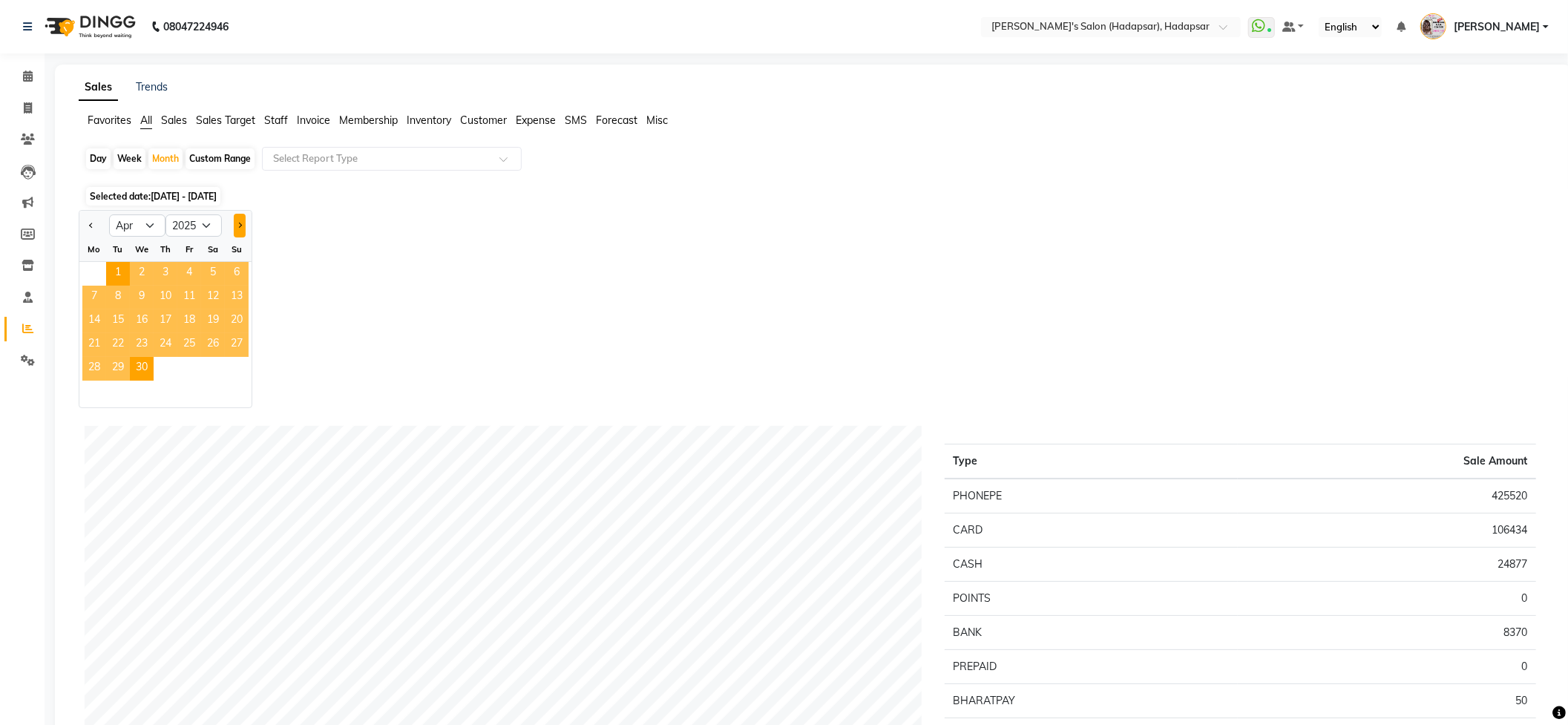
click at [239, 220] on button "Next month" at bounding box center [239, 225] width 11 height 24
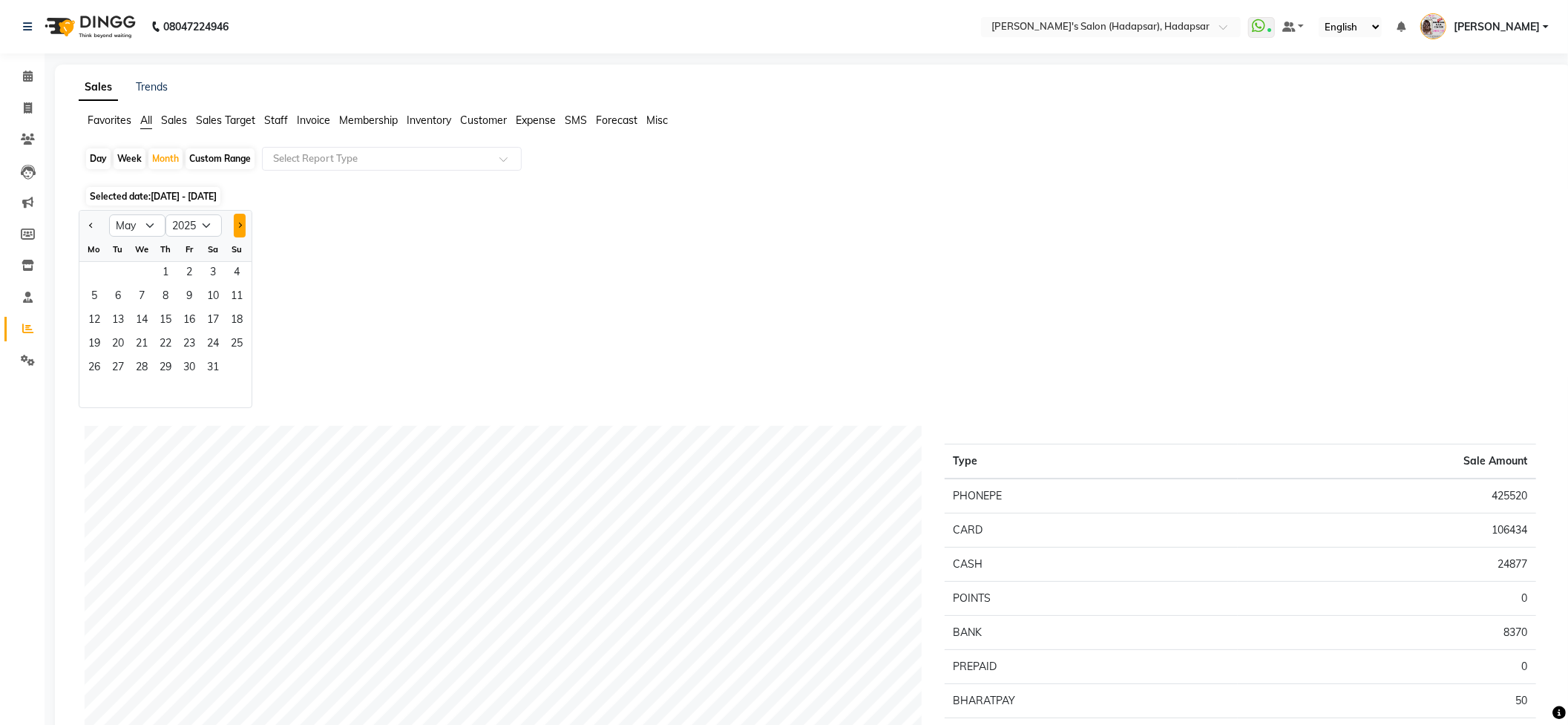
click at [239, 220] on button "Next month" at bounding box center [239, 225] width 11 height 24
select select "9"
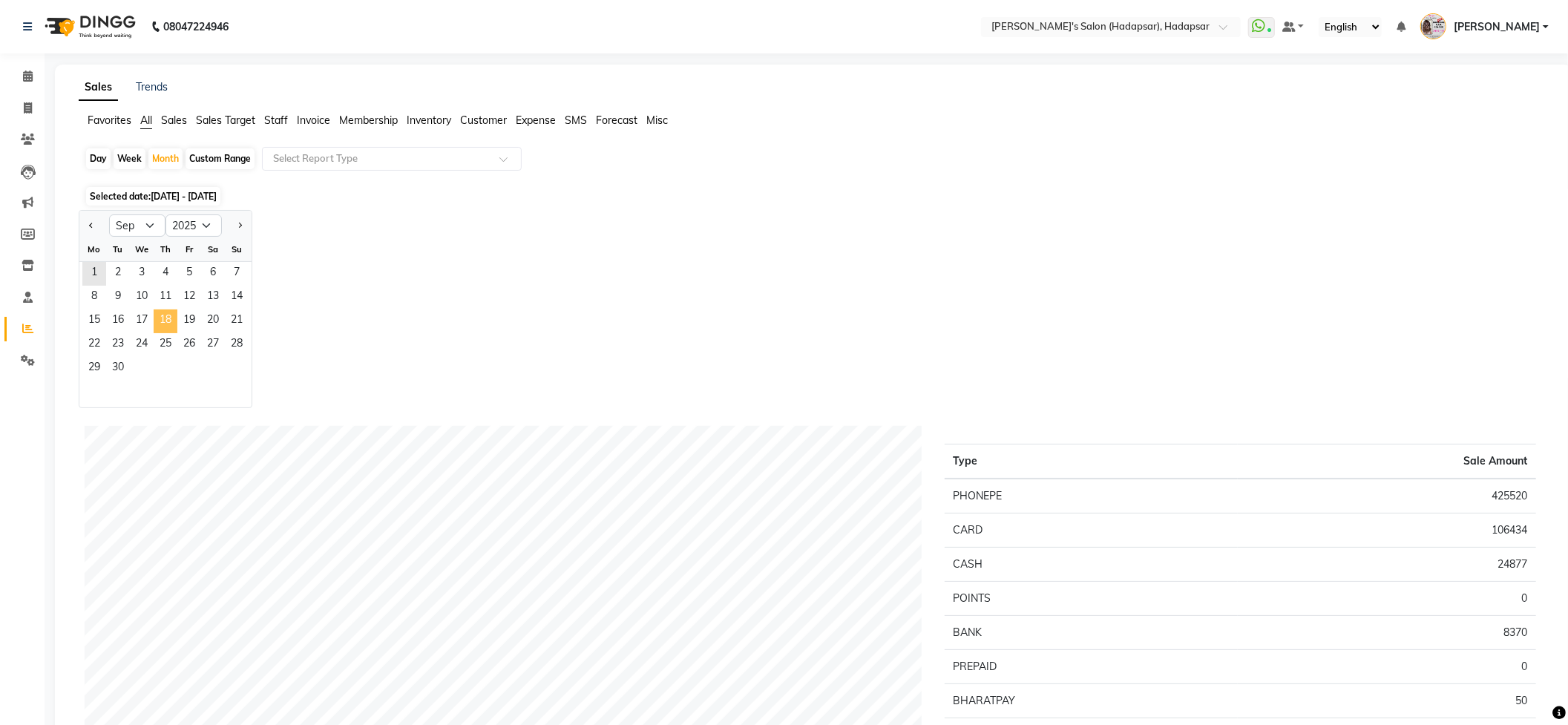
click at [161, 311] on span "18" at bounding box center [165, 321] width 24 height 24
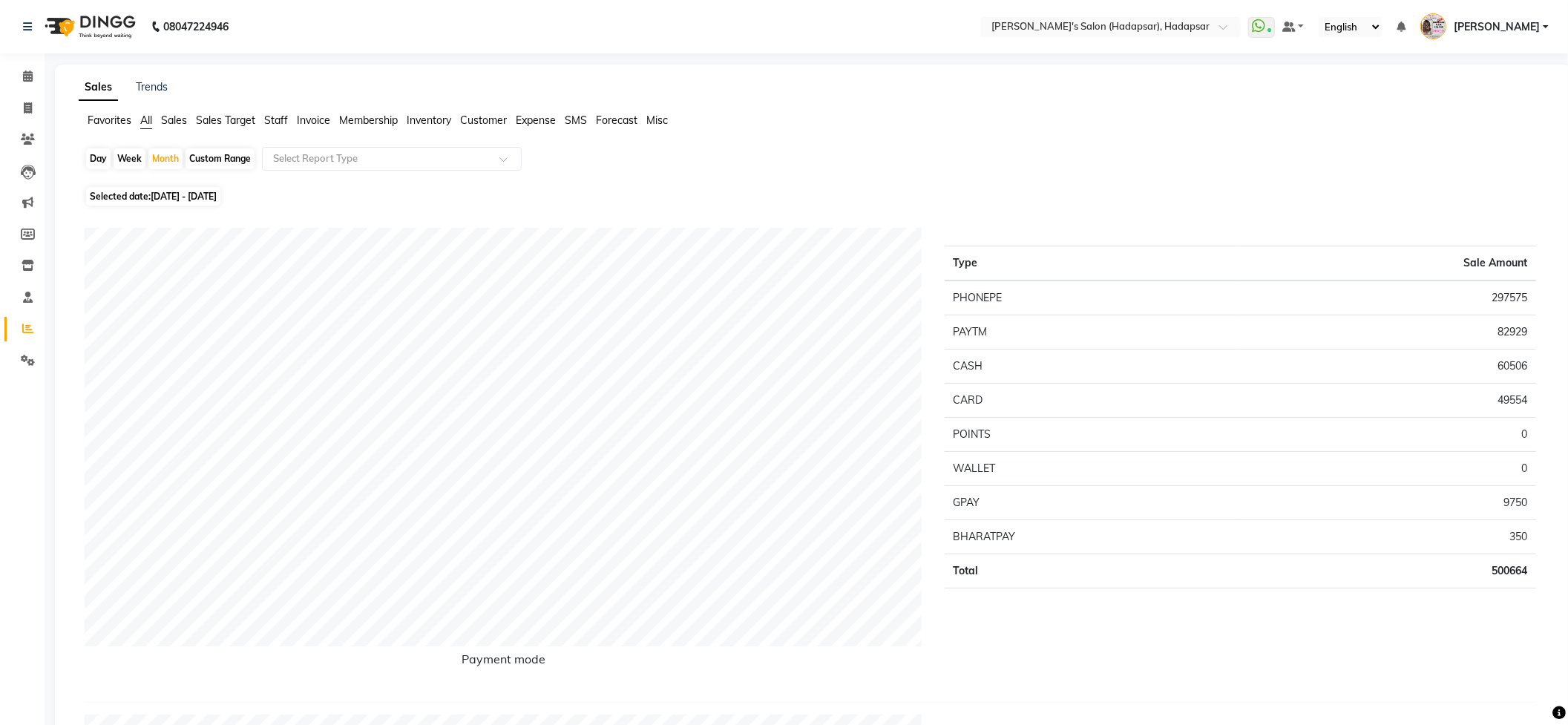
click at [278, 125] on span "Staff" at bounding box center [275, 120] width 24 height 13
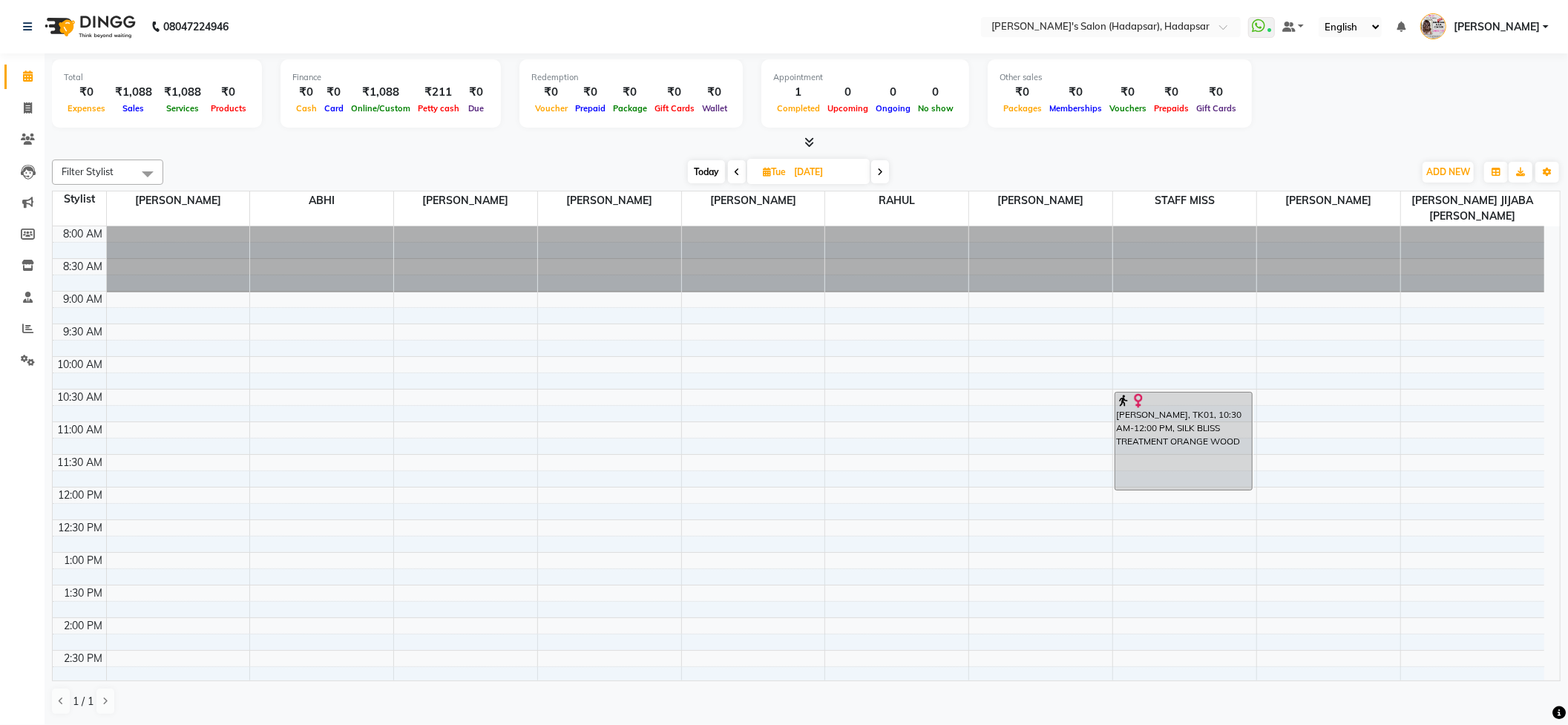
click at [885, 173] on span at bounding box center [880, 172] width 18 height 23
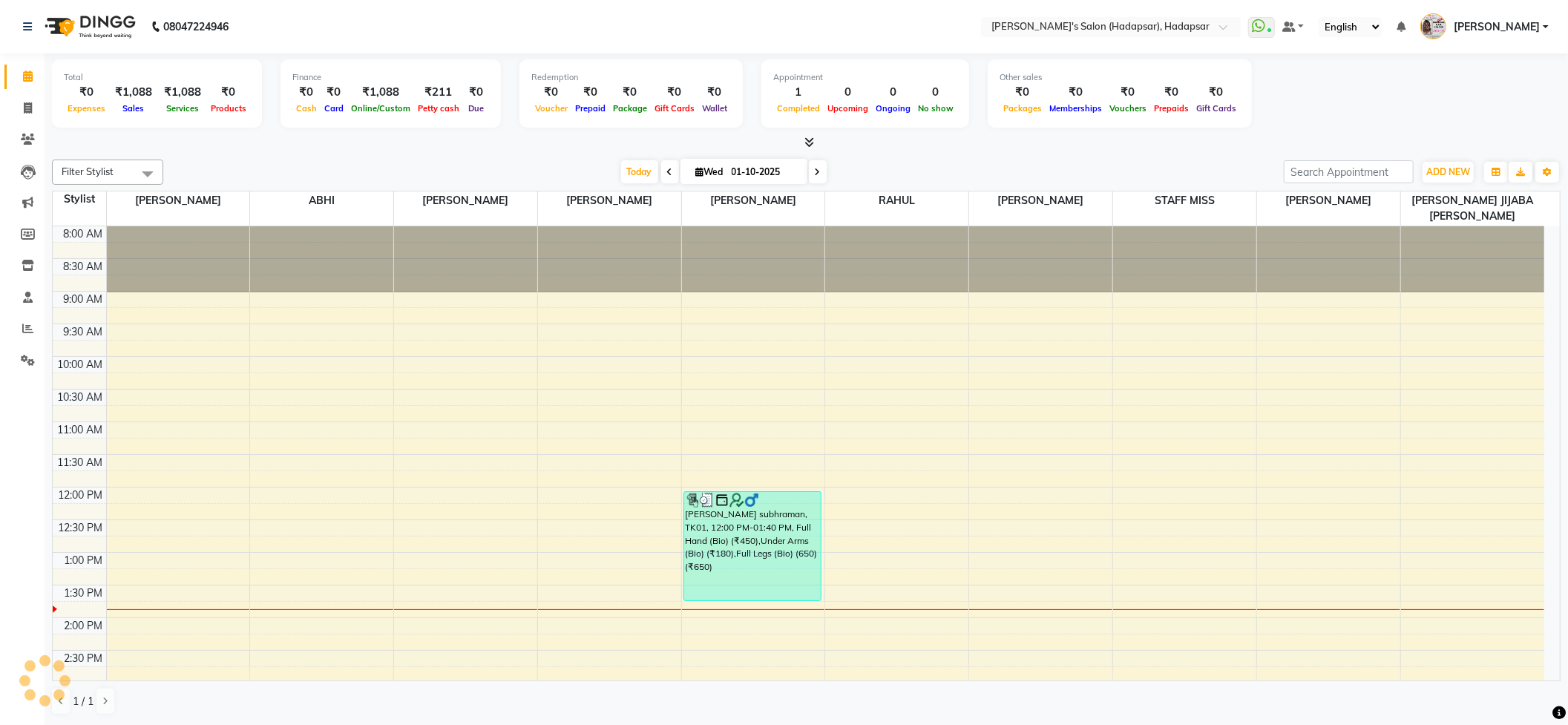
scroll to position [333, 0]
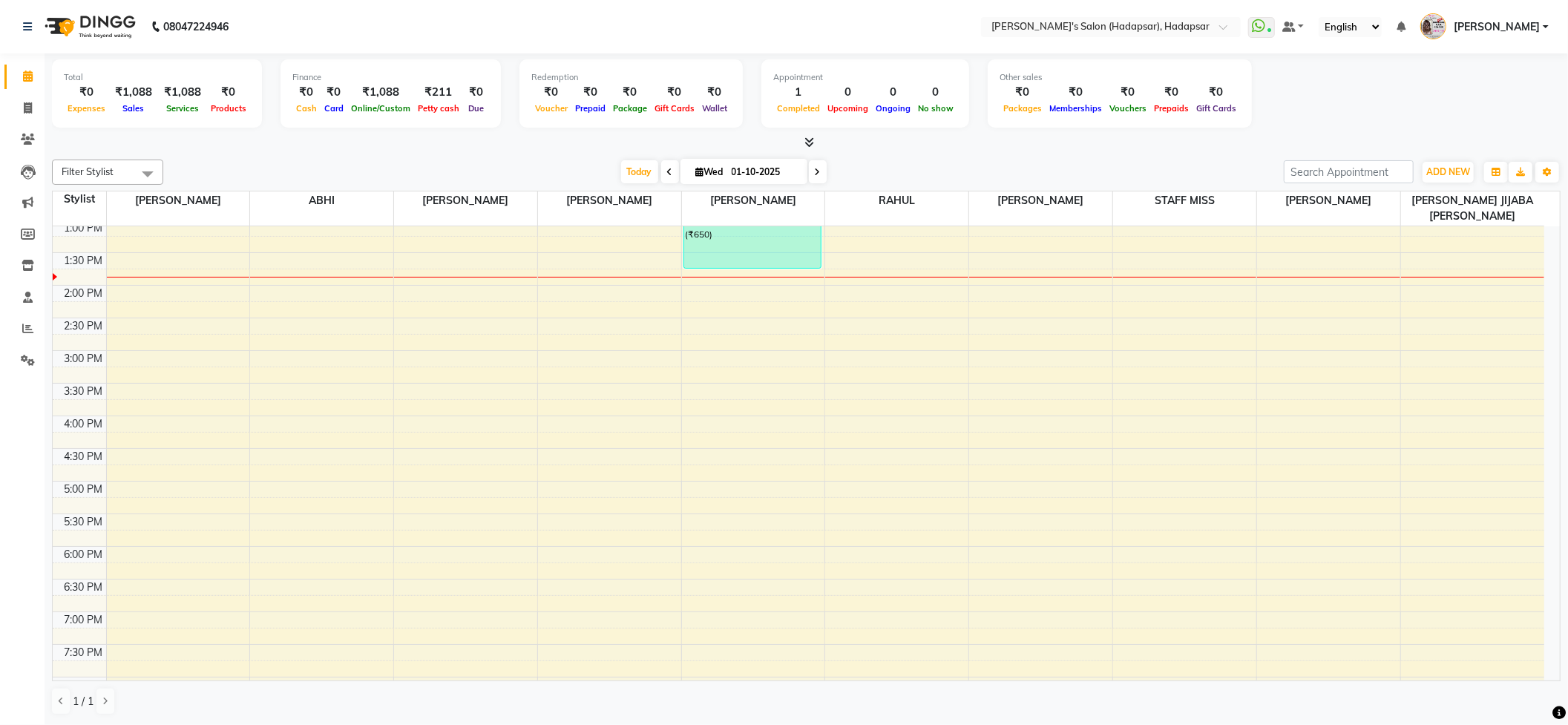
click at [814, 169] on span at bounding box center [818, 172] width 18 height 23
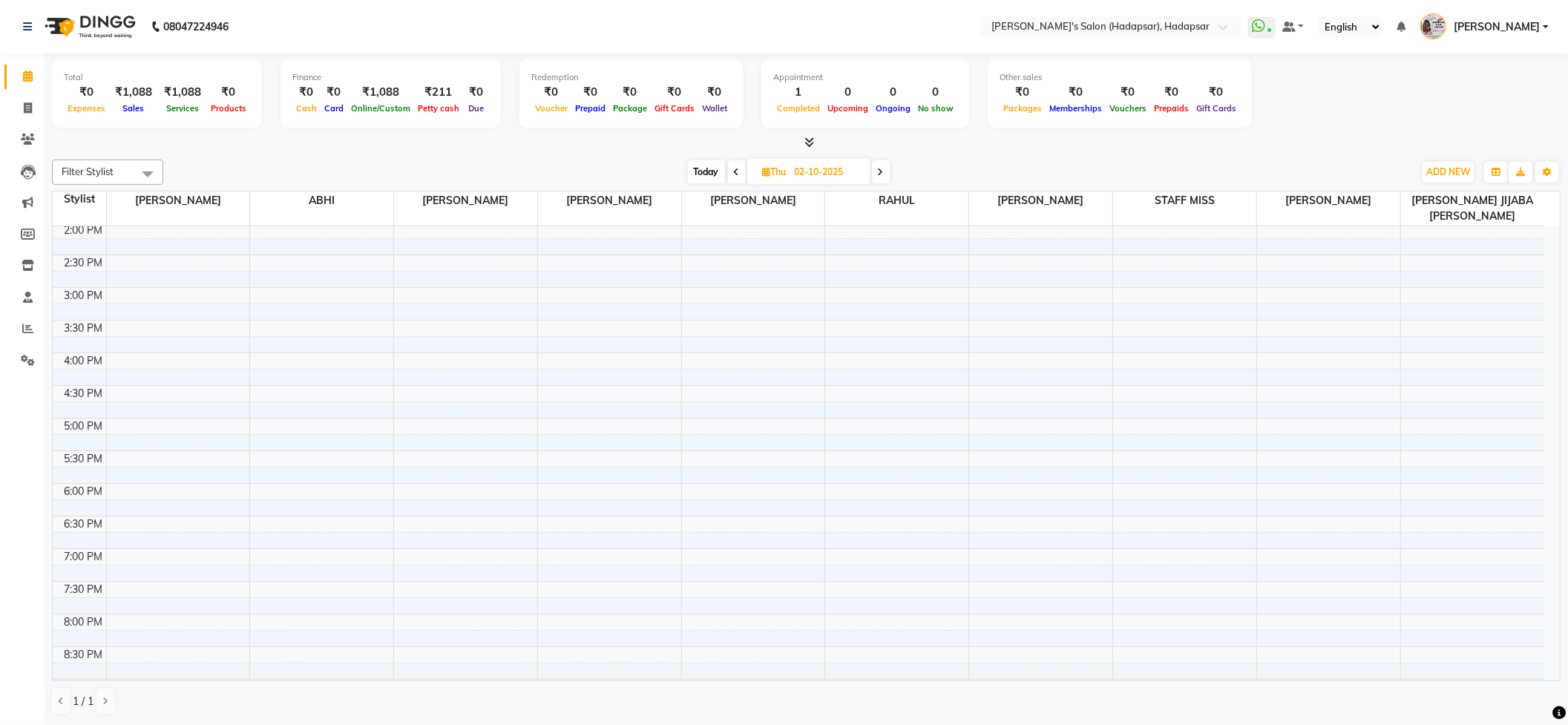
scroll to position [0, 0]
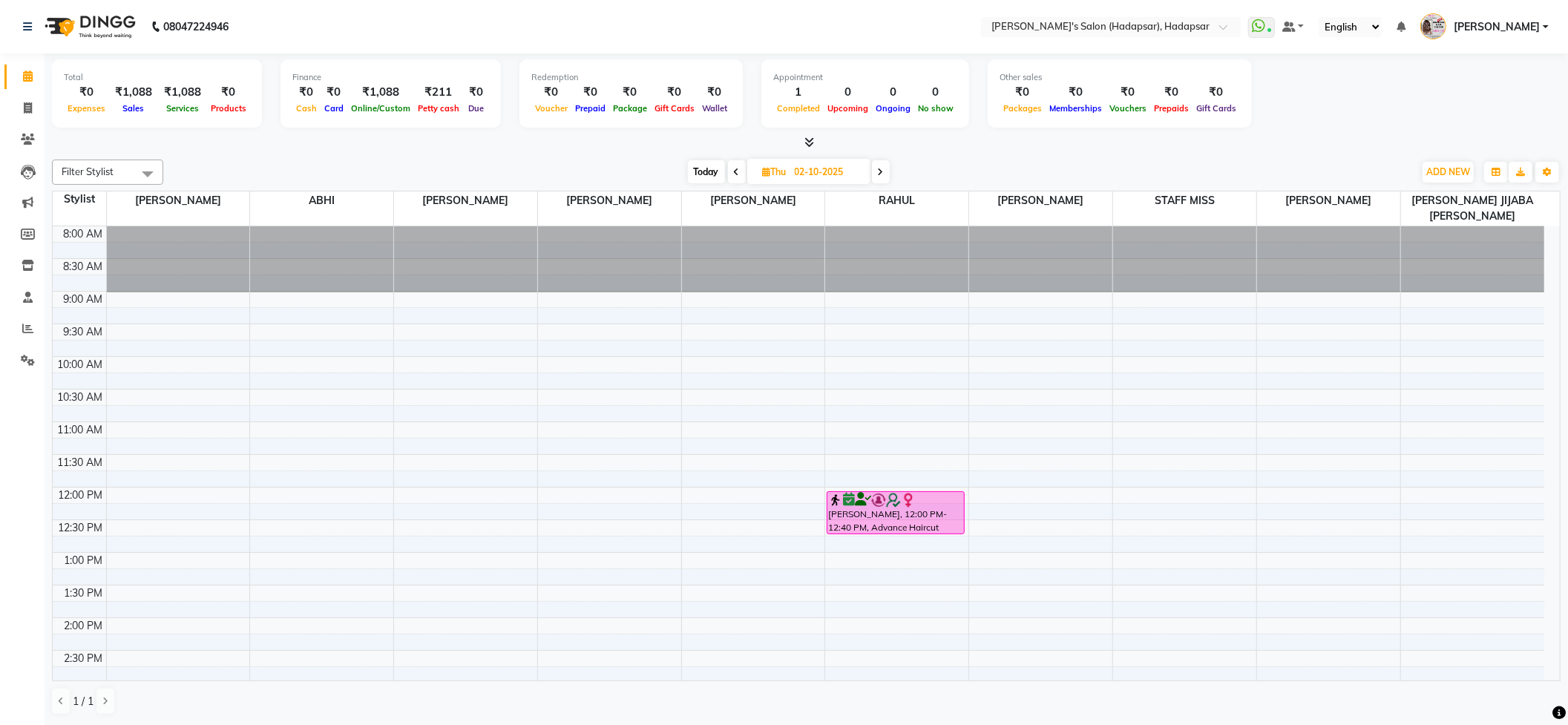
click at [737, 168] on icon at bounding box center [736, 172] width 6 height 9
type input "01-10-2025"
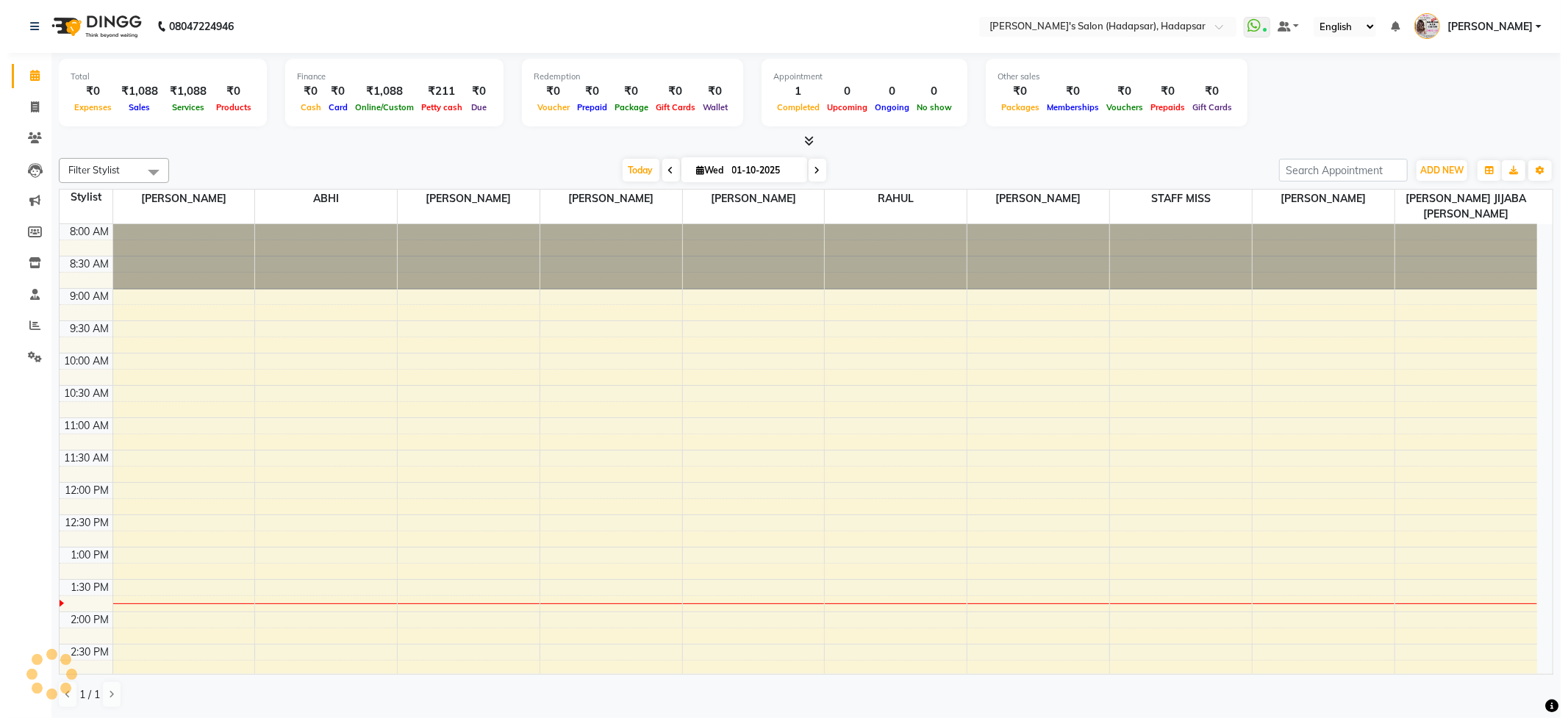
scroll to position [329, 0]
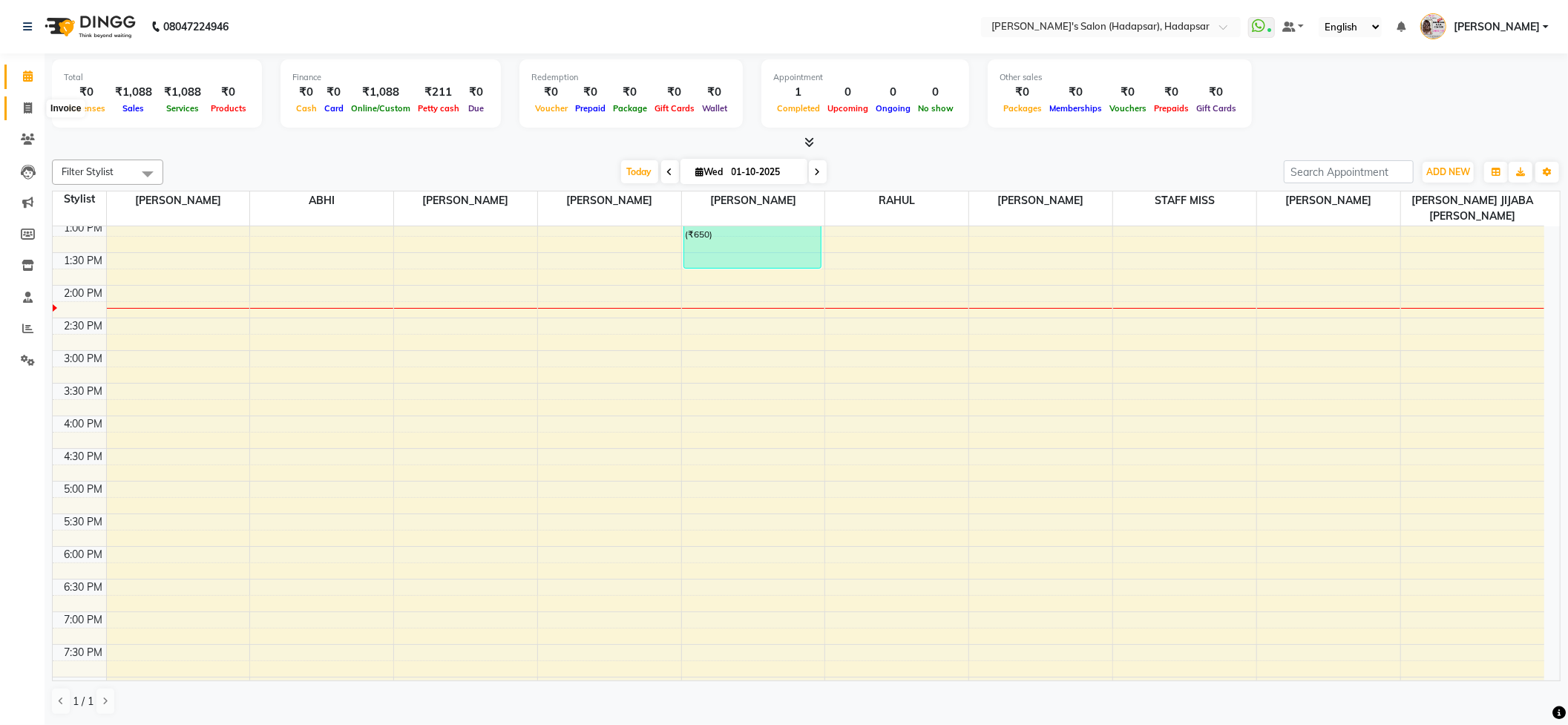
click at [21, 110] on span at bounding box center [28, 108] width 26 height 17
select select "service"
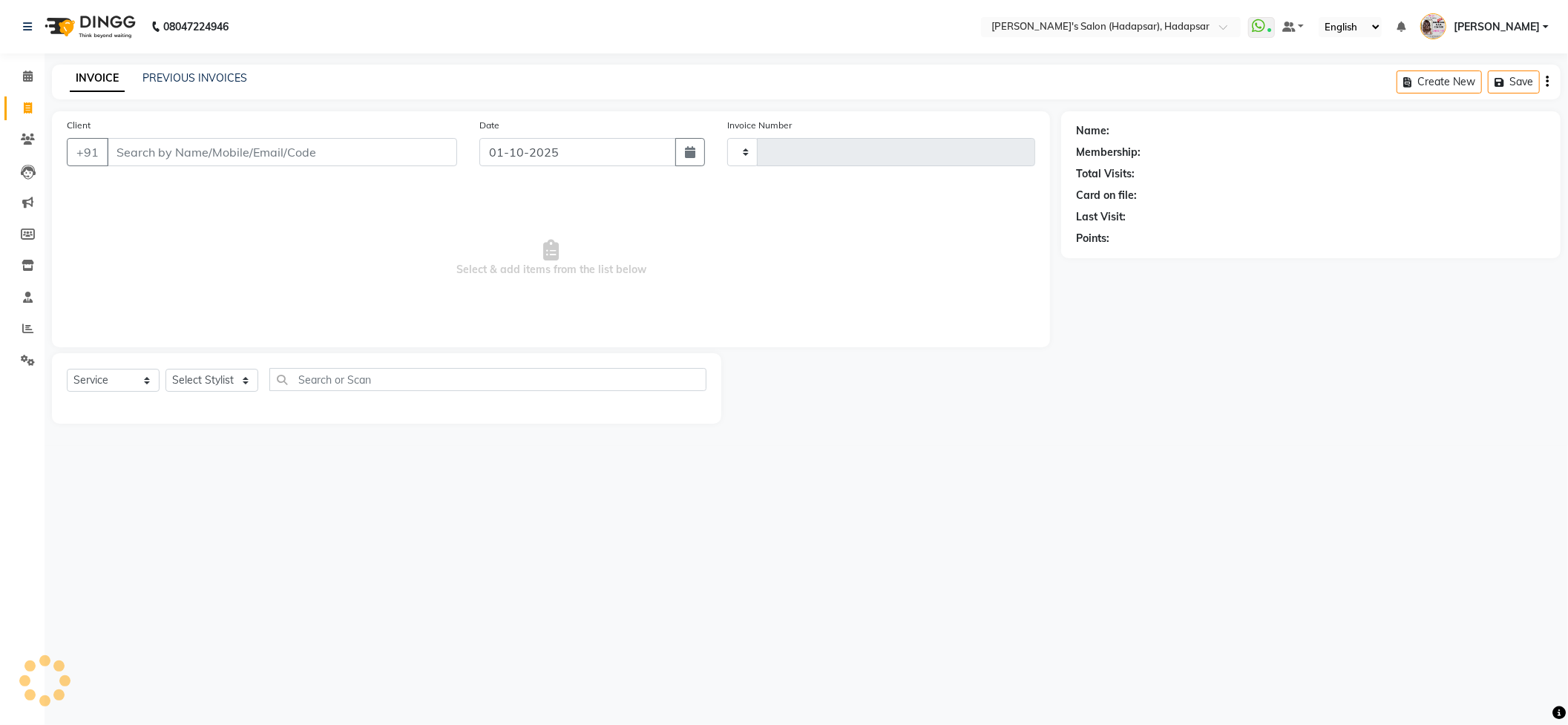
type input "1754"
select select "108"
click at [241, 374] on select "Select Stylist" at bounding box center [211, 380] width 93 height 23
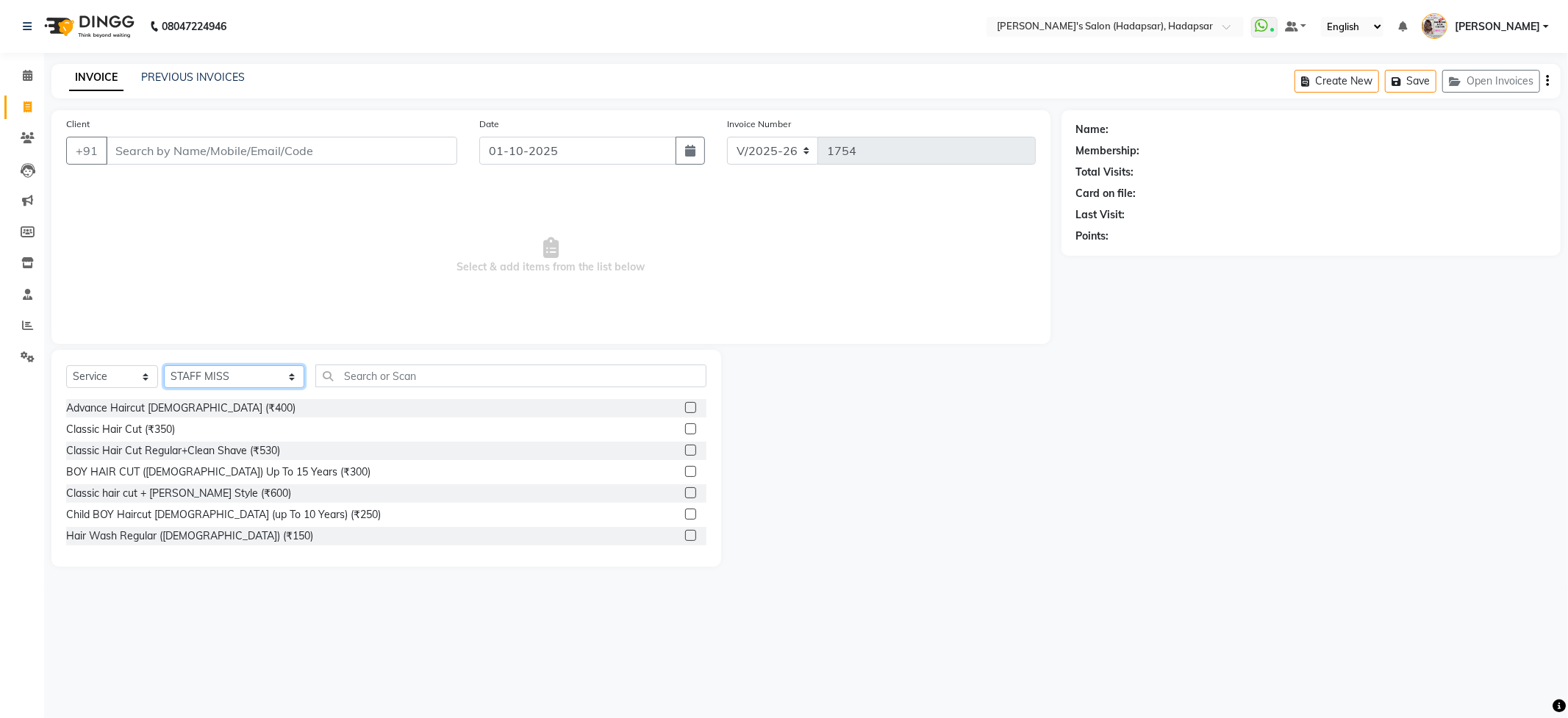
select select "92009"
click at [164, 365] on select "Select Stylist ABHI [PERSON_NAME] [PERSON_NAME] MANAGER [PERSON_NAME] PRIYA [PE…" at bounding box center [234, 376] width 140 height 23
click at [500, 382] on input "text" at bounding box center [510, 376] width 390 height 23
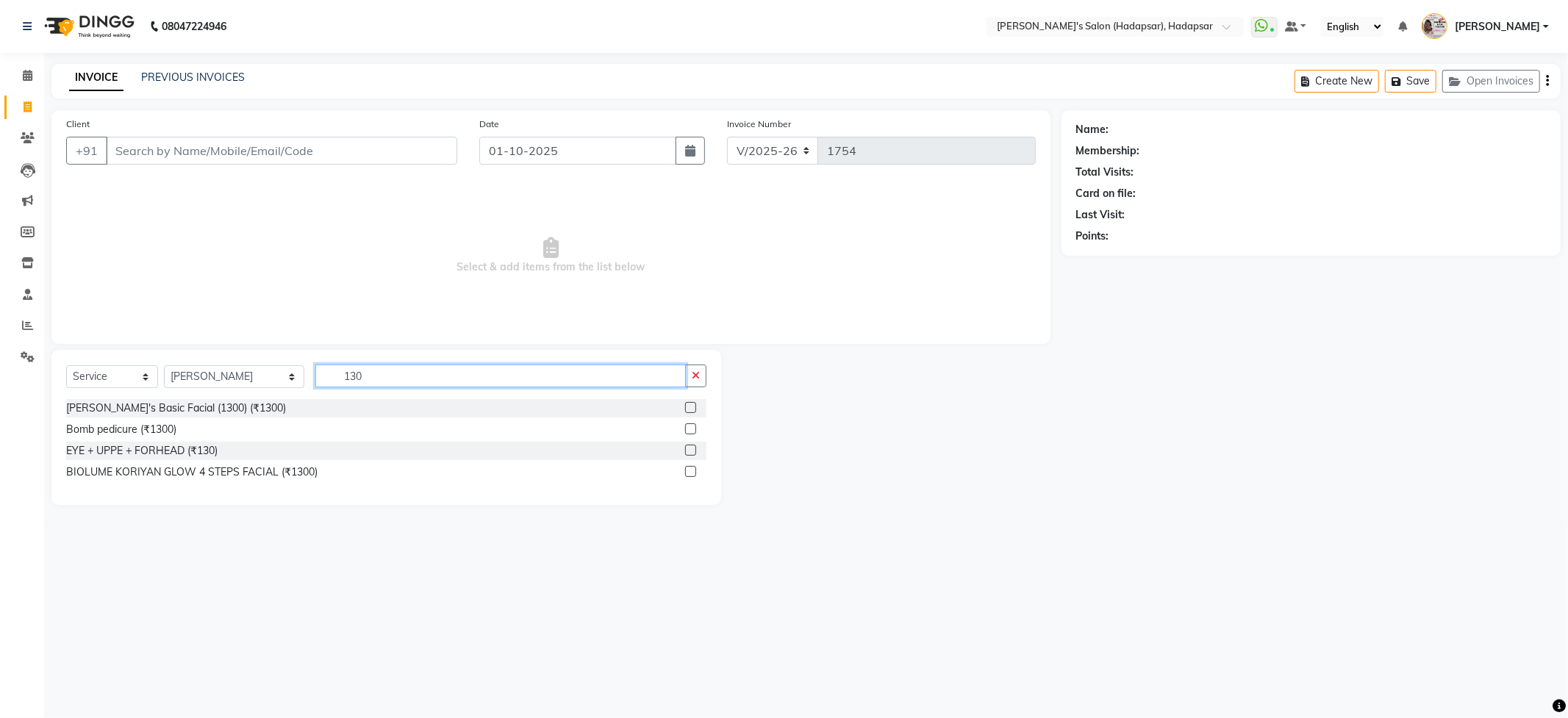
type input "130"
click at [689, 450] on label at bounding box center [691, 450] width 11 height 11
click at [689, 450] on input "checkbox" at bounding box center [690, 451] width 10 height 10
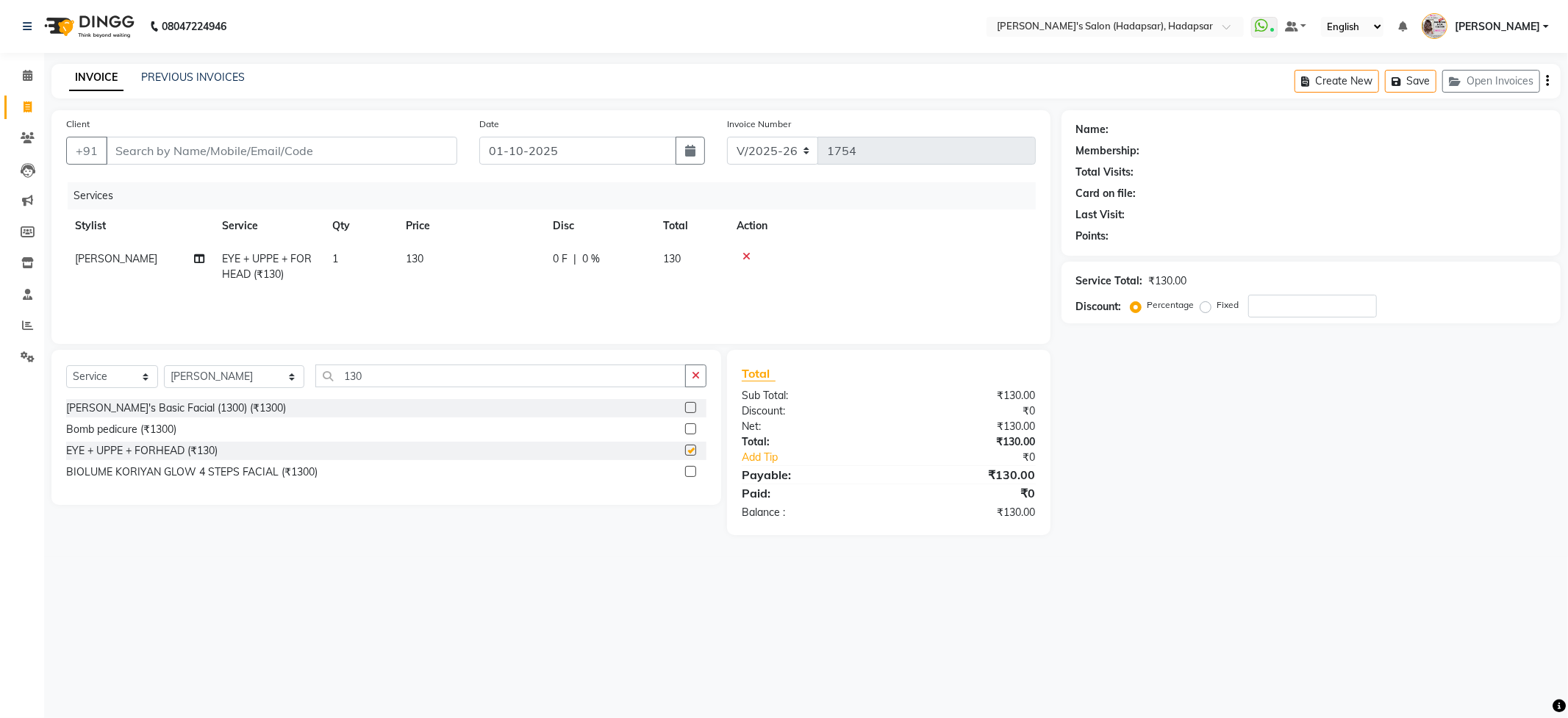
checkbox input "false"
click at [700, 380] on button "button" at bounding box center [696, 376] width 21 height 23
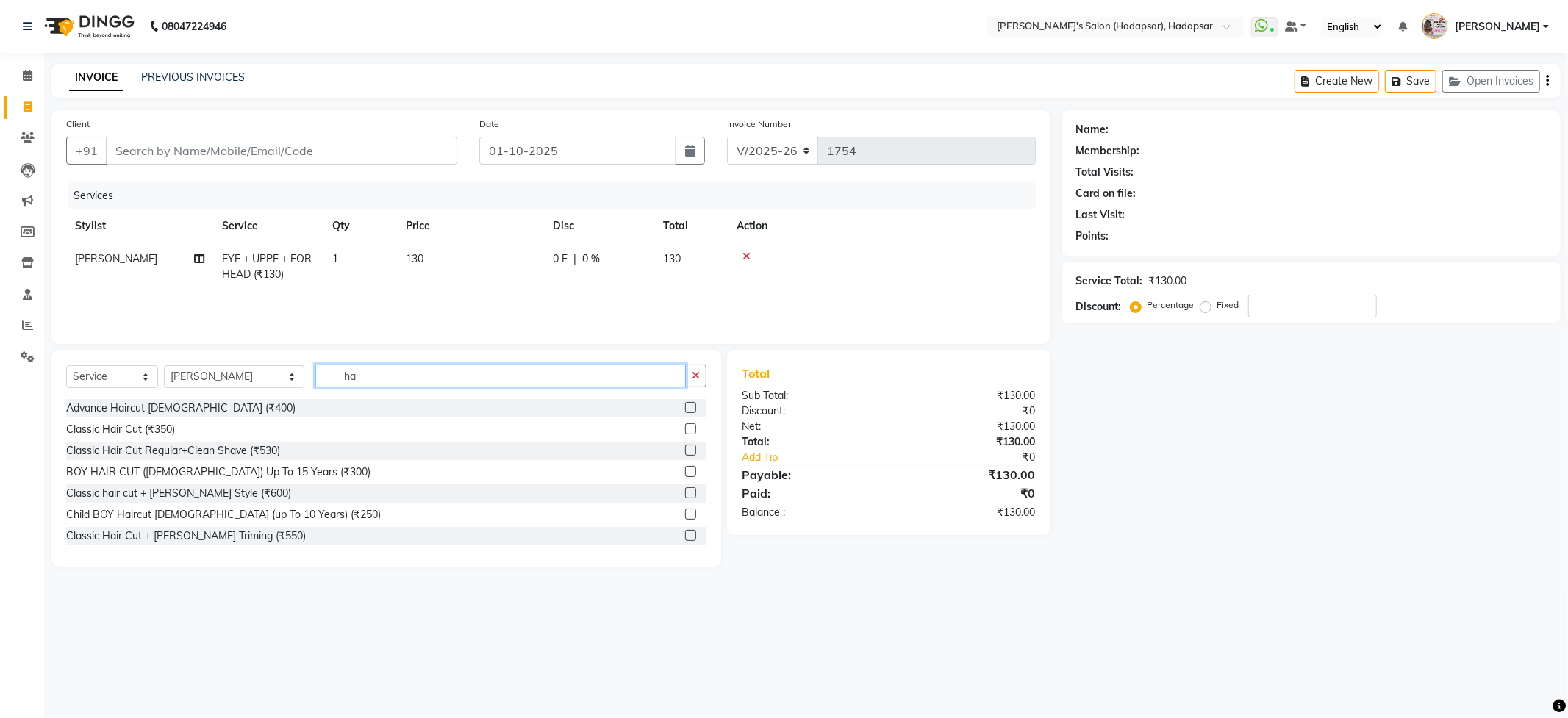
type input "h"
type input "hair cut"
click at [692, 368] on button "button" at bounding box center [696, 376] width 21 height 23
type input "750"
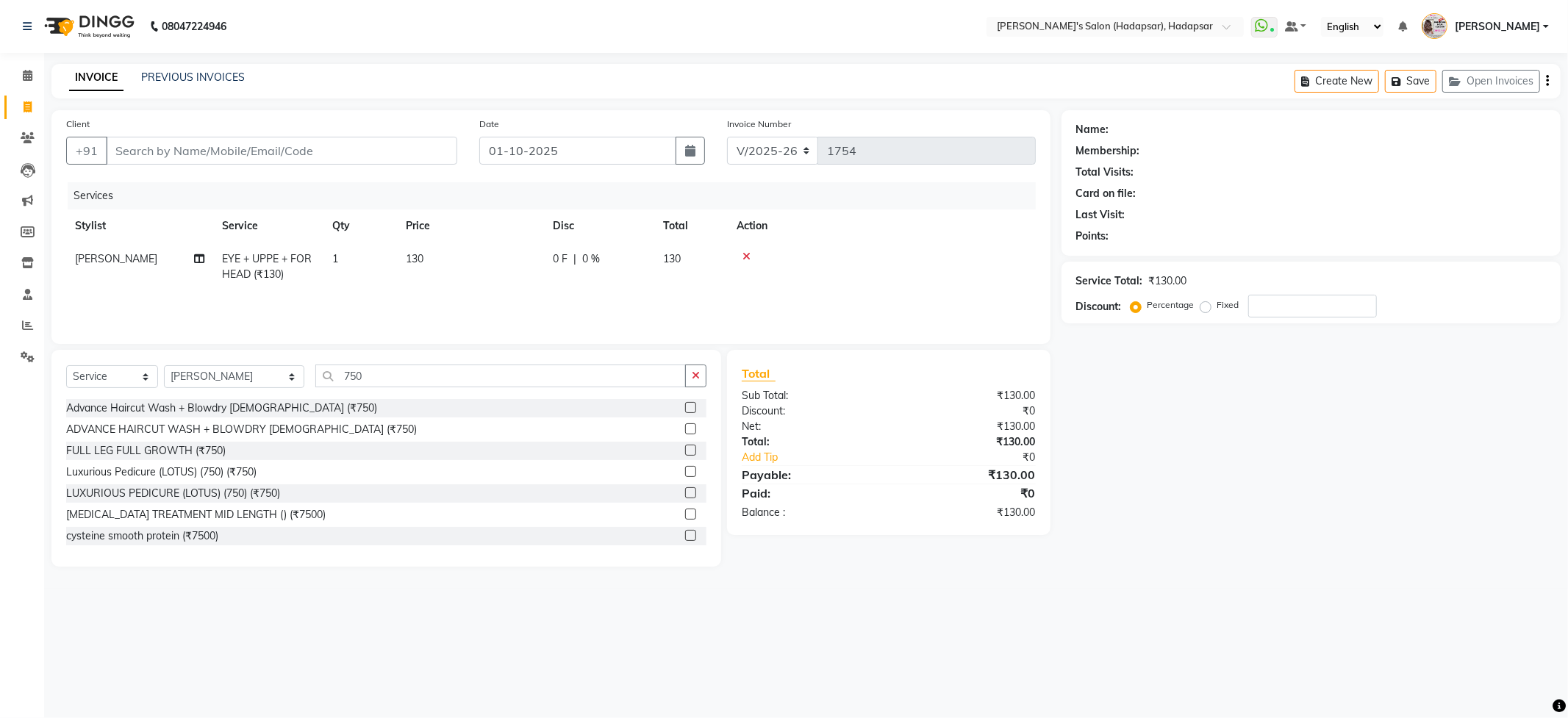
click at [685, 406] on label at bounding box center [691, 407] width 11 height 11
click at [685, 406] on input "checkbox" at bounding box center [690, 408] width 10 height 10
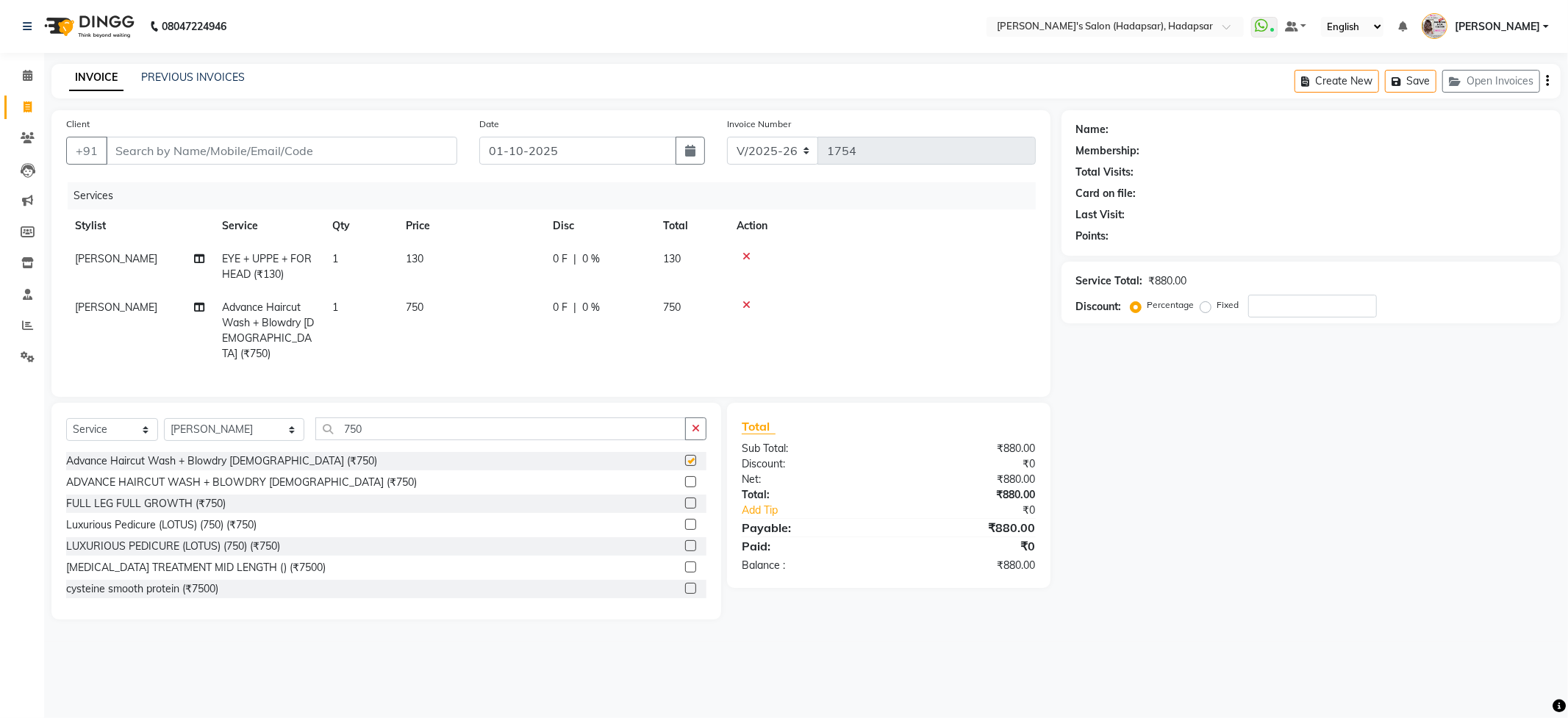
checkbox input "false"
drag, startPoint x: 421, startPoint y: 308, endPoint x: 431, endPoint y: 308, distance: 10.0
click at [424, 308] on td "750" at bounding box center [470, 331] width 147 height 80
select select "92009"
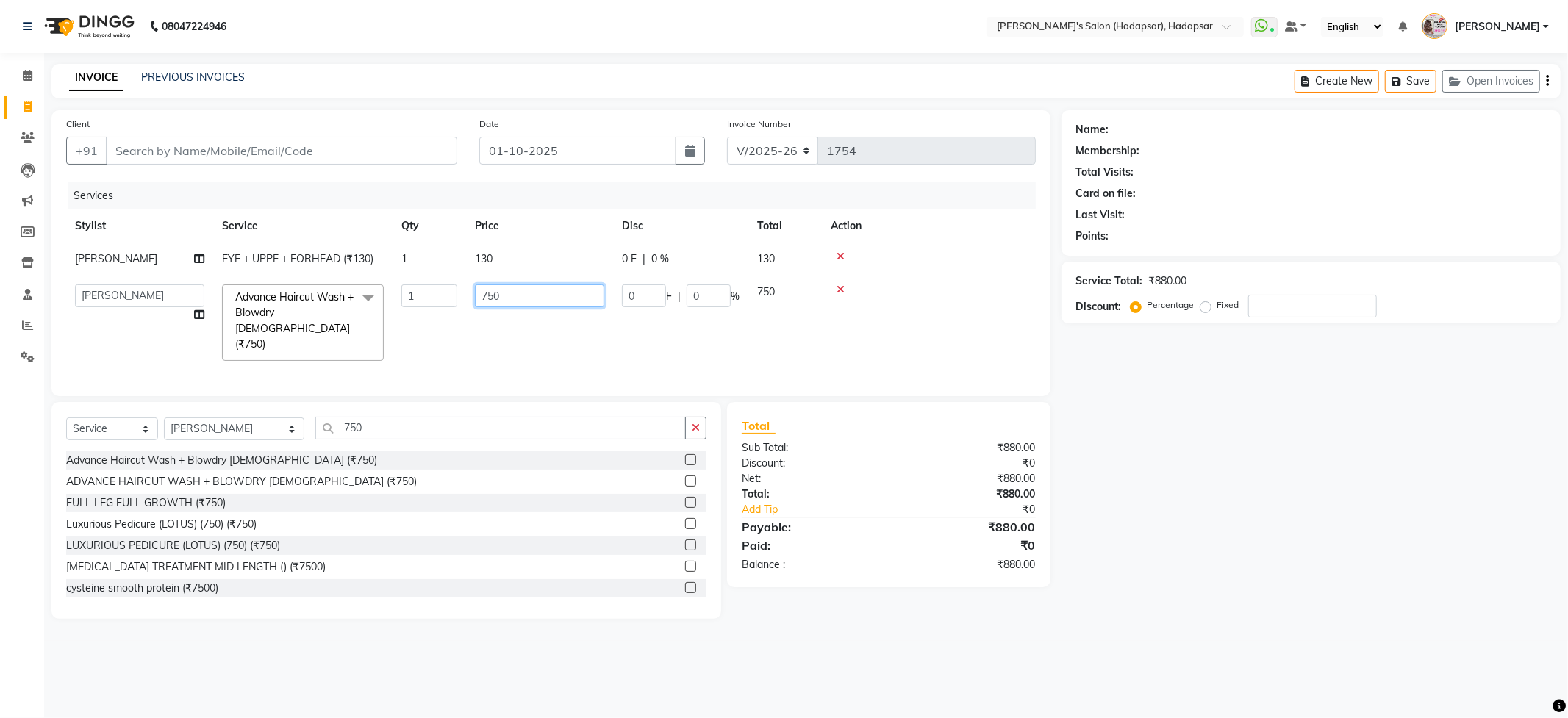
click at [540, 298] on input "750" at bounding box center [539, 295] width 129 height 23
type input "7"
type input "700"
drag, startPoint x: 1144, startPoint y: 536, endPoint x: 1153, endPoint y: 530, distance: 10.8
click at [1147, 535] on div "Name: Membership: Total Visits: Card on file: Last Visit: Points: Service Total…" at bounding box center [1316, 364] width 510 height 509
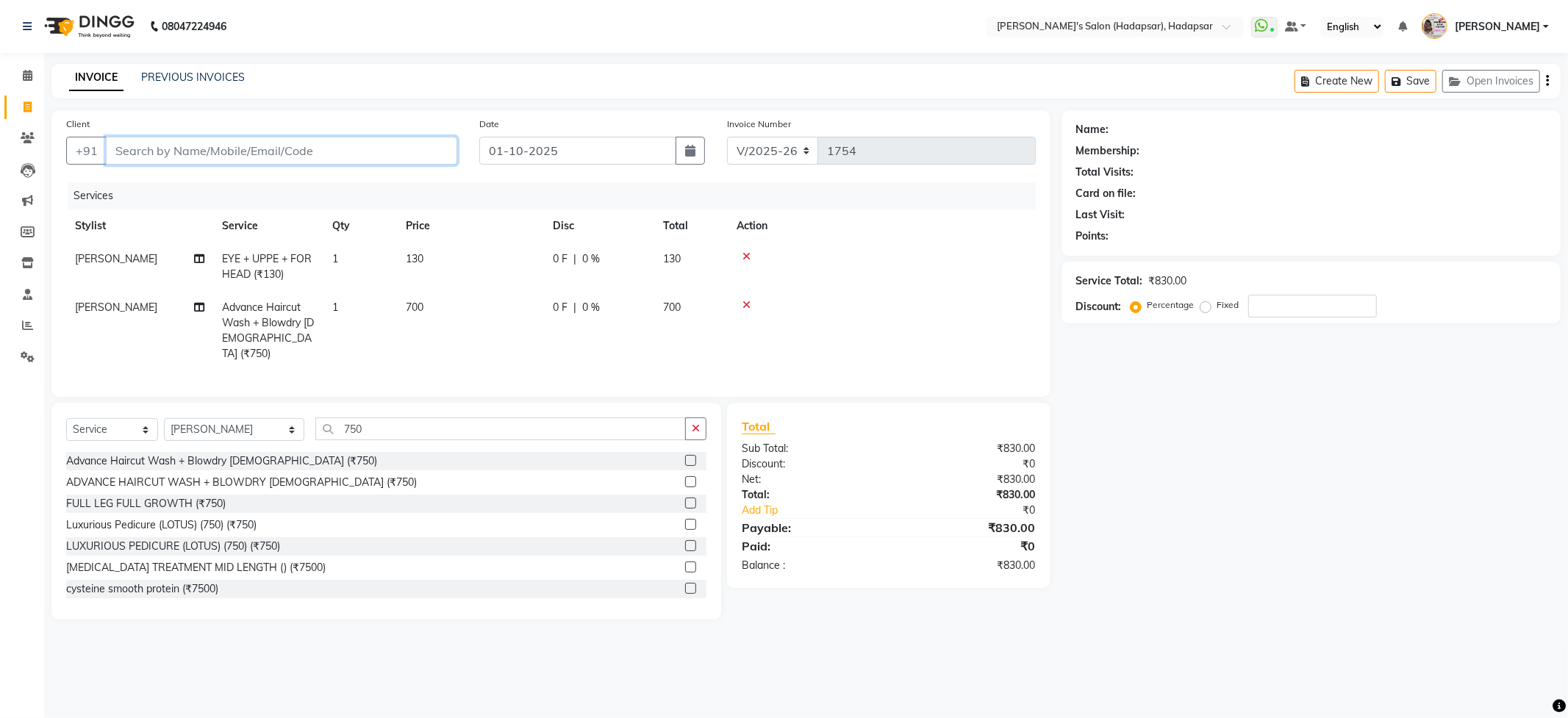
click at [265, 147] on input "Client" at bounding box center [281, 150] width 351 height 28
type input "8"
type input "0"
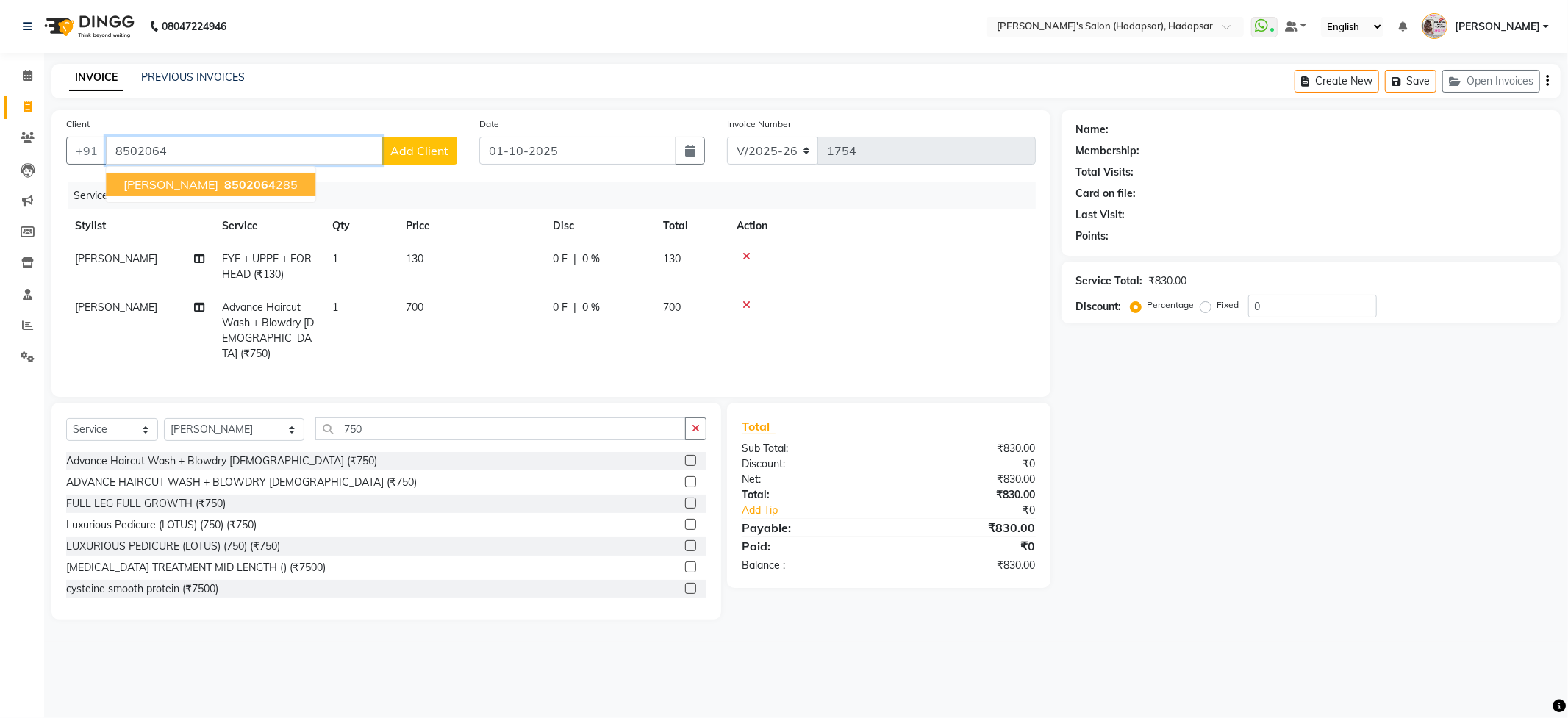
click at [160, 181] on span "[PERSON_NAME]" at bounding box center [170, 184] width 95 height 15
type input "8502064285"
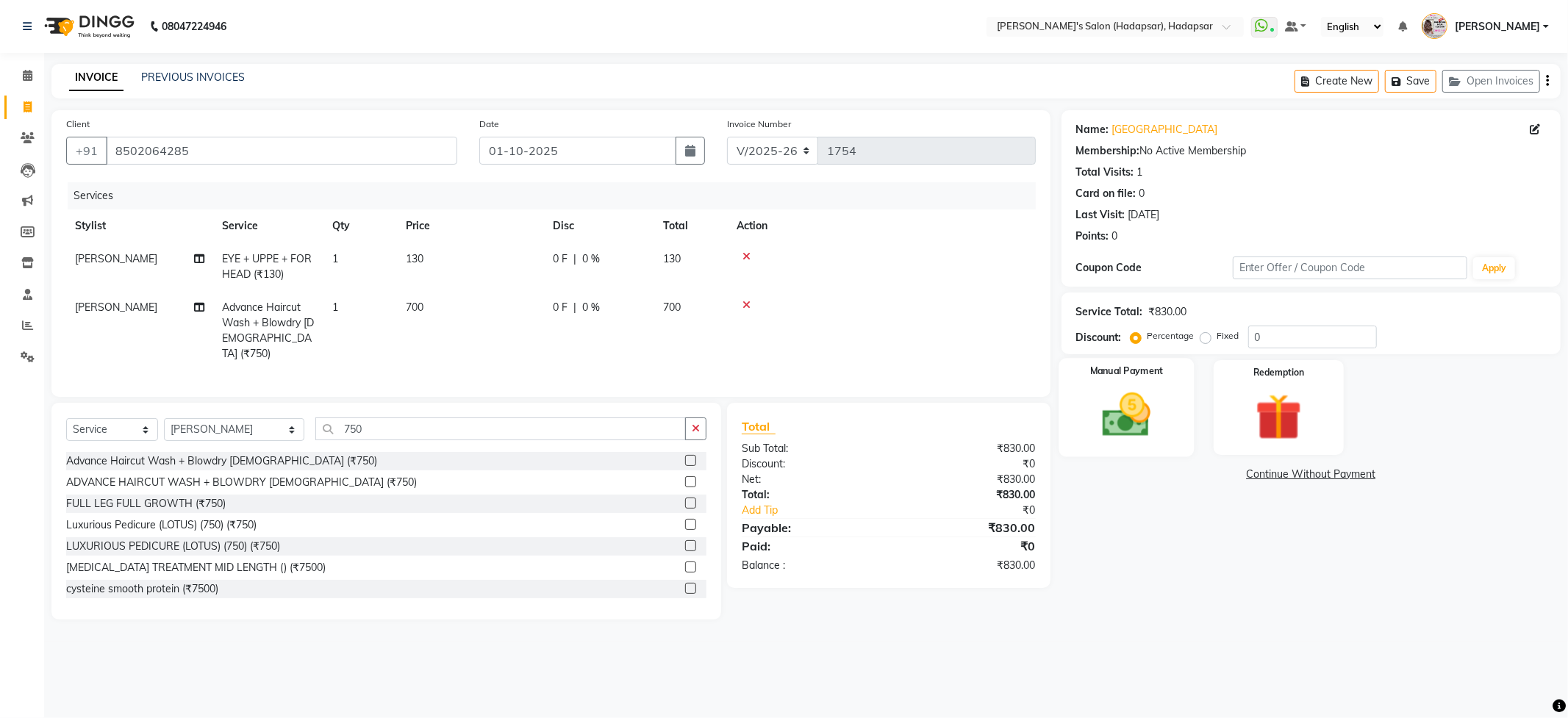
click at [1153, 423] on img at bounding box center [1126, 415] width 79 height 56
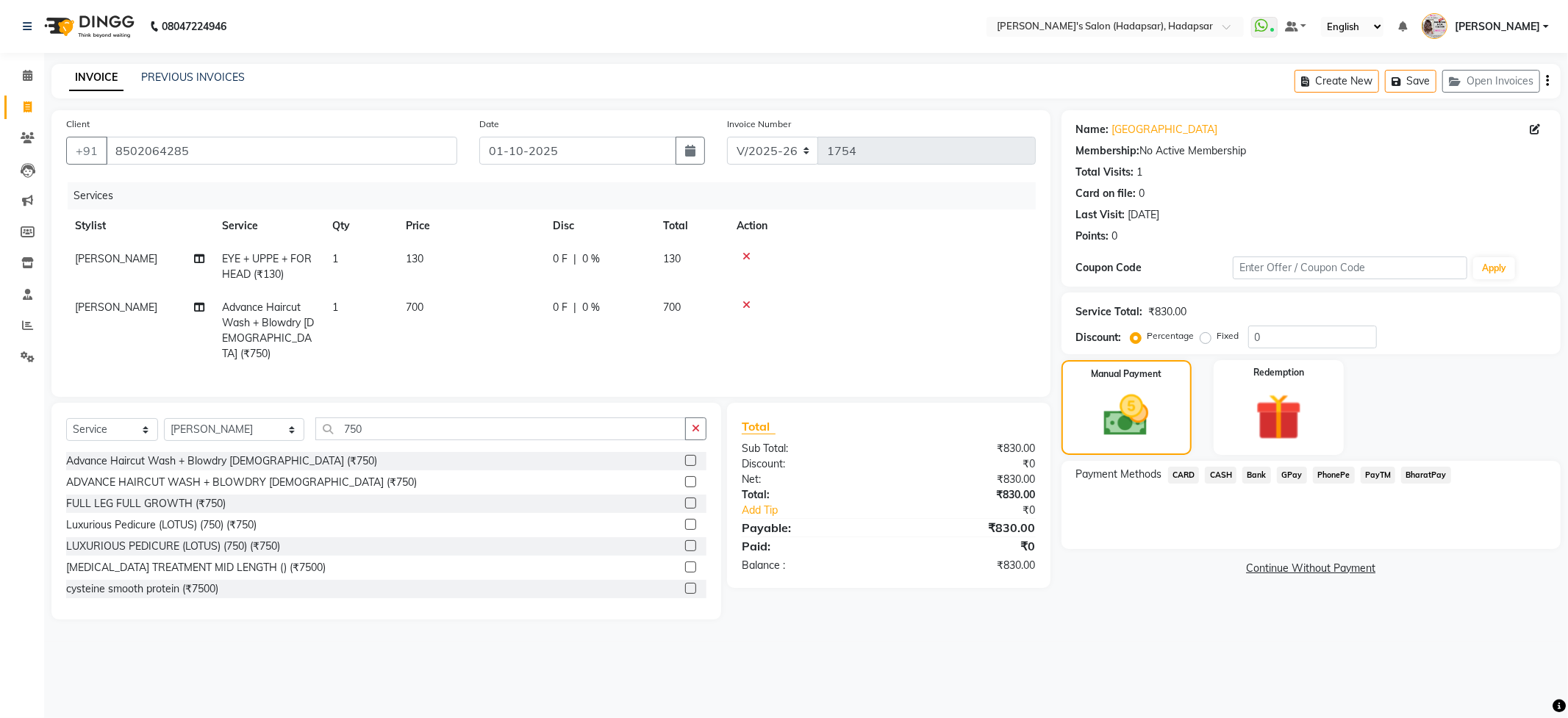
click at [1329, 476] on span "PhonePe" at bounding box center [1333, 475] width 42 height 17
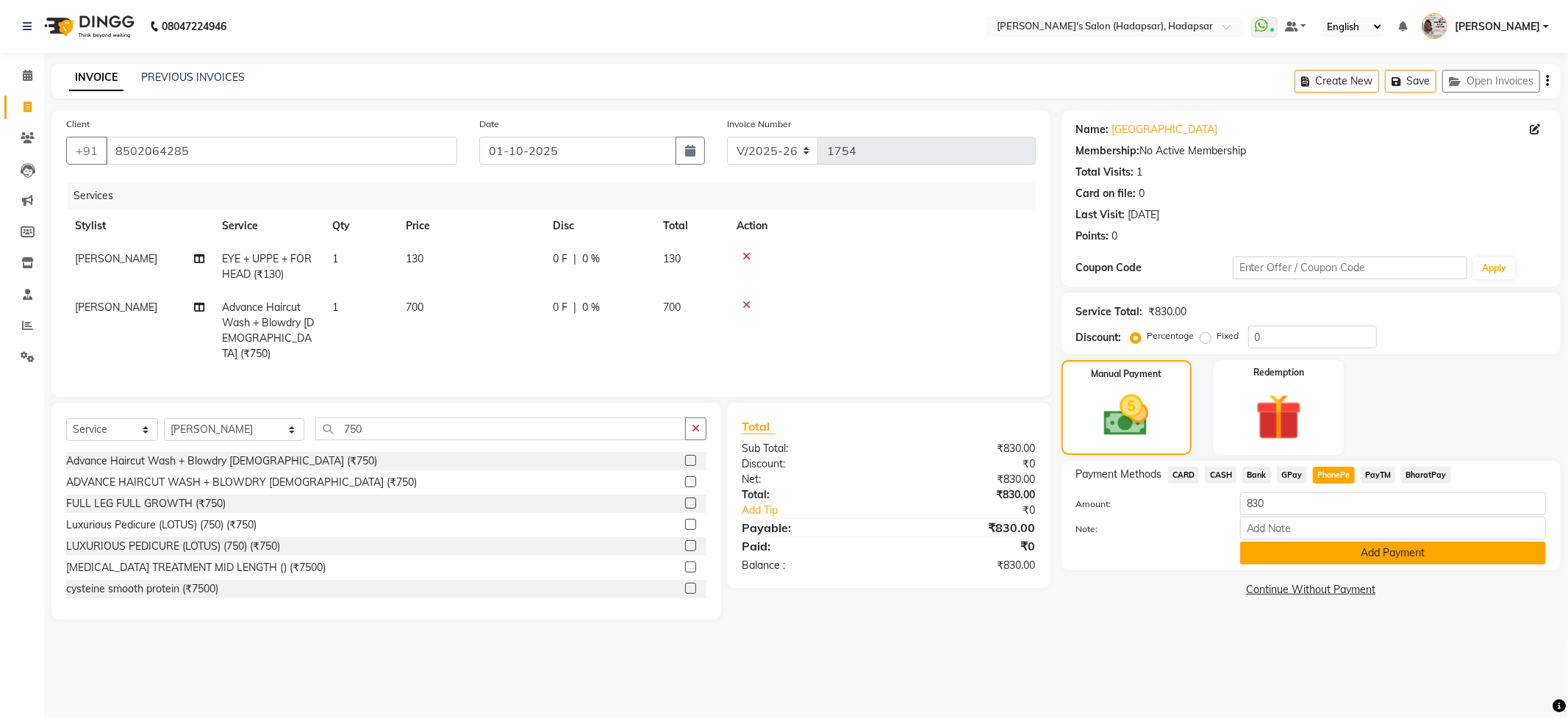
click at [1354, 563] on button "Add Payment" at bounding box center [1393, 552] width 306 height 23
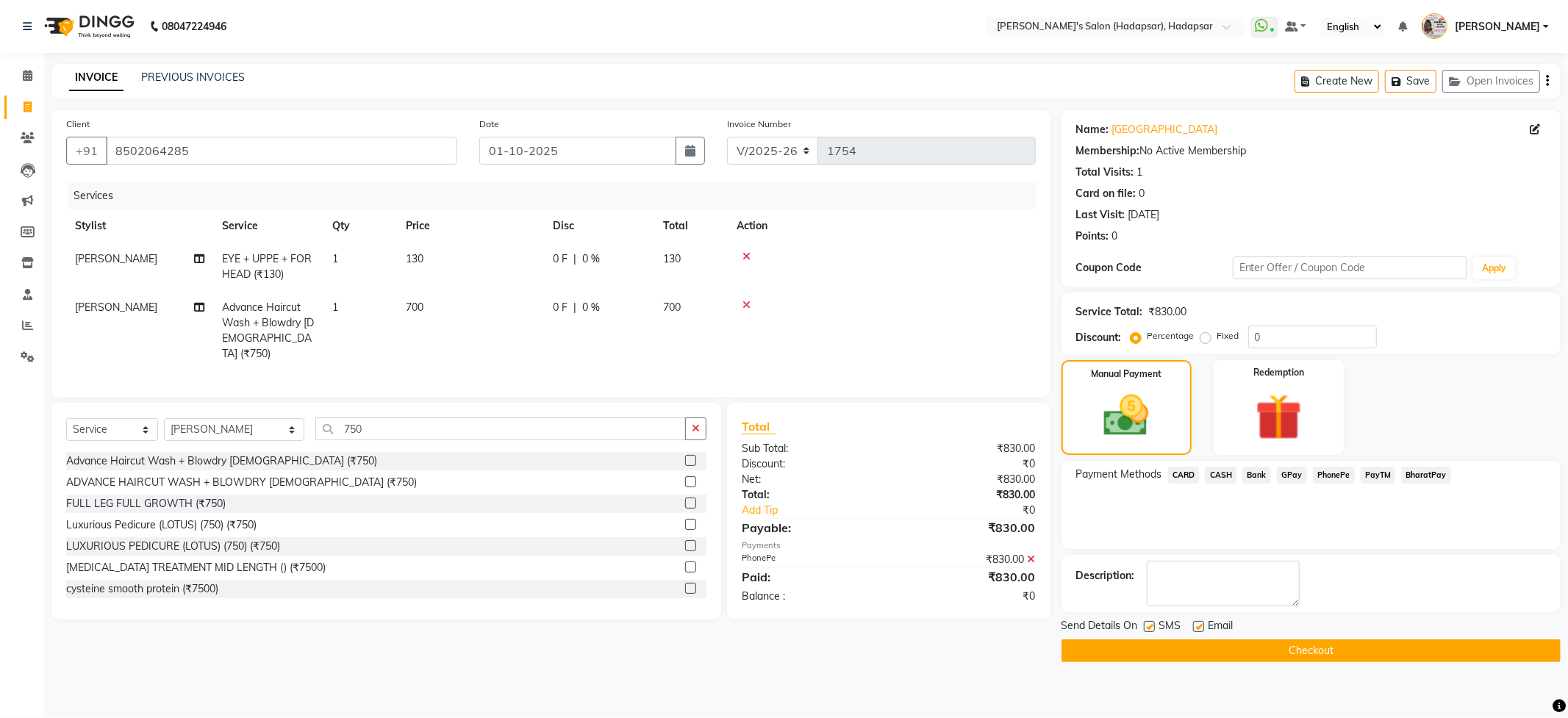
click at [1297, 656] on button "Checkout" at bounding box center [1311, 651] width 499 height 23
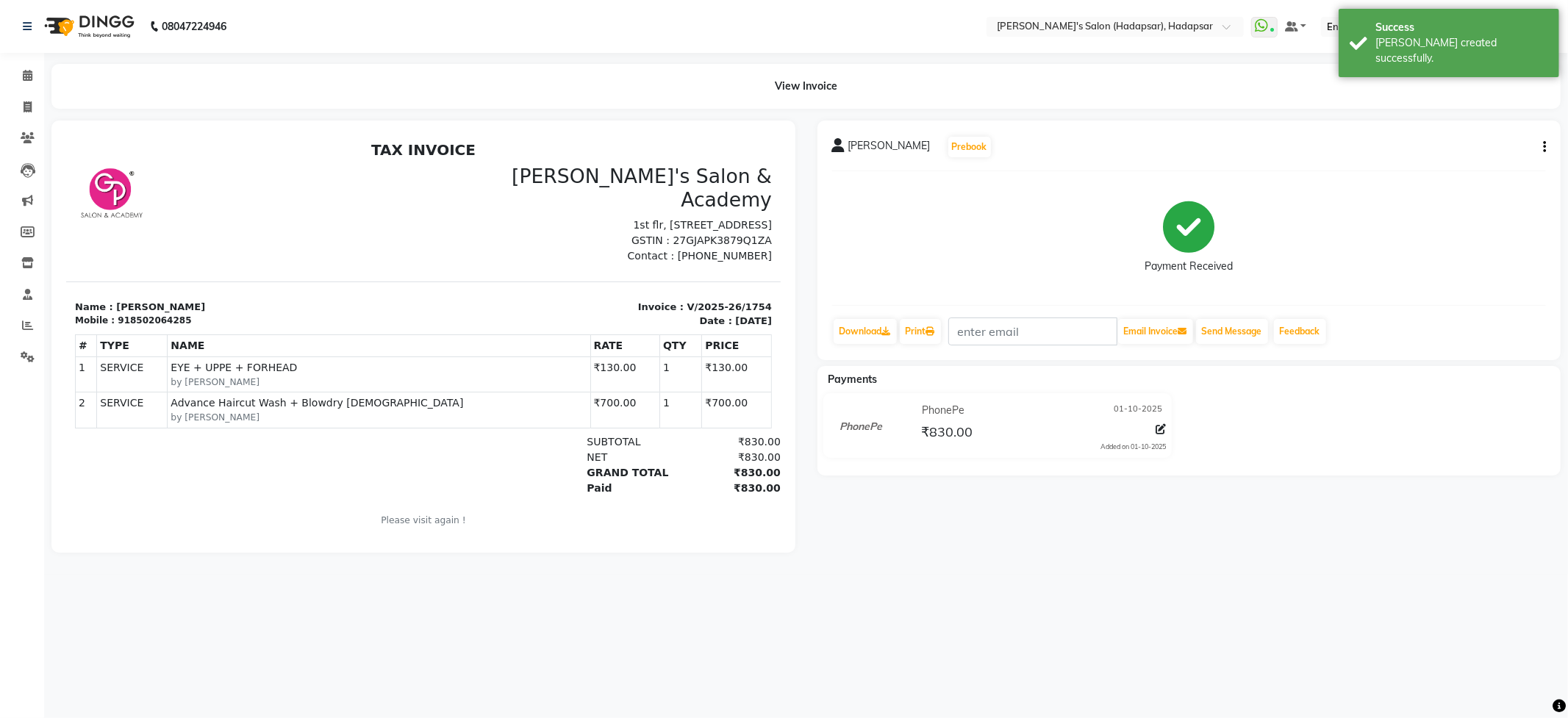
click at [1545, 147] on icon "button" at bounding box center [1544, 147] width 3 height 1
click at [1467, 160] on div "Edit Invoice" at bounding box center [1471, 165] width 101 height 19
select select "service"
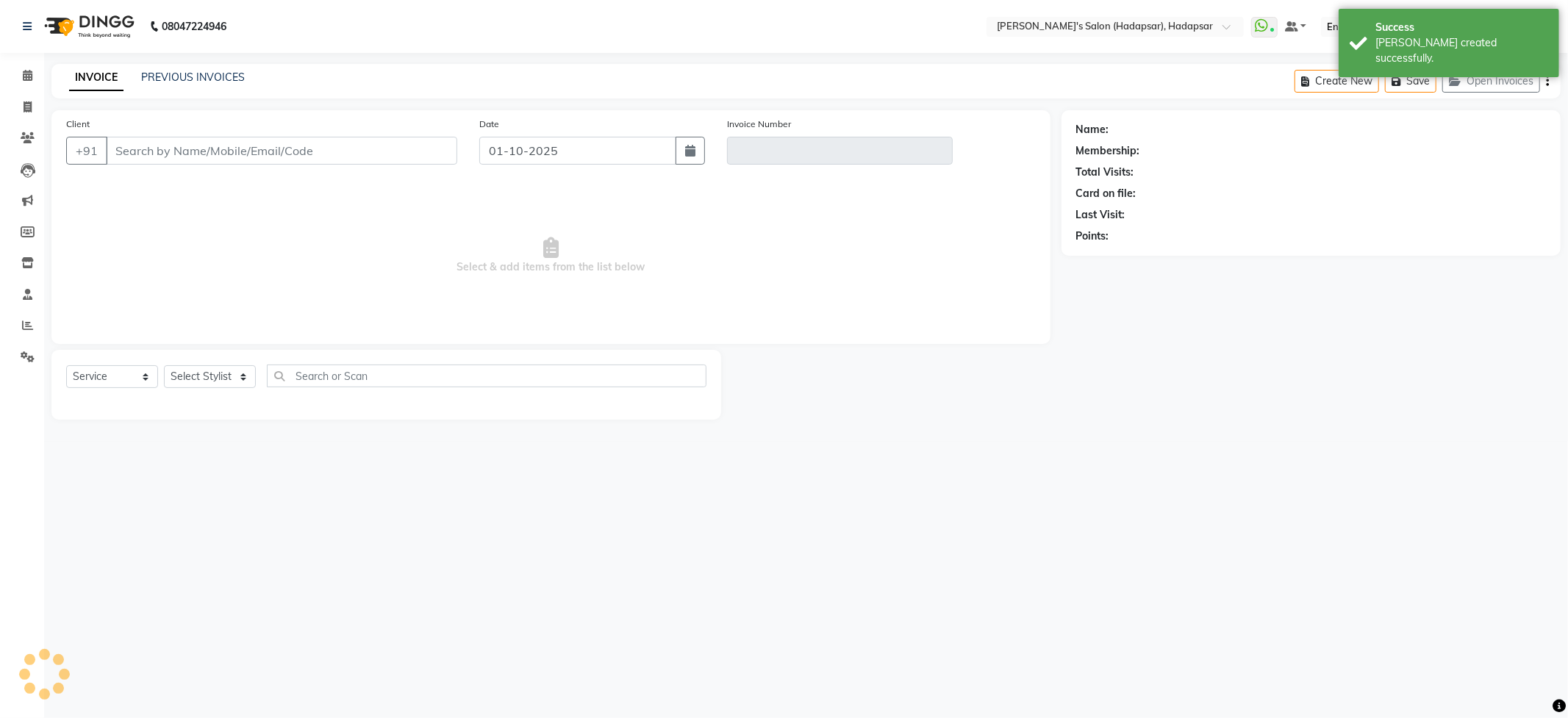
select select "9451"
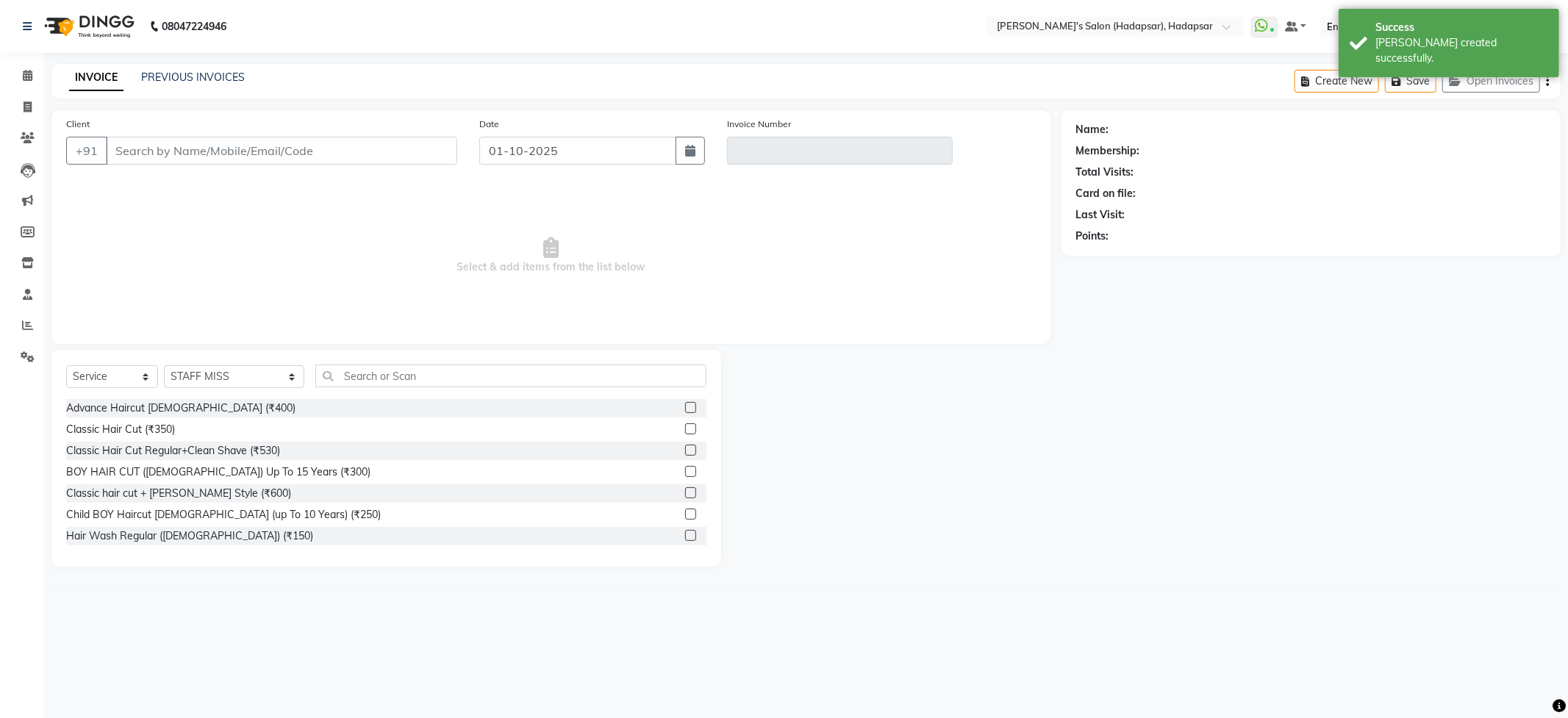
type input "8502064285"
type input "V/2025-26/1754"
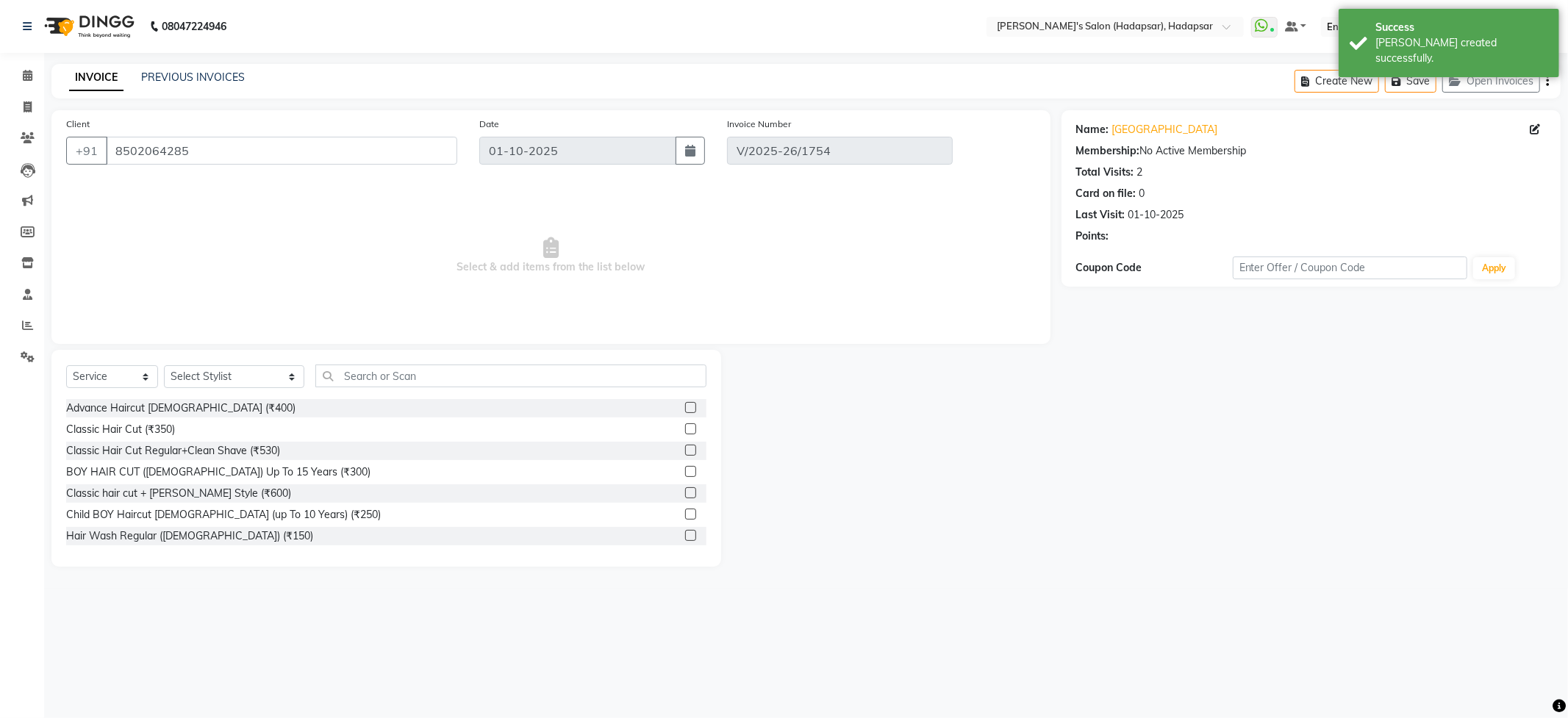
select select "select"
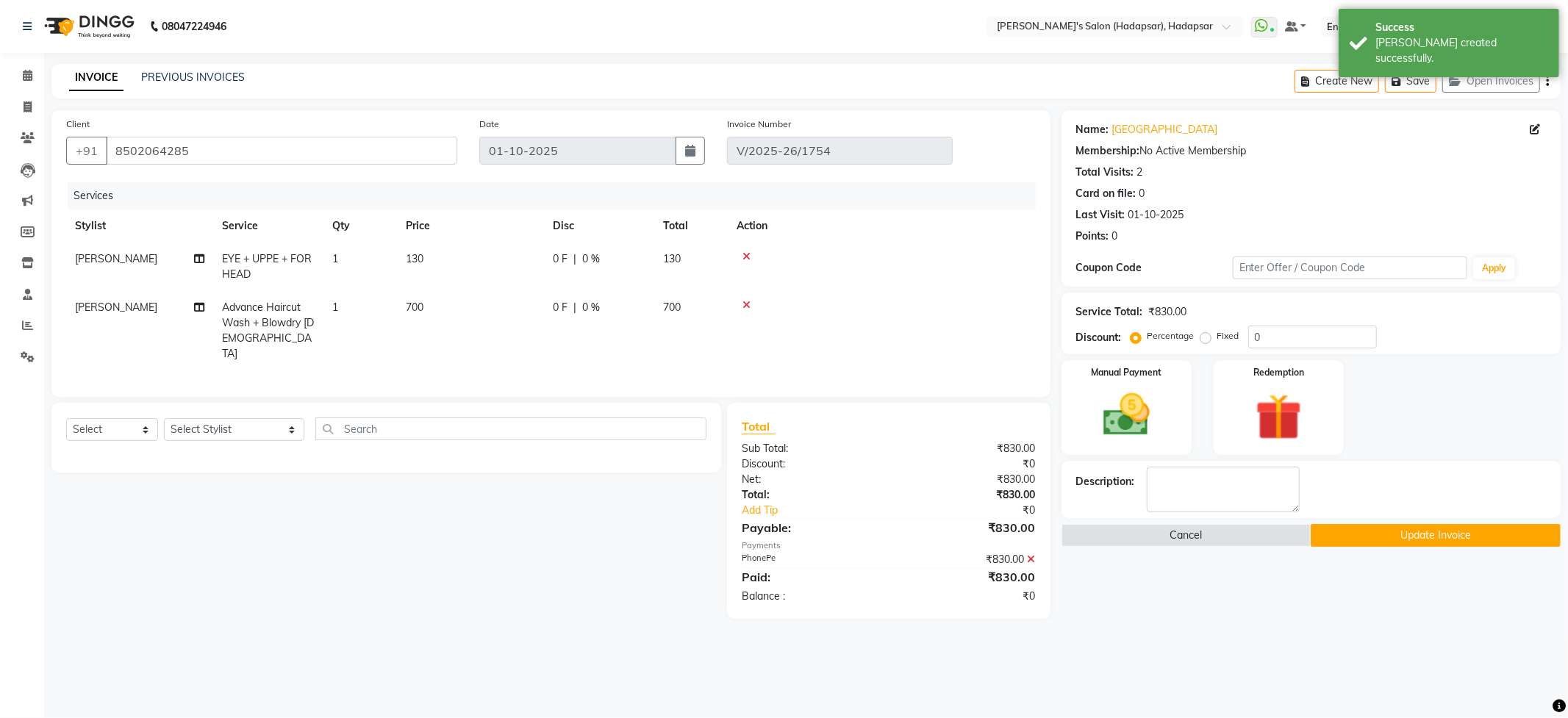
click at [167, 301] on td "[PERSON_NAME]" at bounding box center [140, 331] width 147 height 80
select select "92009"
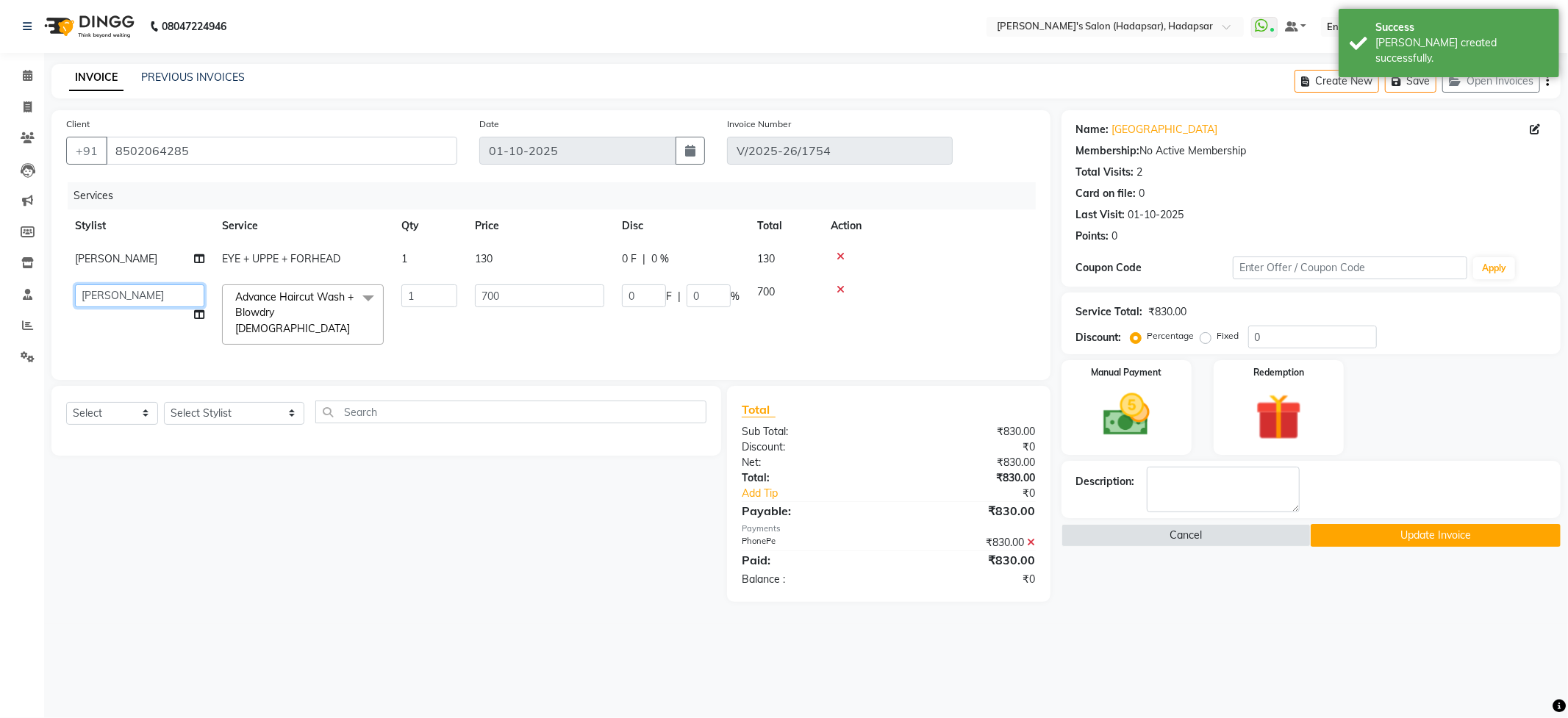
click at [167, 301] on select "[PERSON_NAME] [PERSON_NAME] MANAGER [PERSON_NAME] PRIYA [PERSON_NAME] [PERSON_N…" at bounding box center [139, 295] width 129 height 23
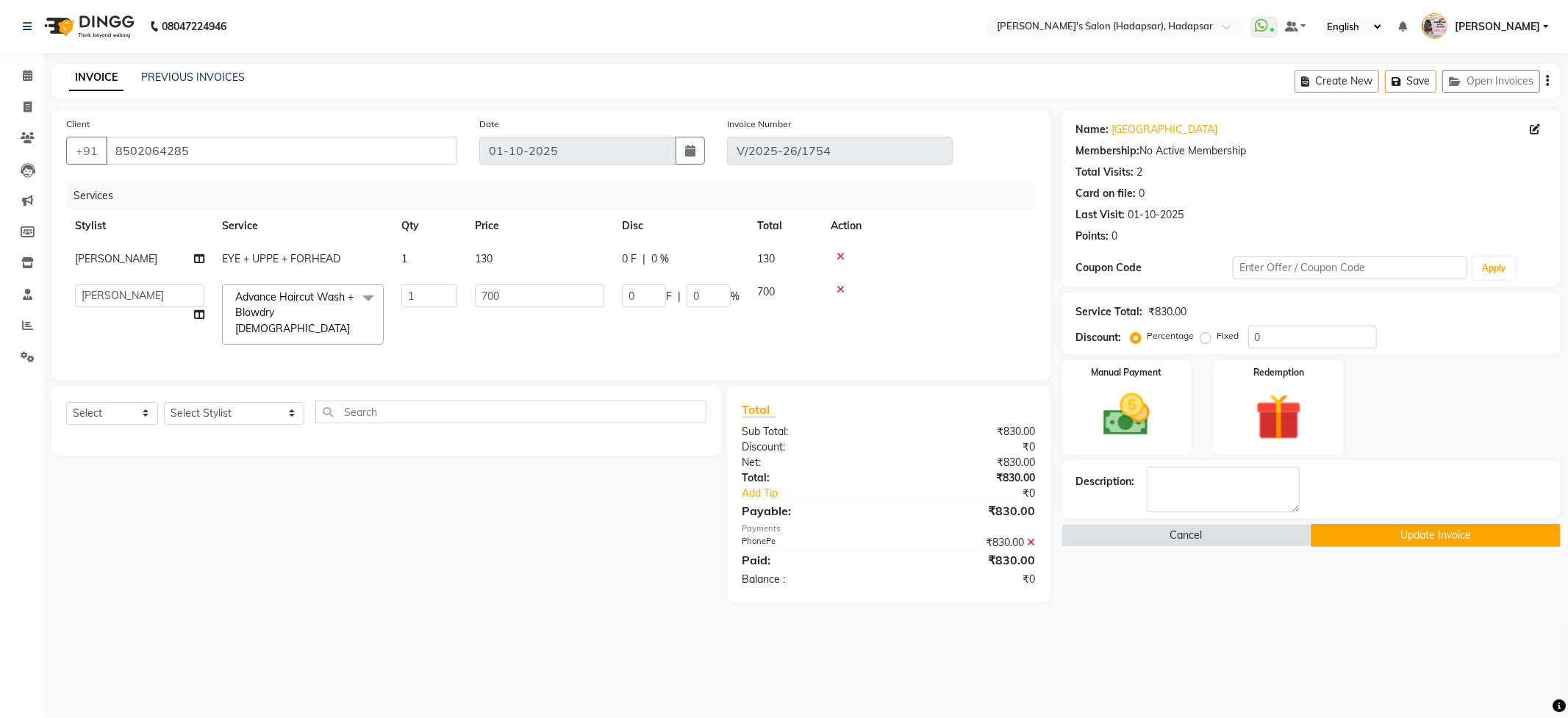
select select "6965"
click at [1406, 533] on button "Update Invoice" at bounding box center [1436, 535] width 250 height 23
